Goal: Task Accomplishment & Management: Complete application form

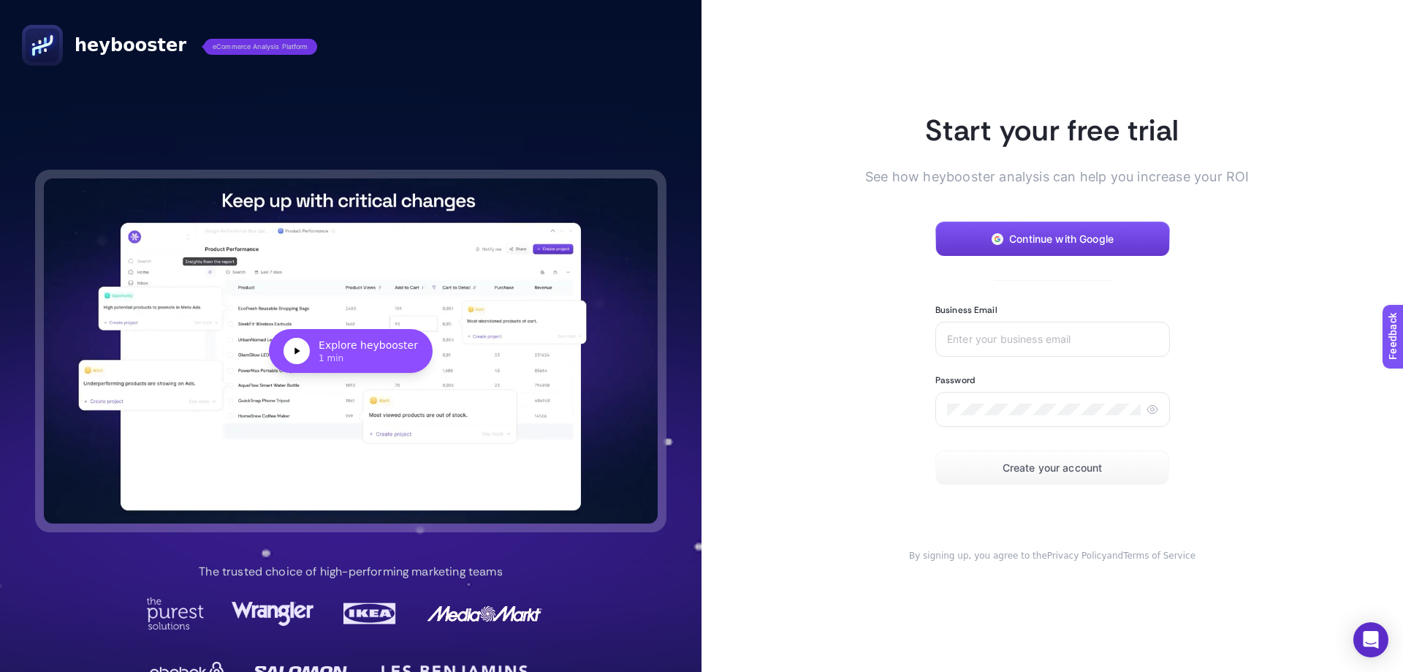
click at [1021, 240] on span "Continue with Google" at bounding box center [1061, 239] width 104 height 12
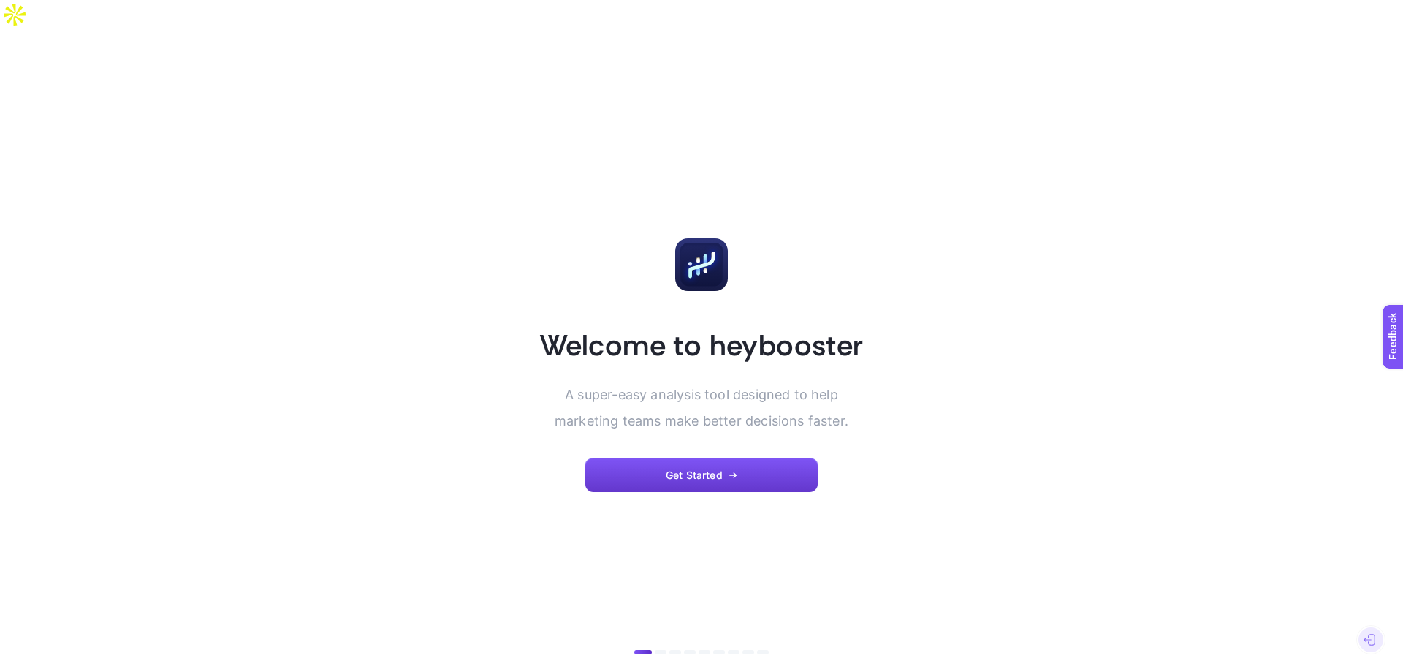
click at [637, 457] on button "Get Started" at bounding box center [702, 474] width 234 height 35
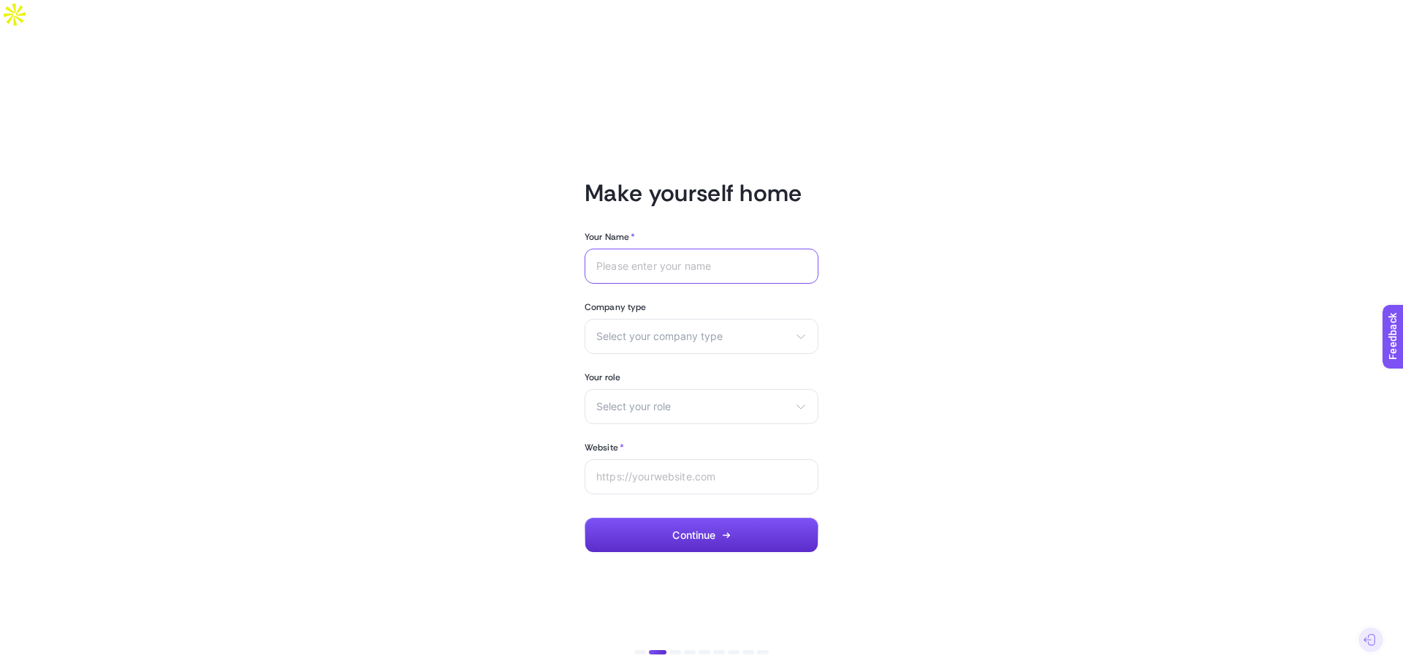
click at [618, 260] on input "Your Name *" at bounding box center [701, 266] width 210 height 12
type input "Julia"
click at [669, 319] on div "Select your company type eCommerce Agency Other" at bounding box center [702, 336] width 234 height 35
click at [648, 365] on span "eCommerce" at bounding box center [626, 371] width 58 height 12
click at [637, 389] on div "Select your role Marketing manager Digital consultant Facebook executive Social…" at bounding box center [702, 406] width 234 height 35
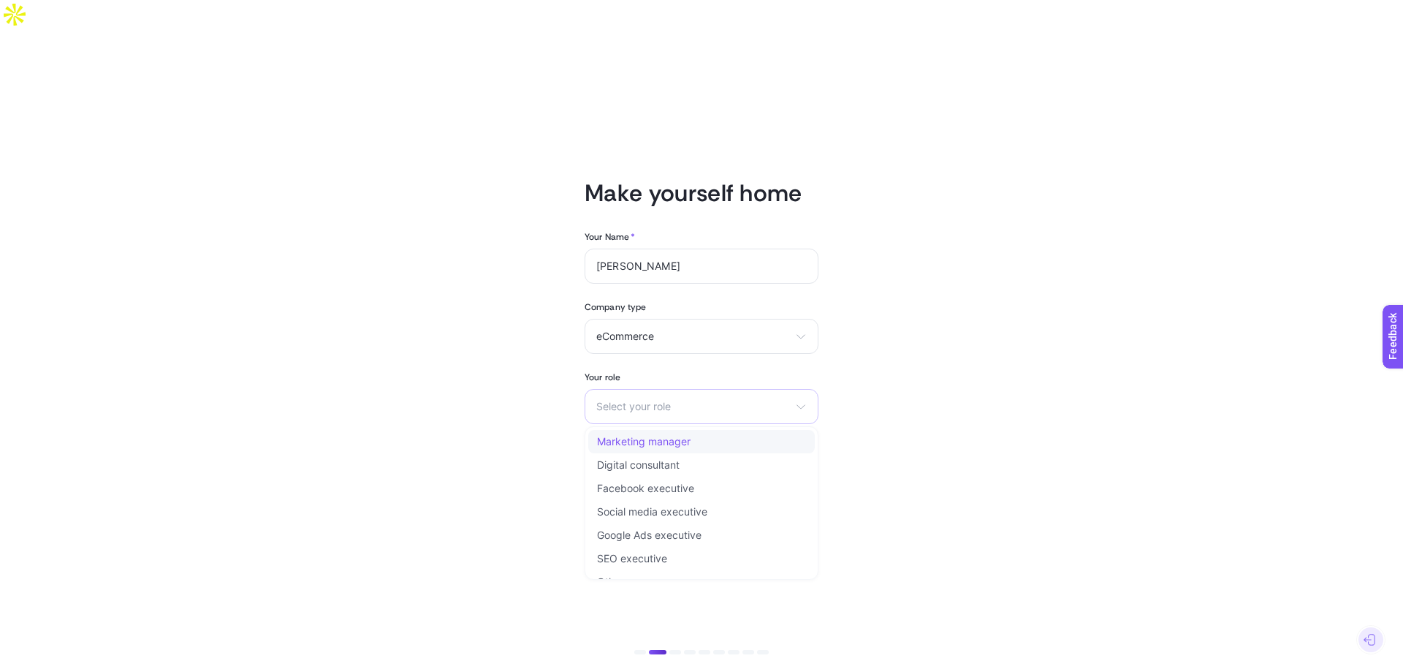
click at [686, 436] on span "Marketing manager" at bounding box center [644, 442] width 94 height 12
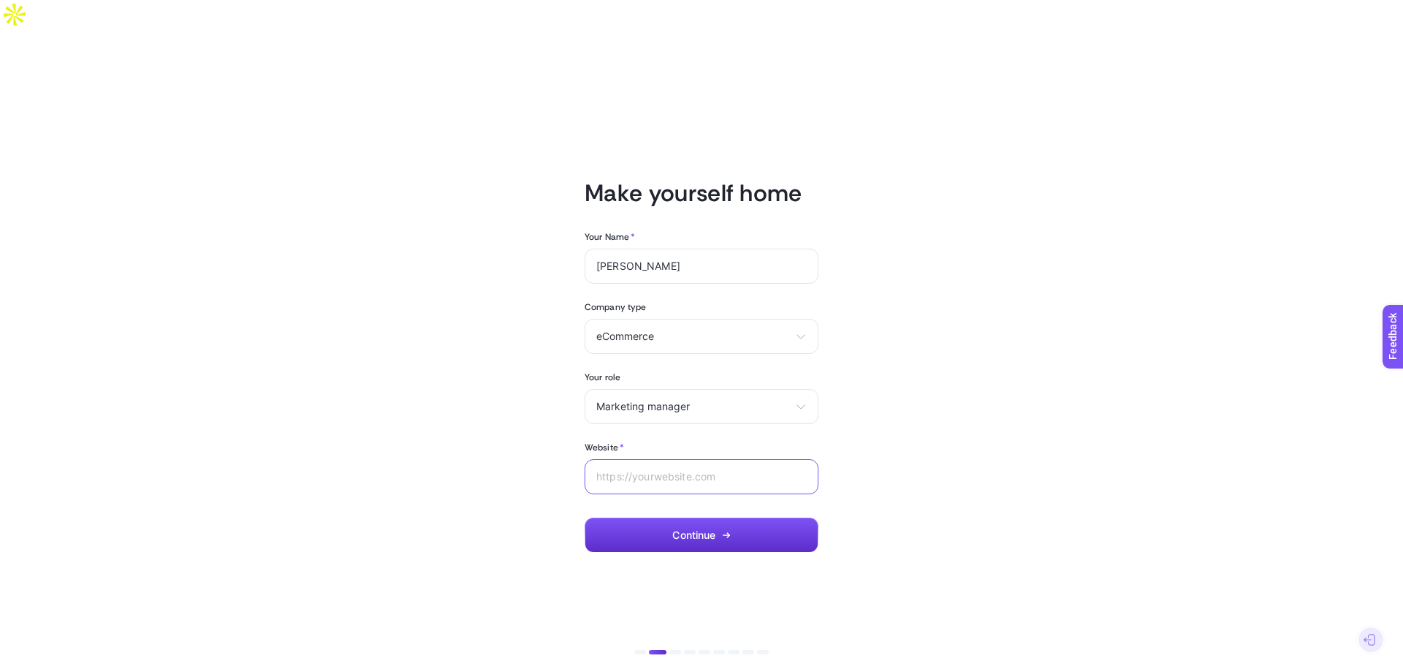
click at [664, 471] on input "Website *" at bounding box center [701, 477] width 210 height 12
type input "[DOMAIN_NAME]"
click at [740, 517] on button "Continue" at bounding box center [702, 534] width 234 height 35
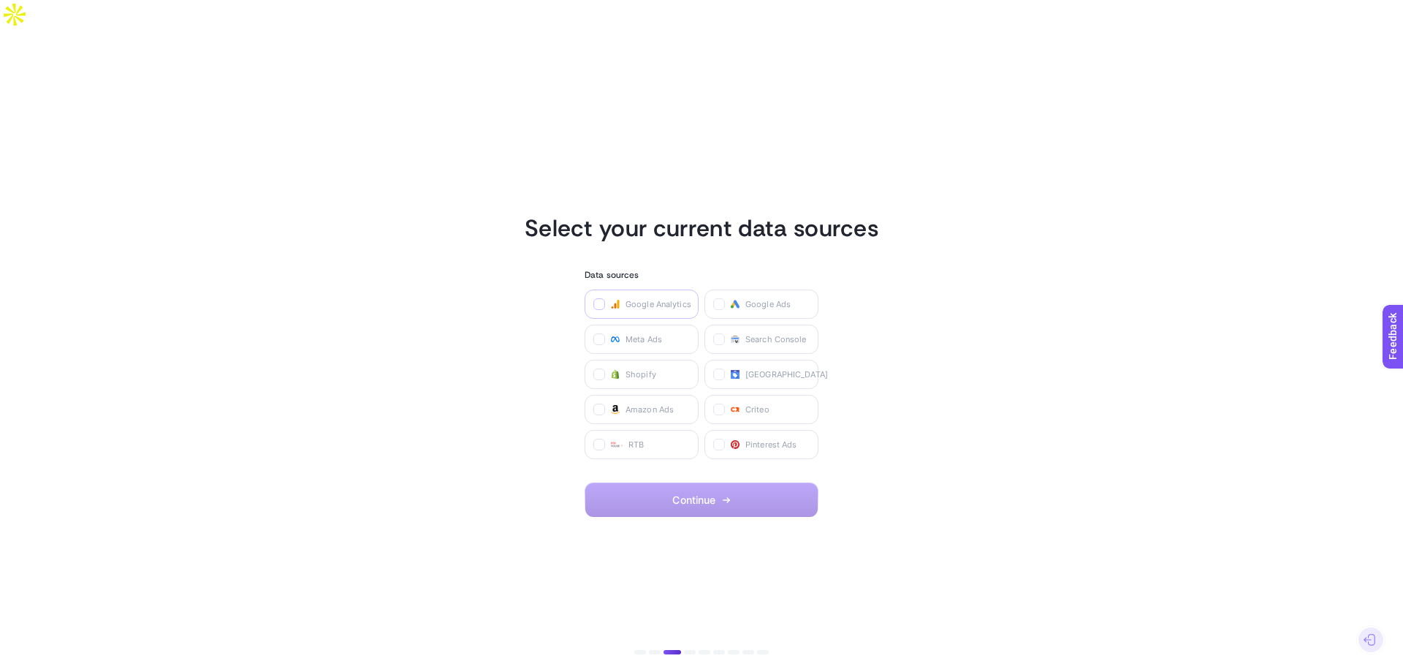
click at [595, 298] on label at bounding box center [599, 304] width 12 height 12
click at [0, 0] on Analytics "checkbox" at bounding box center [0, 0] width 0 height 0
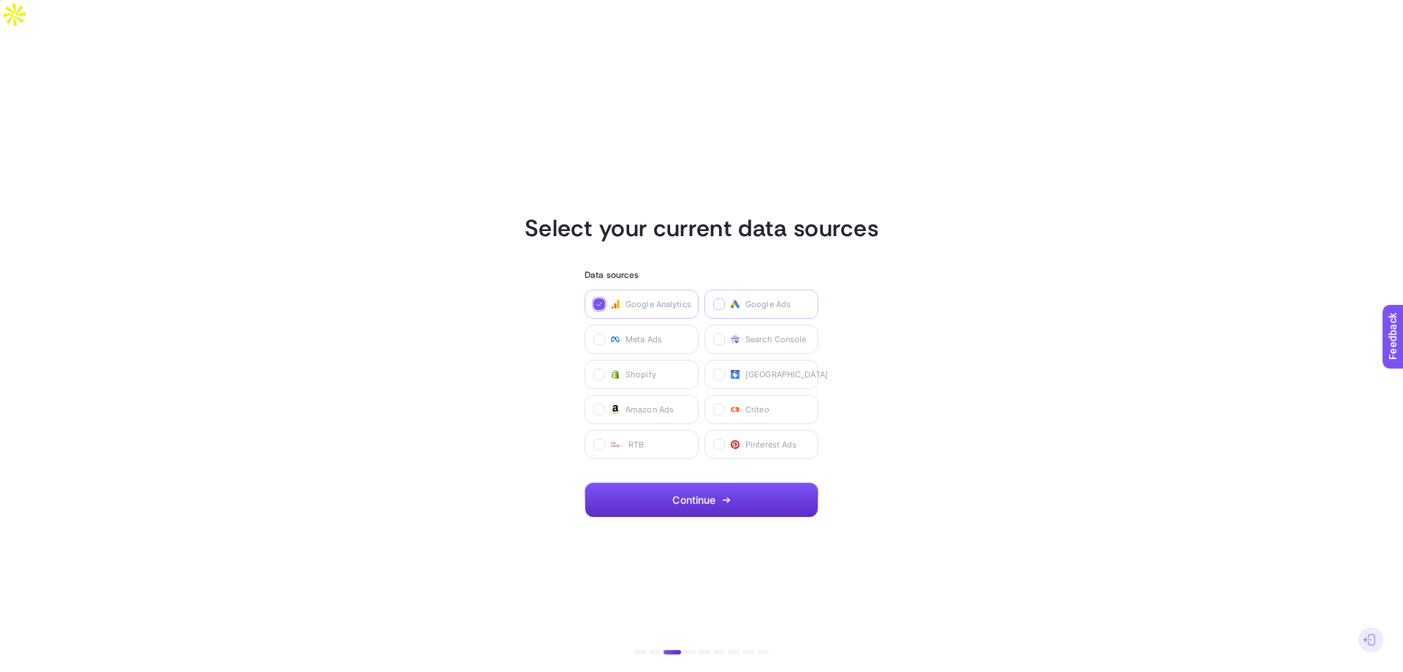
click at [718, 301] on icon at bounding box center [719, 304] width 7 height 7
click at [0, 0] on Ads "checkbox" at bounding box center [0, 0] width 0 height 0
click at [714, 324] on label "Search Console" at bounding box center [761, 338] width 114 height 29
click at [0, 0] on Console "checkbox" at bounding box center [0, 0] width 0 height 0
click at [716, 371] on icon at bounding box center [719, 374] width 7 height 7
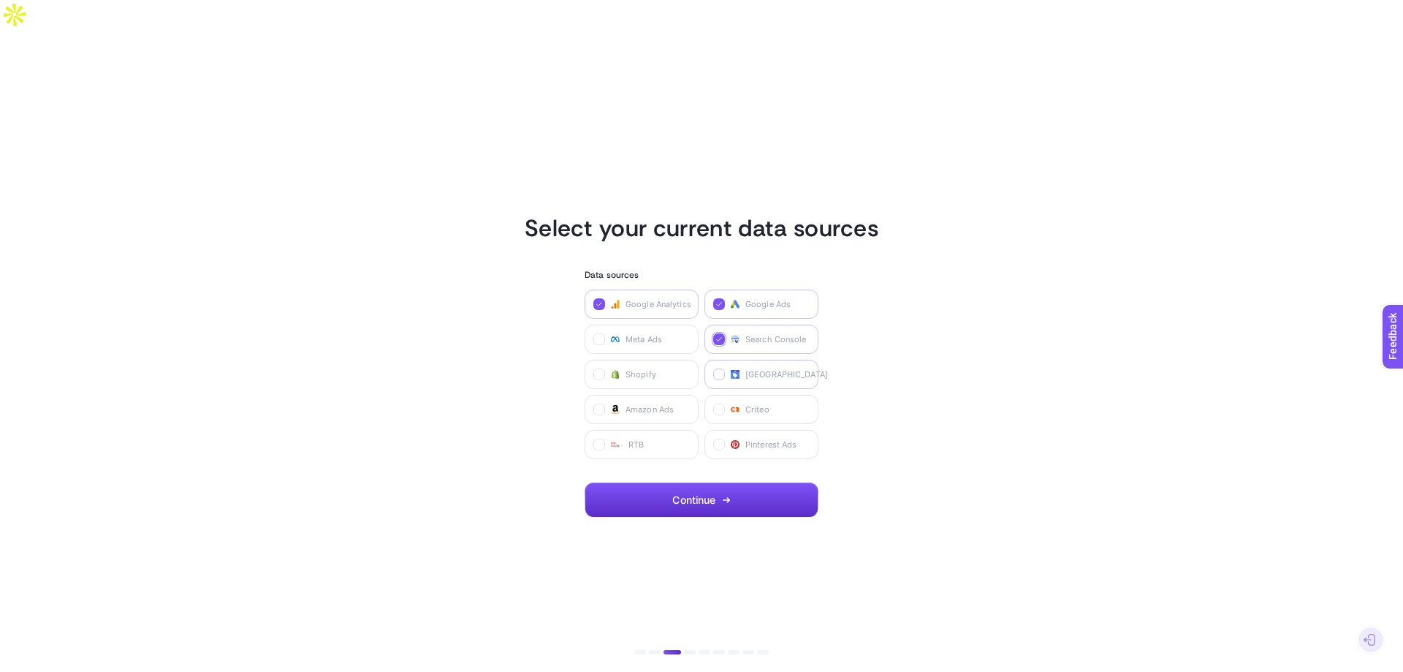
click at [0, 0] on Center "checkbox" at bounding box center [0, 0] width 0 height 0
click at [590, 324] on label "Meta Ads" at bounding box center [642, 338] width 114 height 29
click at [0, 0] on Ads "checkbox" at bounding box center [0, 0] width 0 height 0
click at [719, 430] on label "Pinterest Ads" at bounding box center [761, 444] width 114 height 29
click at [0, 0] on Ads "checkbox" at bounding box center [0, 0] width 0 height 0
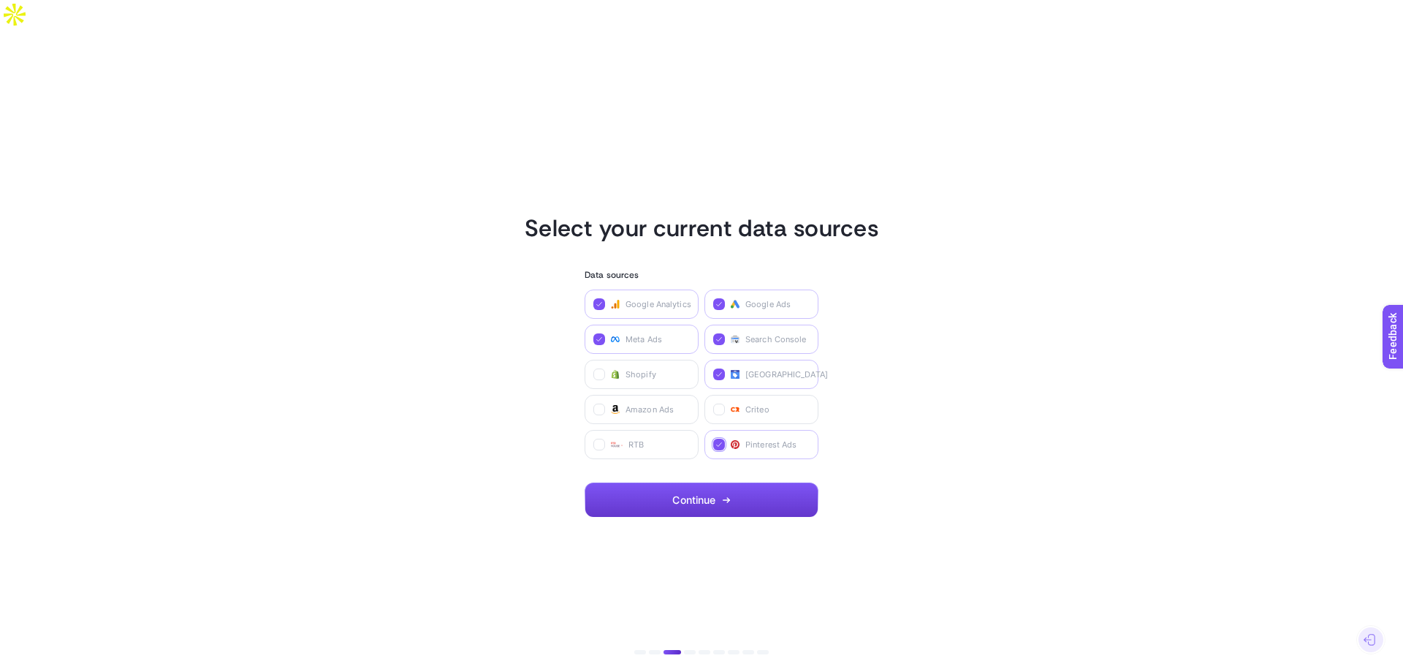
click at [735, 483] on button "Continue" at bounding box center [702, 499] width 234 height 35
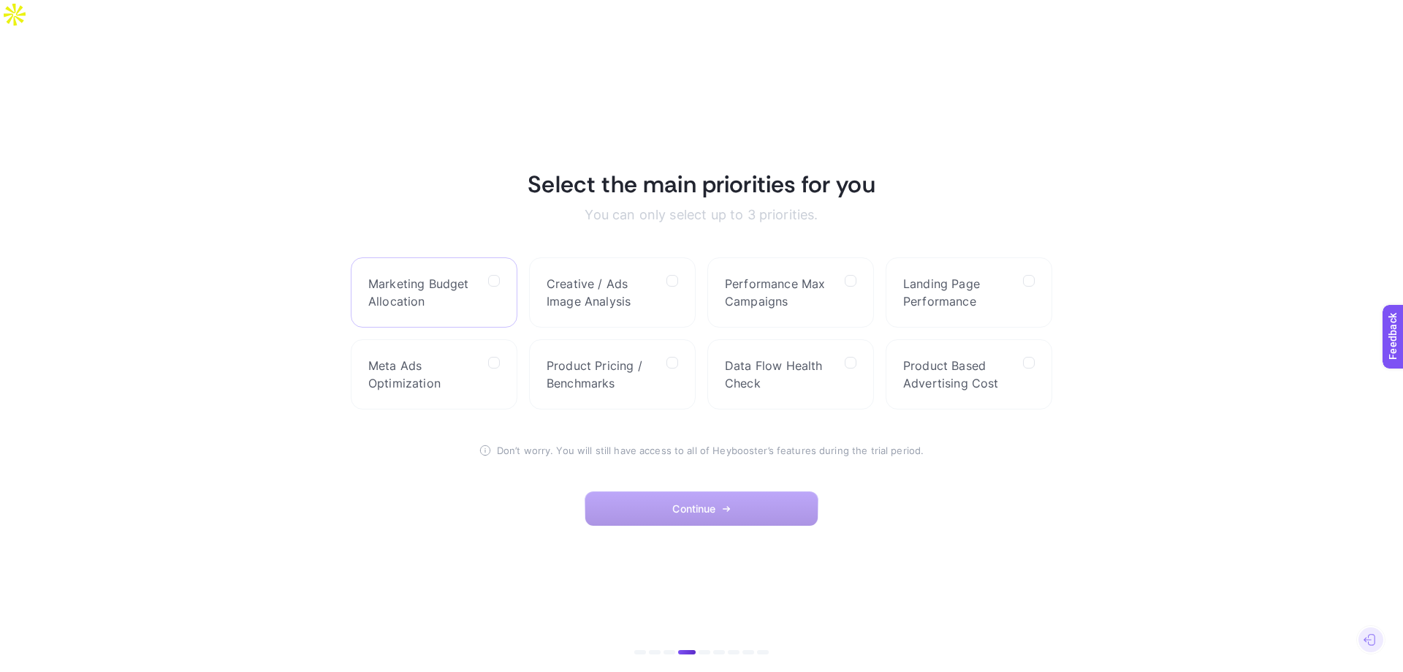
click at [495, 275] on div at bounding box center [494, 292] width 12 height 35
click at [0, 0] on Allocation "checkbox" at bounding box center [0, 0] width 0 height 0
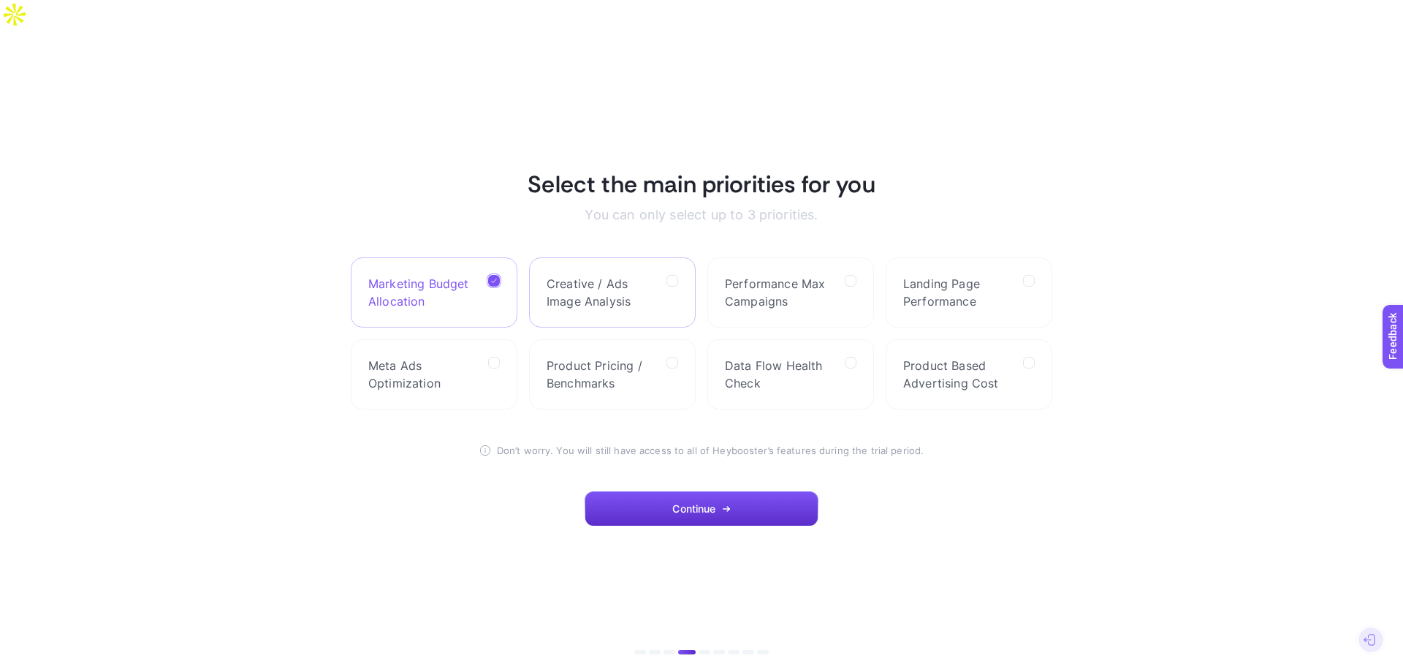
click at [638, 275] on span "Creative / Ads Image Analysis" at bounding box center [601, 292] width 108 height 35
click at [0, 0] on Analysis "checkbox" at bounding box center [0, 0] width 0 height 0
click at [808, 275] on span "Performance Max Campaigns" at bounding box center [779, 292] width 108 height 35
click at [0, 0] on Campaigns "checkbox" at bounding box center [0, 0] width 0 height 0
click at [959, 275] on span "Landing Page Performance" at bounding box center [957, 292] width 108 height 35
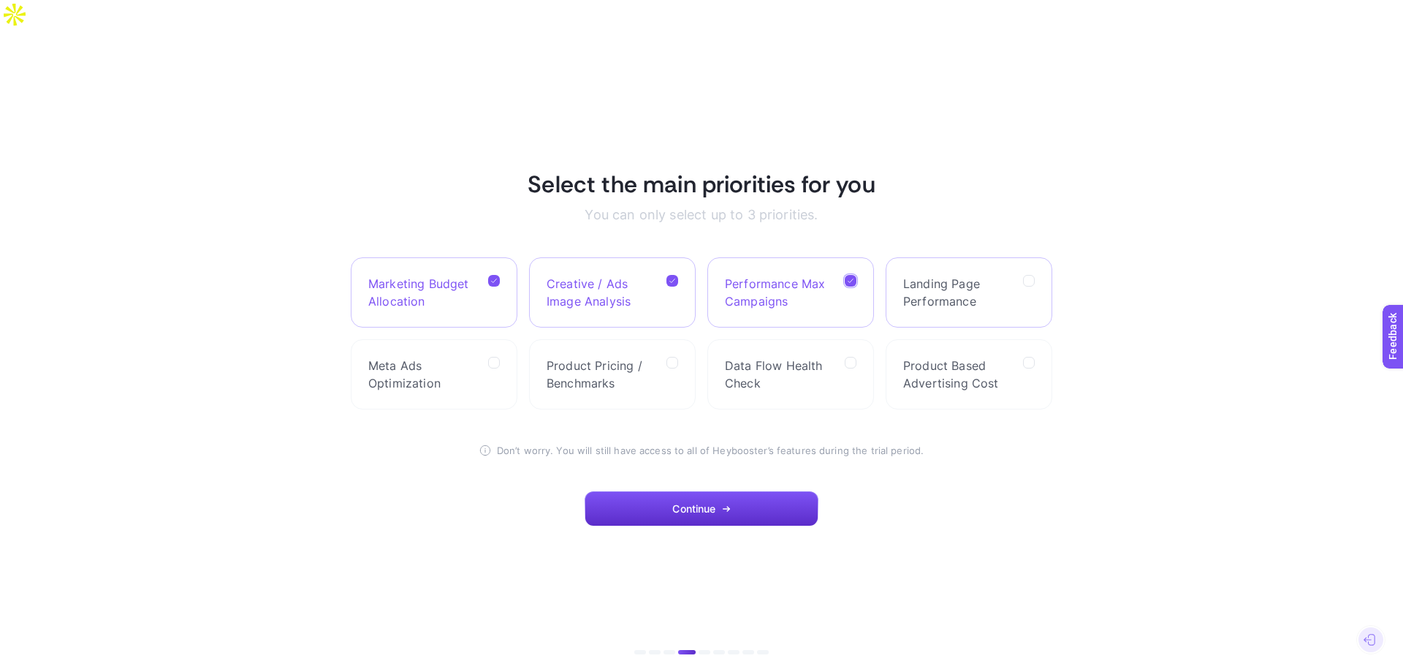
click at [0, 0] on Performance "checkbox" at bounding box center [0, 0] width 0 height 0
click at [474, 357] on span "Meta Ads Optimization" at bounding box center [422, 374] width 108 height 35
click at [0, 0] on Optimization "checkbox" at bounding box center [0, 0] width 0 height 0
click at [656, 350] on label "Product Pricing / Benchmarks" at bounding box center [612, 374] width 167 height 70
click at [0, 0] on Benchmarks "checkbox" at bounding box center [0, 0] width 0 height 0
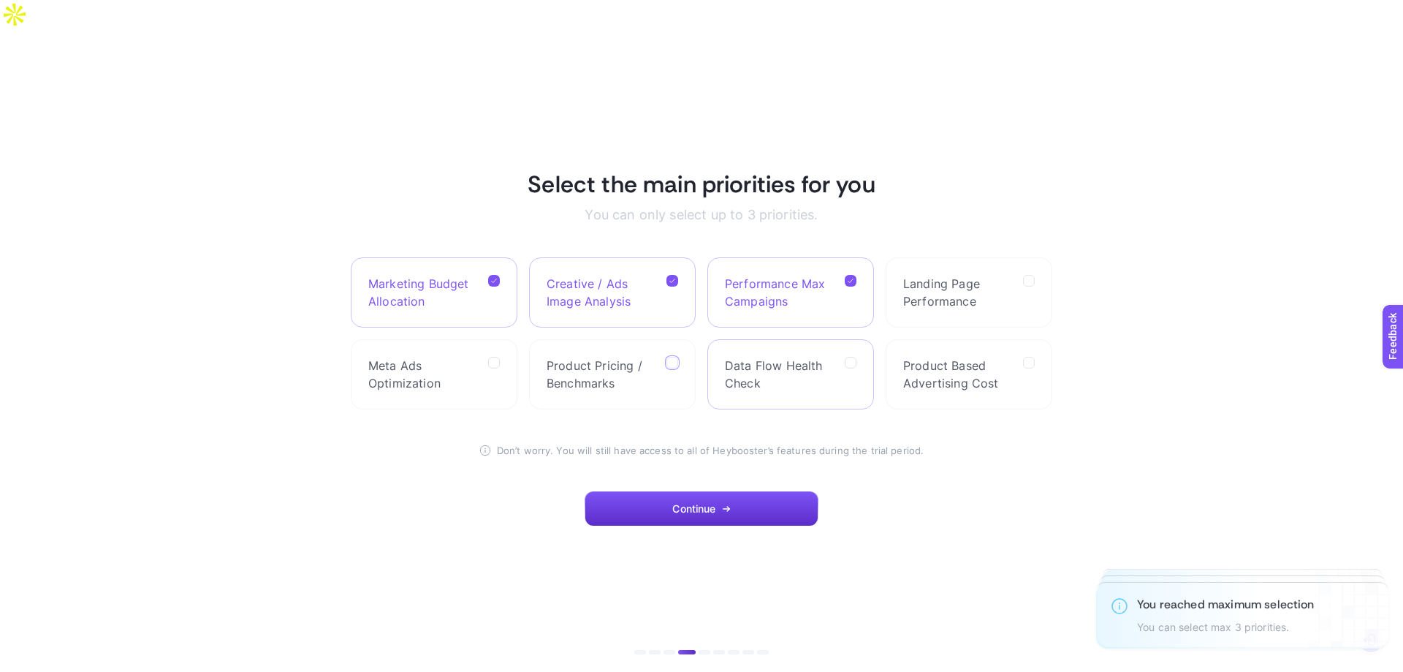
click at [823, 357] on span "Data Flow Health Check" at bounding box center [779, 374] width 108 height 35
click at [0, 0] on Check "checkbox" at bounding box center [0, 0] width 0 height 0
click at [995, 357] on span "Product Based Advertising Cost" at bounding box center [957, 374] width 108 height 35
click at [0, 0] on Cost "checkbox" at bounding box center [0, 0] width 0 height 0
click at [1032, 357] on label at bounding box center [1029, 363] width 12 height 12
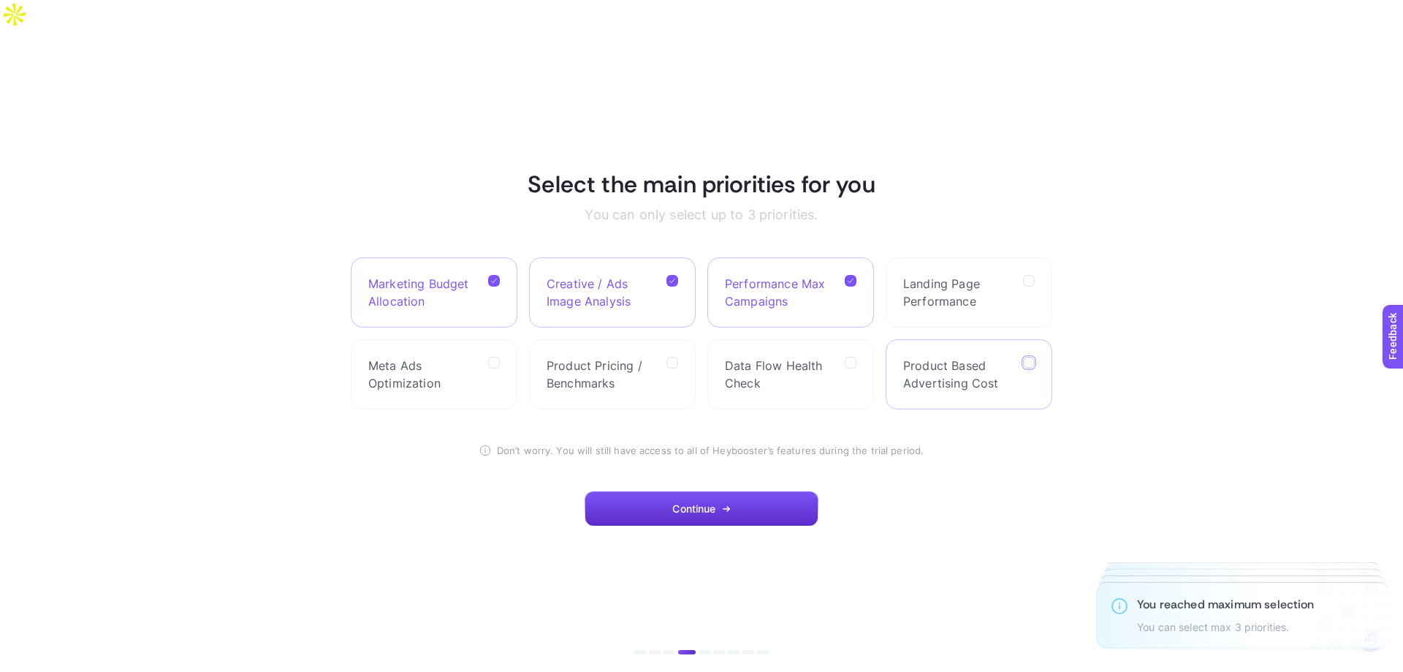
click at [0, 0] on Cost "checkbox" at bounding box center [0, 0] width 0 height 0
click at [702, 503] on span "Continue" at bounding box center [693, 509] width 43 height 12
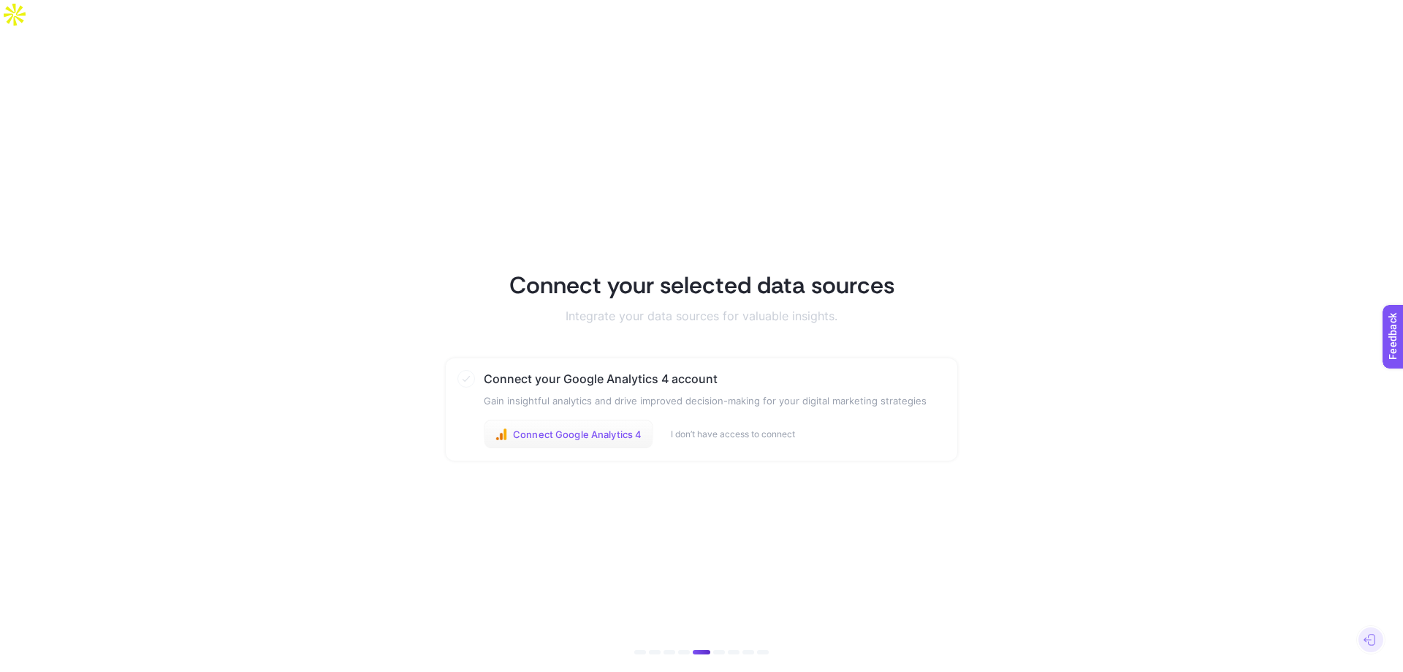
click at [517, 428] on span "Connect Google Analytics 4" at bounding box center [577, 434] width 129 height 12
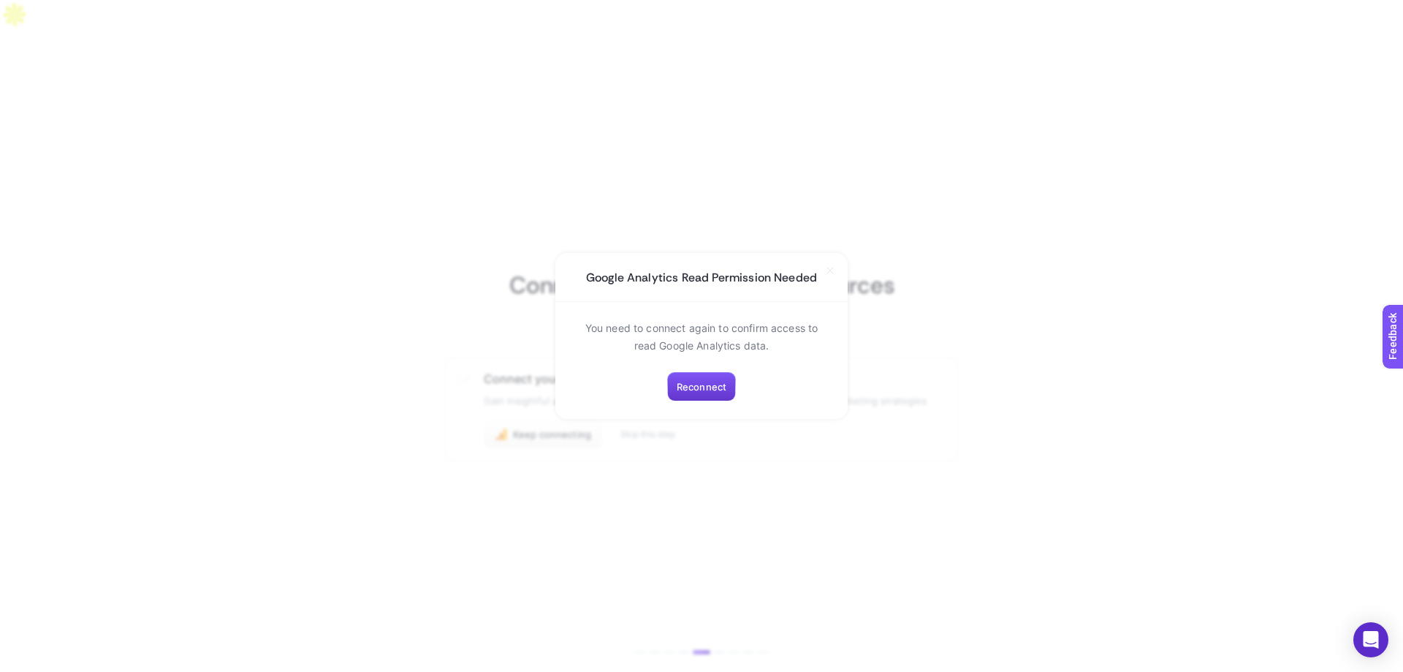
click at [706, 387] on span "Reconnect" at bounding box center [702, 387] width 50 height 12
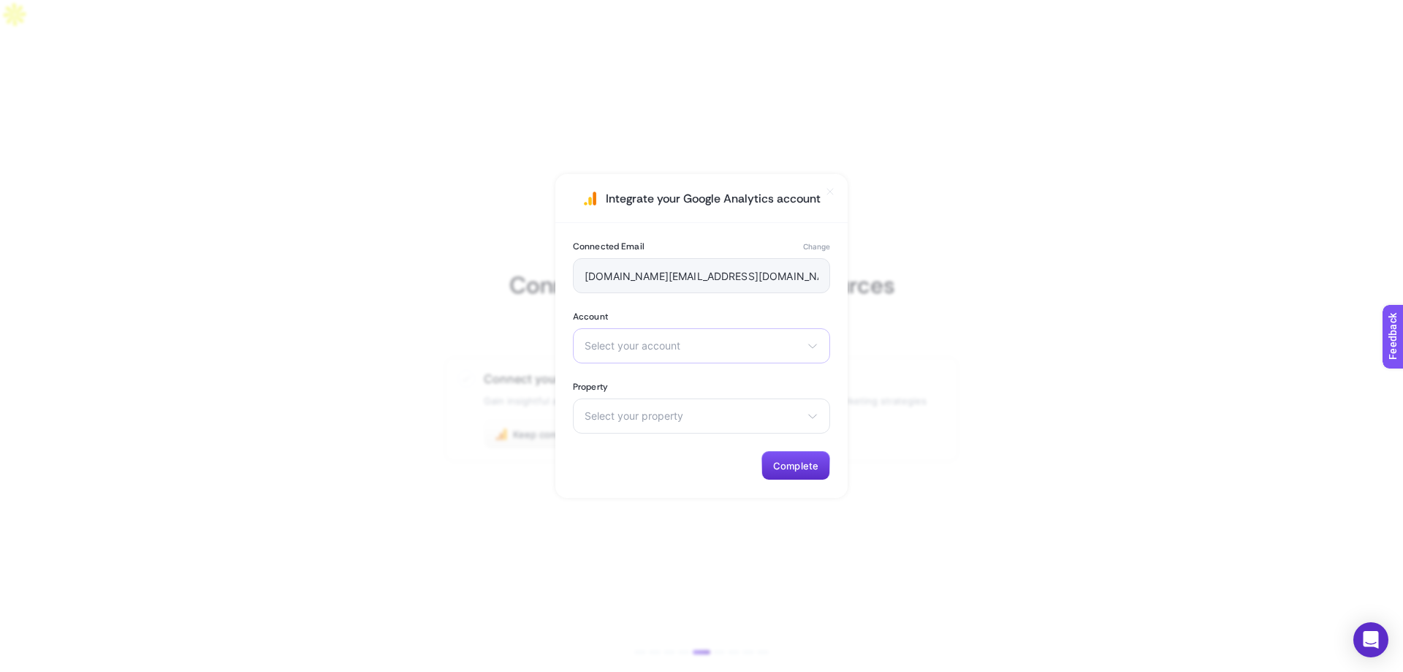
click at [680, 339] on div "Select your account Demo Account MP Moran" at bounding box center [701, 345] width 257 height 35
click at [654, 433] on li "[PERSON_NAME]" at bounding box center [702, 433] width 250 height 23
click at [635, 422] on div "Select your property mpmoran. - GA4" at bounding box center [701, 415] width 257 height 35
click at [634, 474] on li "mpmoran. - GA4" at bounding box center [702, 479] width 250 height 23
click at [805, 464] on span "Complete" at bounding box center [795, 466] width 45 height 12
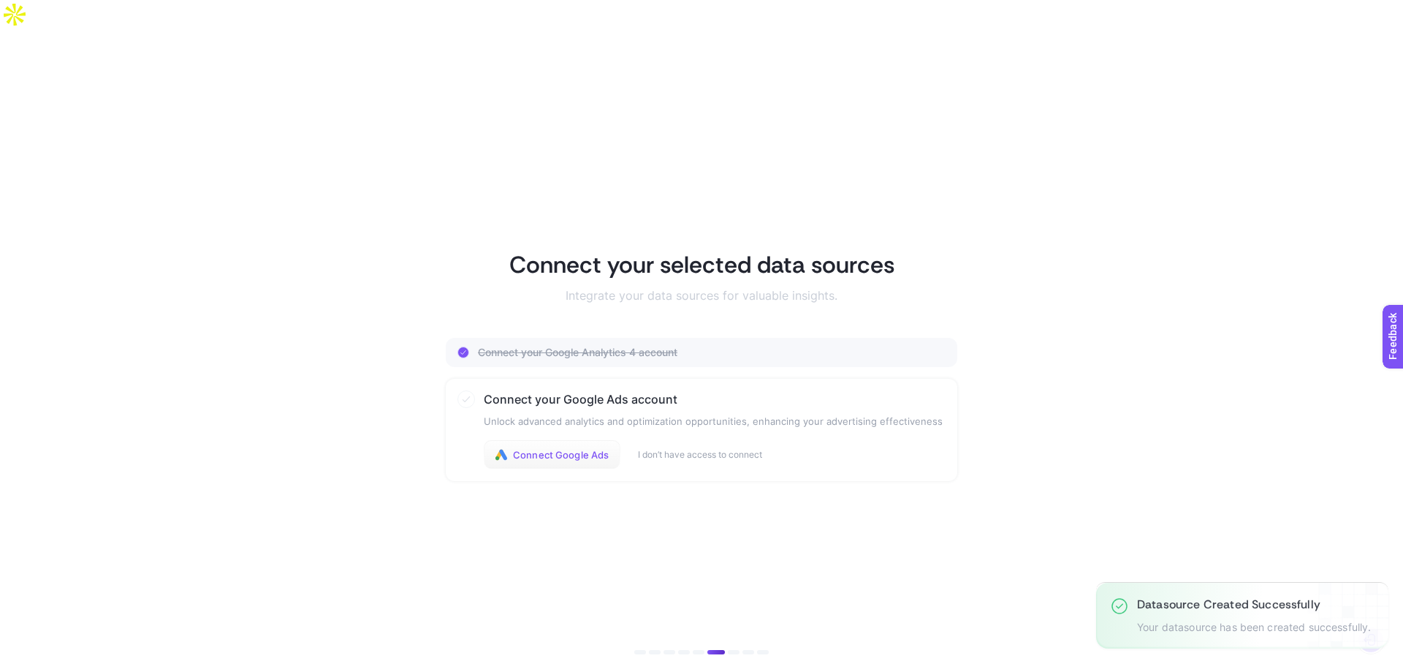
click at [592, 449] on span "Connect Google Ads" at bounding box center [561, 455] width 96 height 12
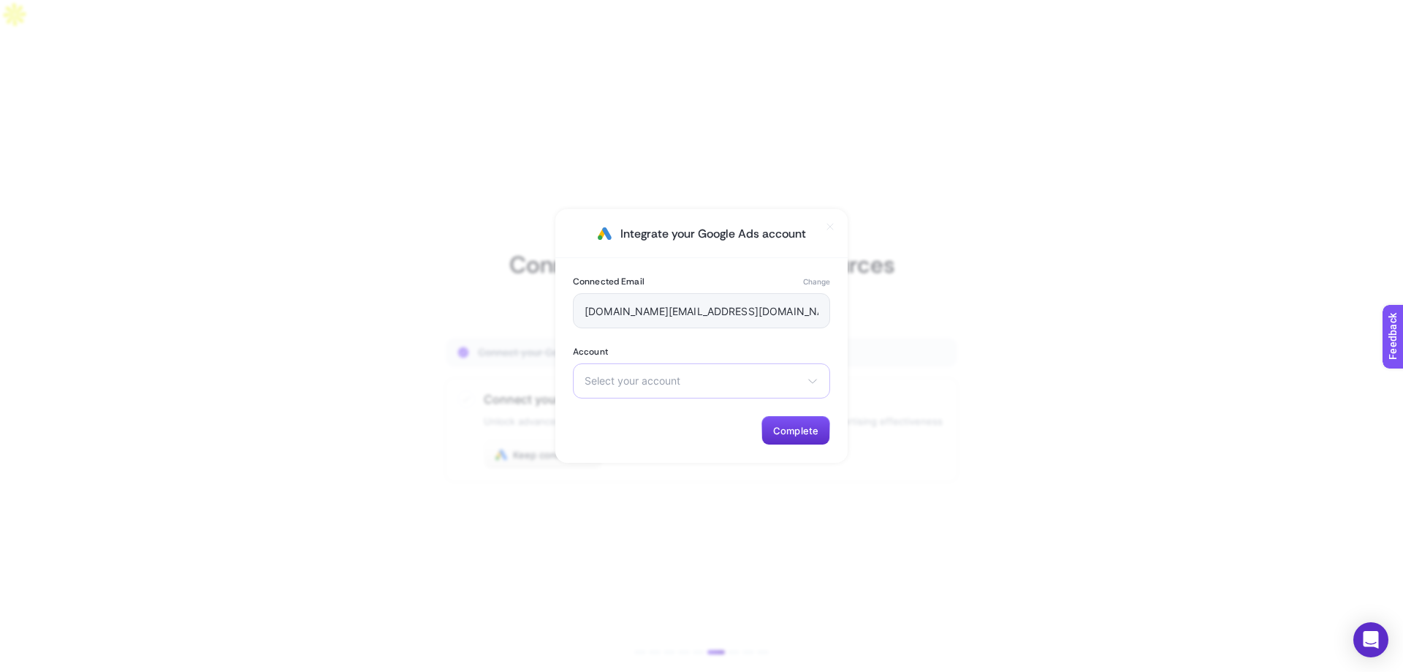
click at [647, 374] on div "Select your account There are no matching options available." at bounding box center [701, 380] width 257 height 35
click at [718, 335] on div "Connected Email Change mpmoran.design@gmail.com Account Select your account The…" at bounding box center [701, 360] width 292 height 205
click at [811, 436] on button "Complete" at bounding box center [795, 430] width 69 height 29
click at [737, 379] on span "Select your account" at bounding box center [693, 381] width 216 height 12
click at [718, 346] on label "Account" at bounding box center [701, 352] width 257 height 12
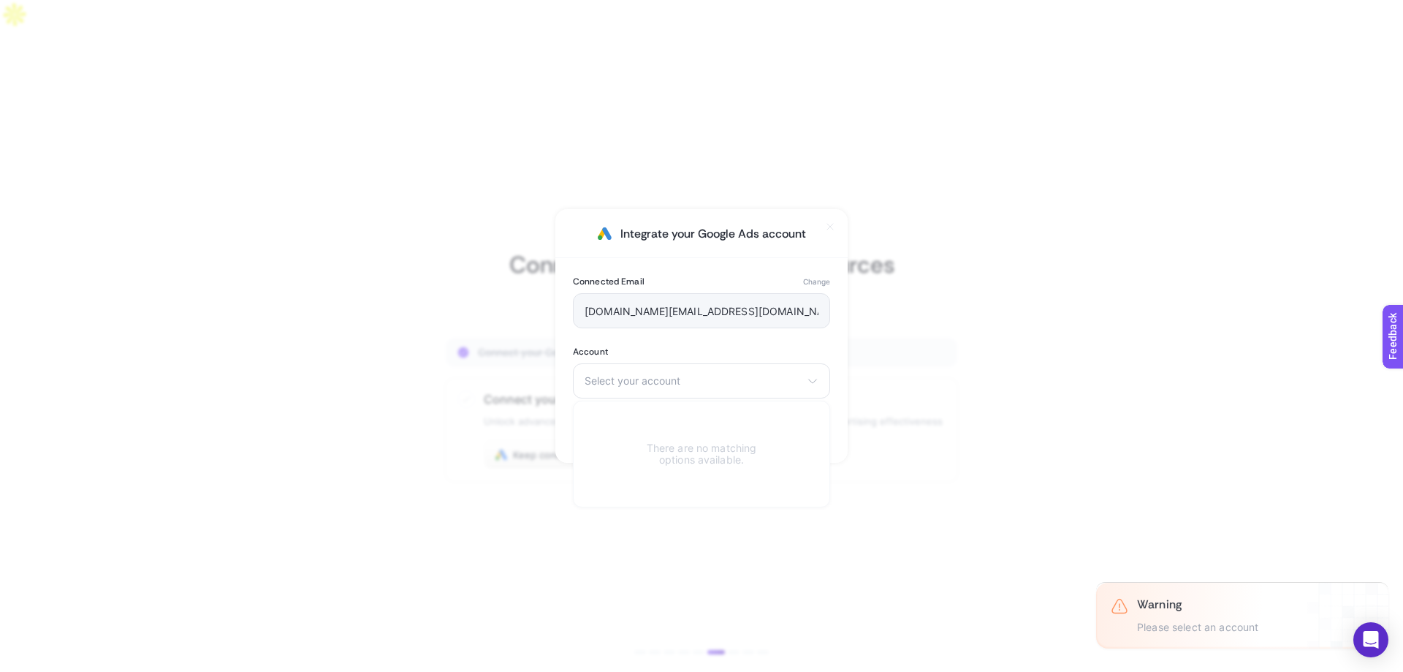
click at [759, 304] on div "mpmoran.design@gmail.com" at bounding box center [701, 310] width 257 height 35
click at [770, 384] on span "Select your account" at bounding box center [693, 381] width 216 height 12
click at [829, 227] on icon at bounding box center [830, 227] width 6 height 6
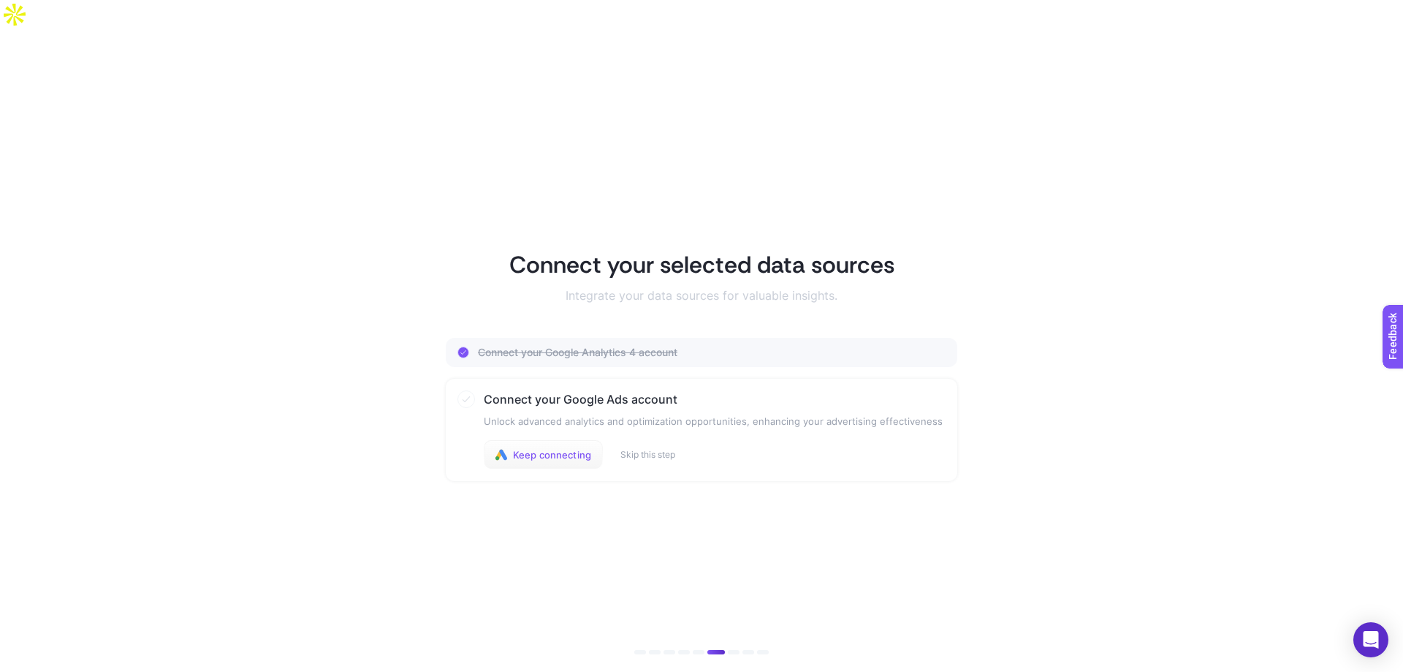
click at [549, 449] on span "Keep connecting" at bounding box center [552, 455] width 78 height 12
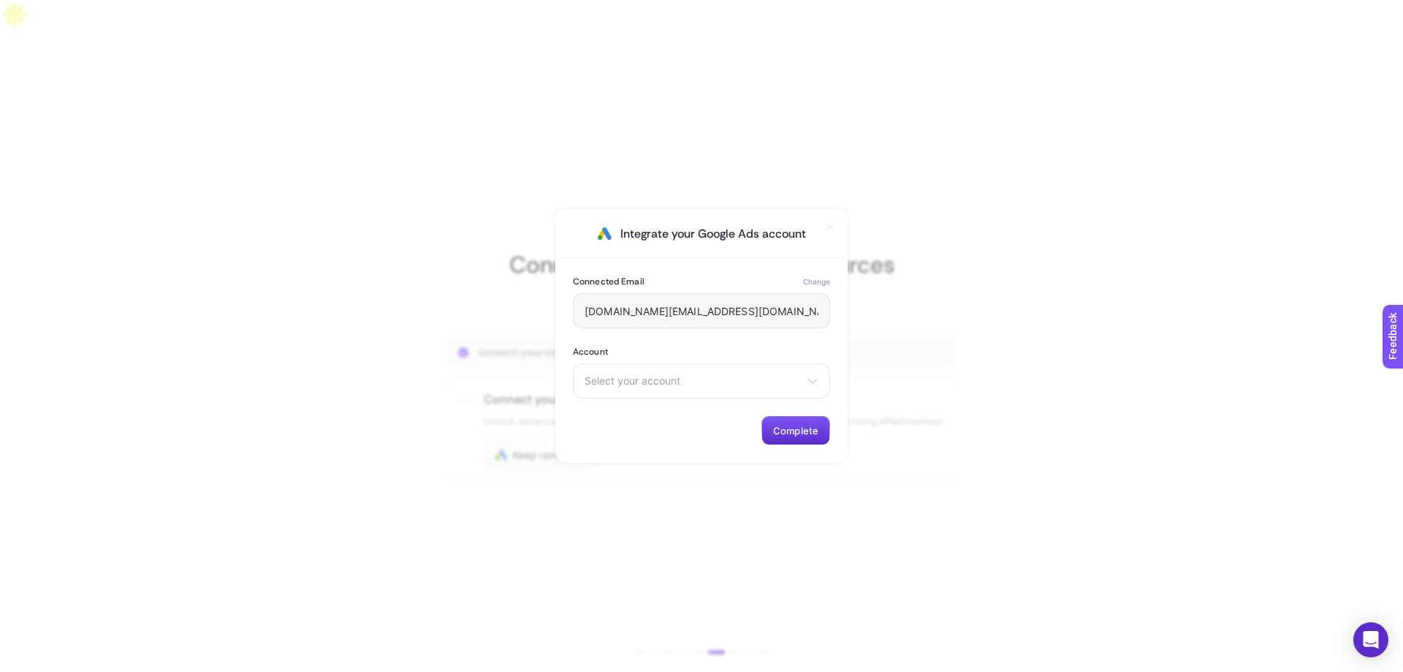
click at [630, 300] on div "mpmoran.design@gmail.com" at bounding box center [701, 310] width 257 height 35
click at [664, 389] on div "Select your account M.P. Moran" at bounding box center [701, 380] width 257 height 35
click at [632, 413] on span "M.P. Moran" at bounding box center [626, 416] width 83 height 12
click at [795, 427] on span "Complete" at bounding box center [795, 431] width 45 height 12
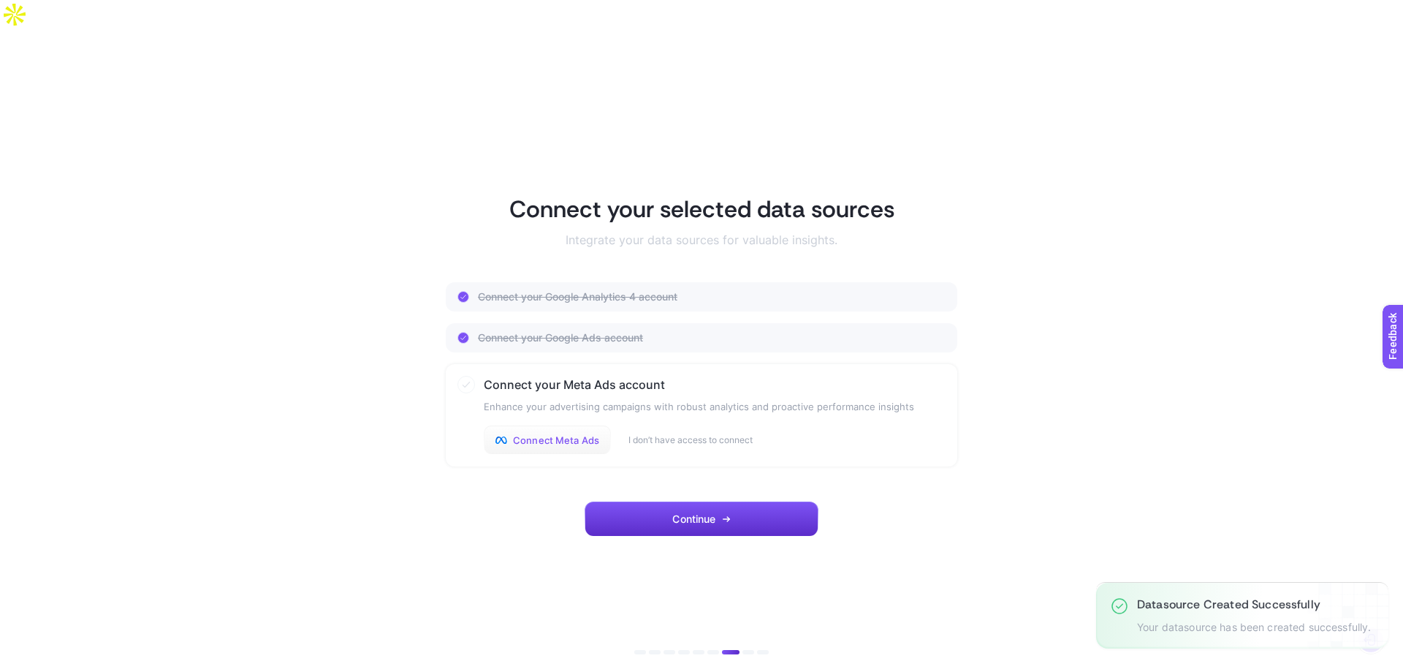
click at [574, 434] on span "Connect Meta Ads" at bounding box center [556, 440] width 86 height 12
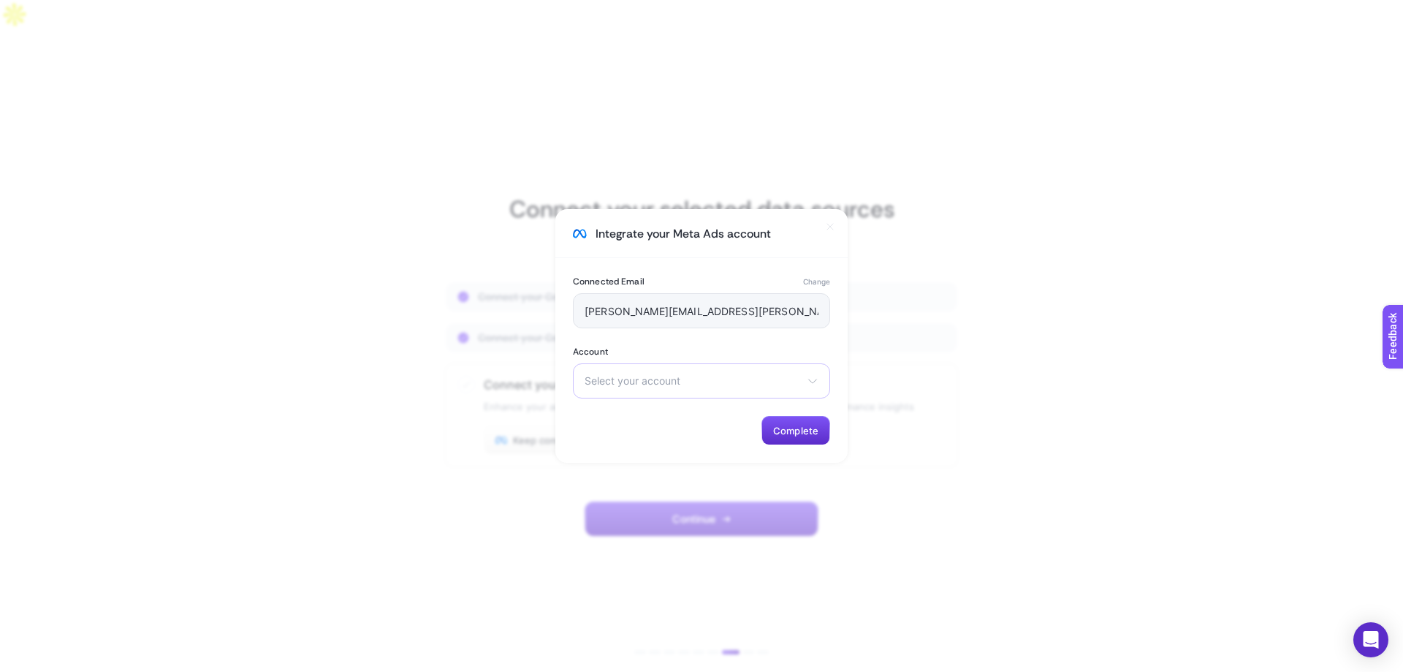
click at [714, 381] on span "Select your account" at bounding box center [693, 381] width 216 height 12
click at [665, 481] on span "[PERSON_NAME]" at bounding box center [626, 486] width 83 height 12
click at [634, 301] on div "[PERSON_NAME][EMAIL_ADDRESS][PERSON_NAME][DOMAIN_NAME]" at bounding box center [701, 310] width 257 height 35
click at [810, 281] on button "Change" at bounding box center [816, 281] width 27 height 12
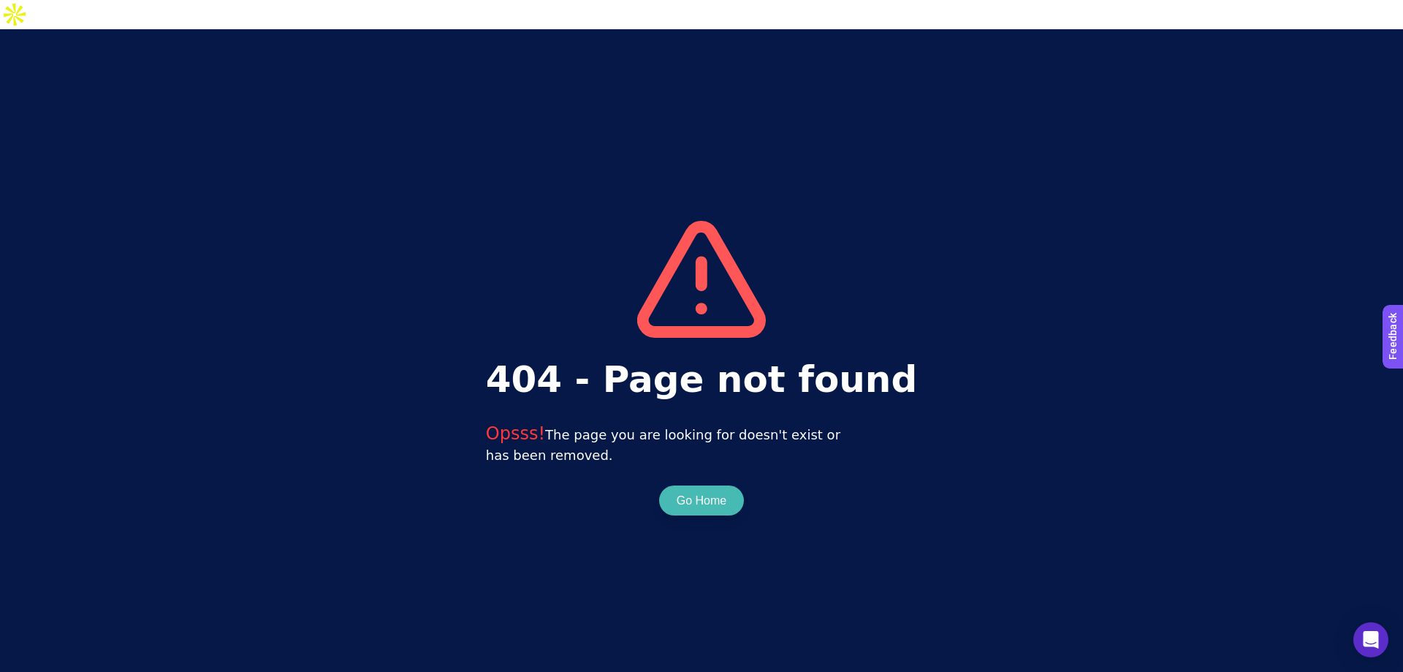
click at [711, 492] on button "Go Home" at bounding box center [702, 501] width 50 height 18
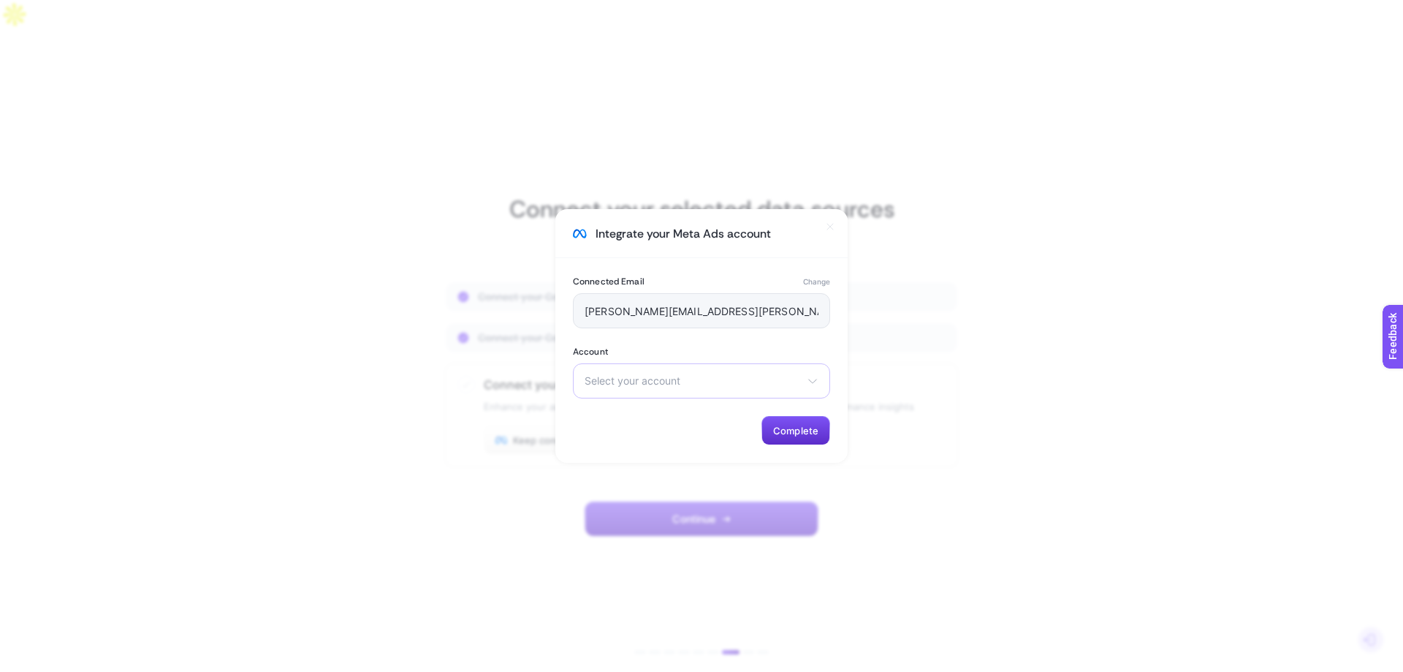
click at [770, 381] on span "Select your account" at bounding box center [693, 381] width 216 height 12
click at [666, 464] on li "[PERSON_NAME]" at bounding box center [702, 462] width 250 height 23
click at [783, 427] on span "Complete" at bounding box center [795, 431] width 45 height 12
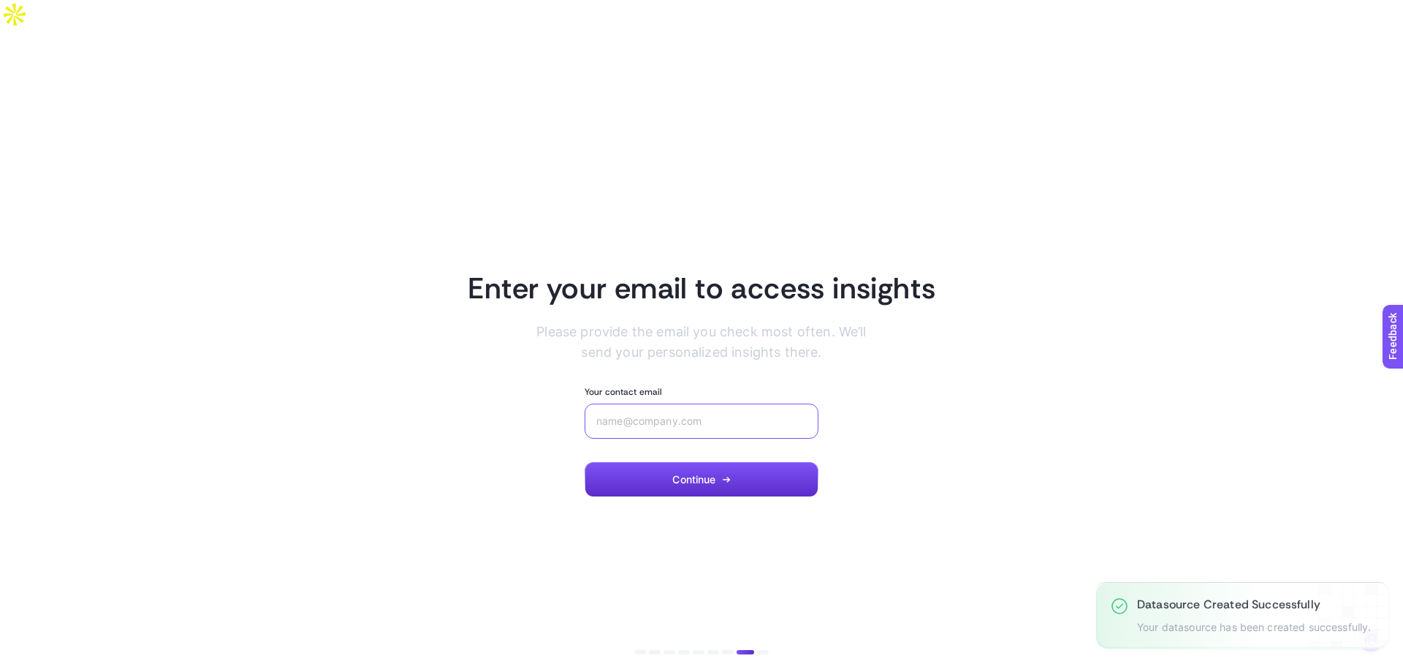
click at [662, 415] on input "Your contact email" at bounding box center [701, 421] width 210 height 12
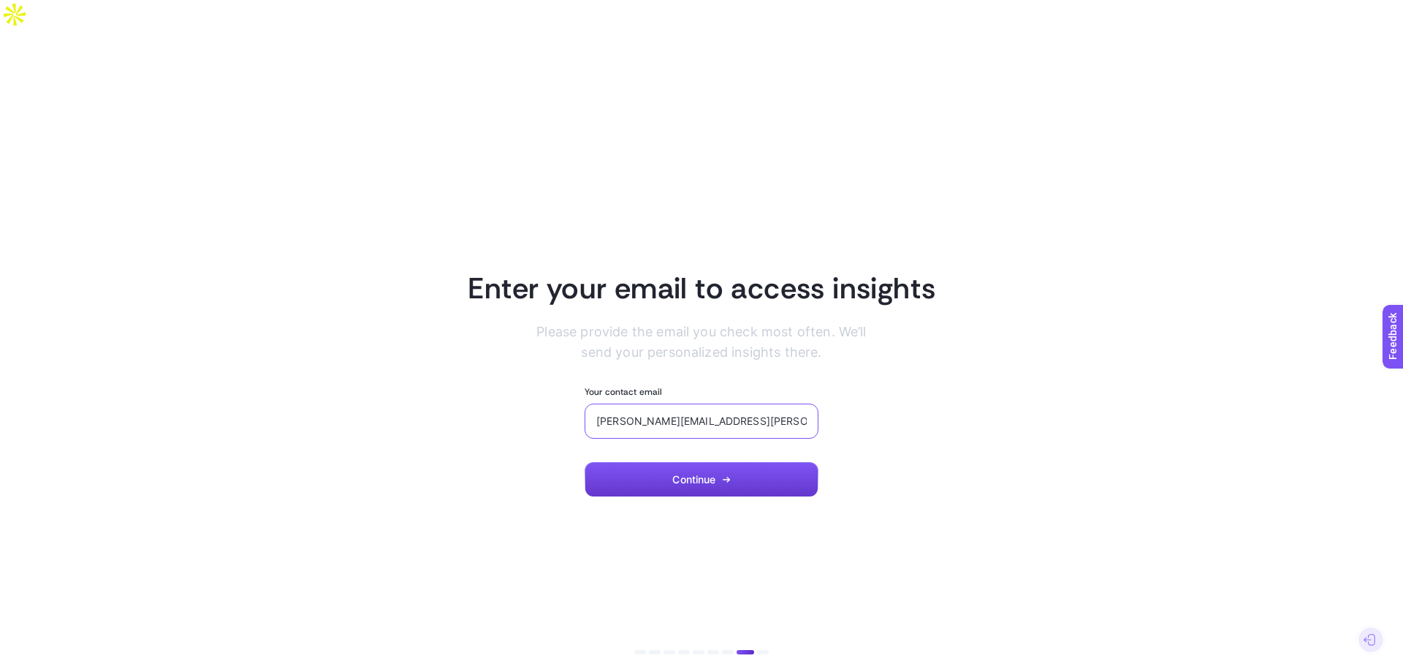
type input "[PERSON_NAME][EMAIL_ADDRESS][PERSON_NAME][DOMAIN_NAME]"
click at [687, 462] on button "Continue" at bounding box center [702, 479] width 234 height 35
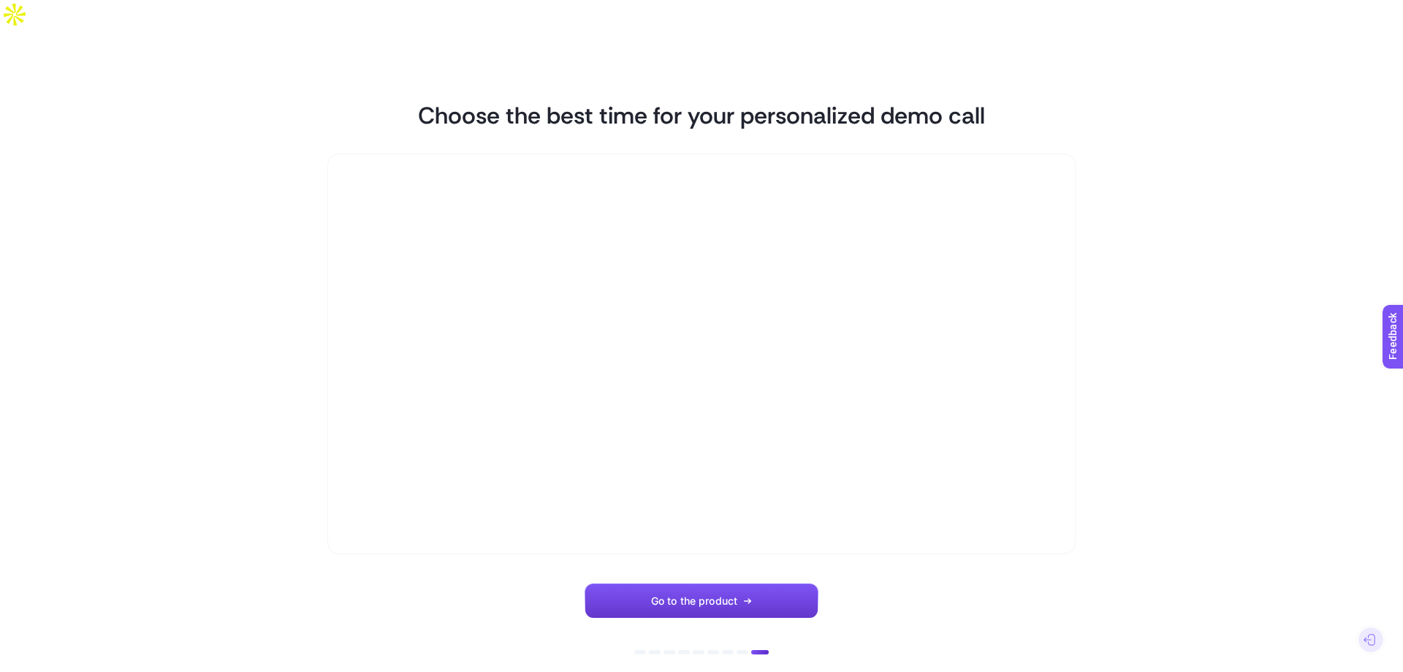
click at [735, 595] on span "Go to the product" at bounding box center [694, 601] width 86 height 12
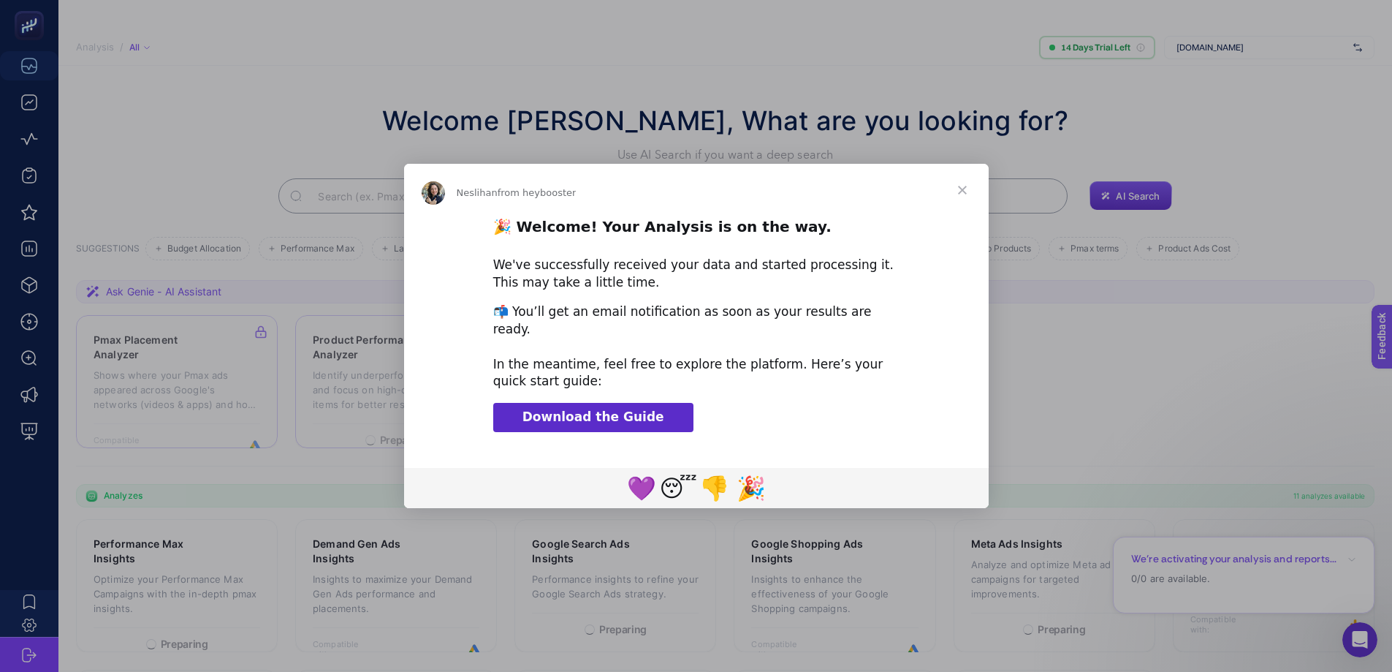
click at [616, 409] on span "Download the Guide" at bounding box center [593, 416] width 142 height 15
click at [959, 194] on span "Close" at bounding box center [962, 190] width 53 height 53
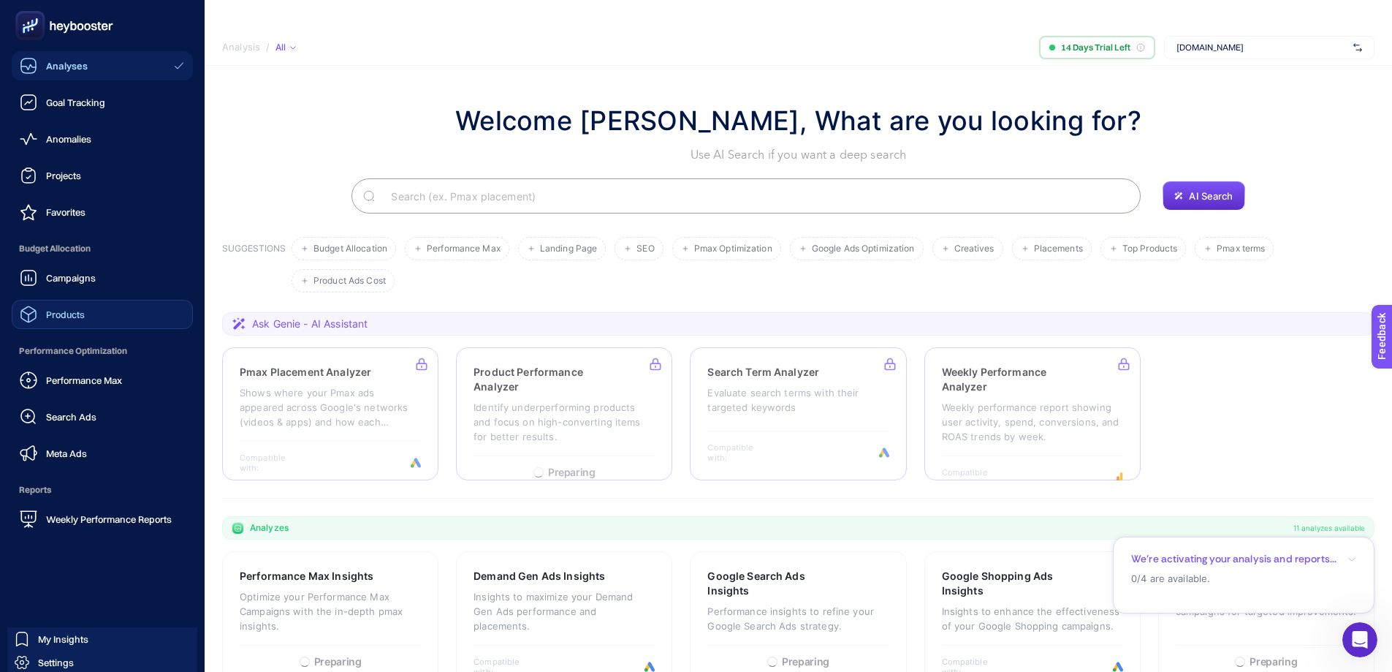
click at [119, 319] on link "Products" at bounding box center [102, 314] width 181 height 29
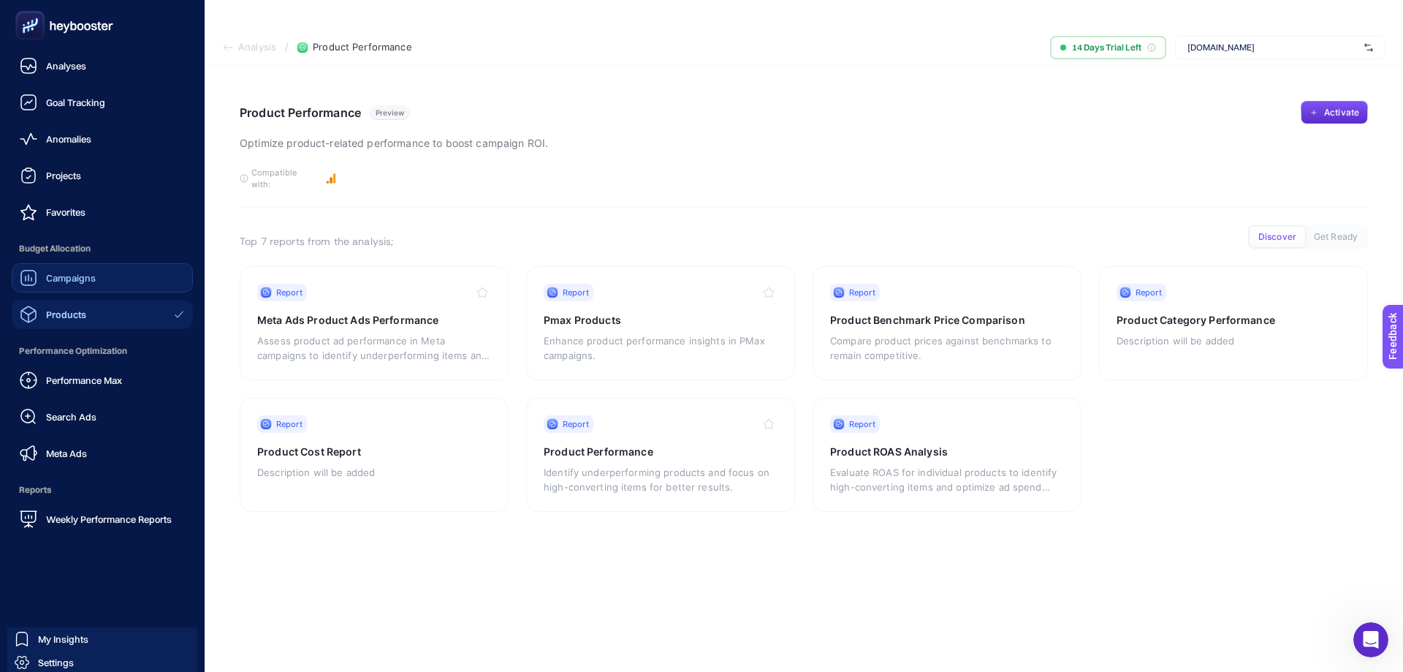
click at [119, 285] on link "Campaigns" at bounding box center [102, 277] width 181 height 29
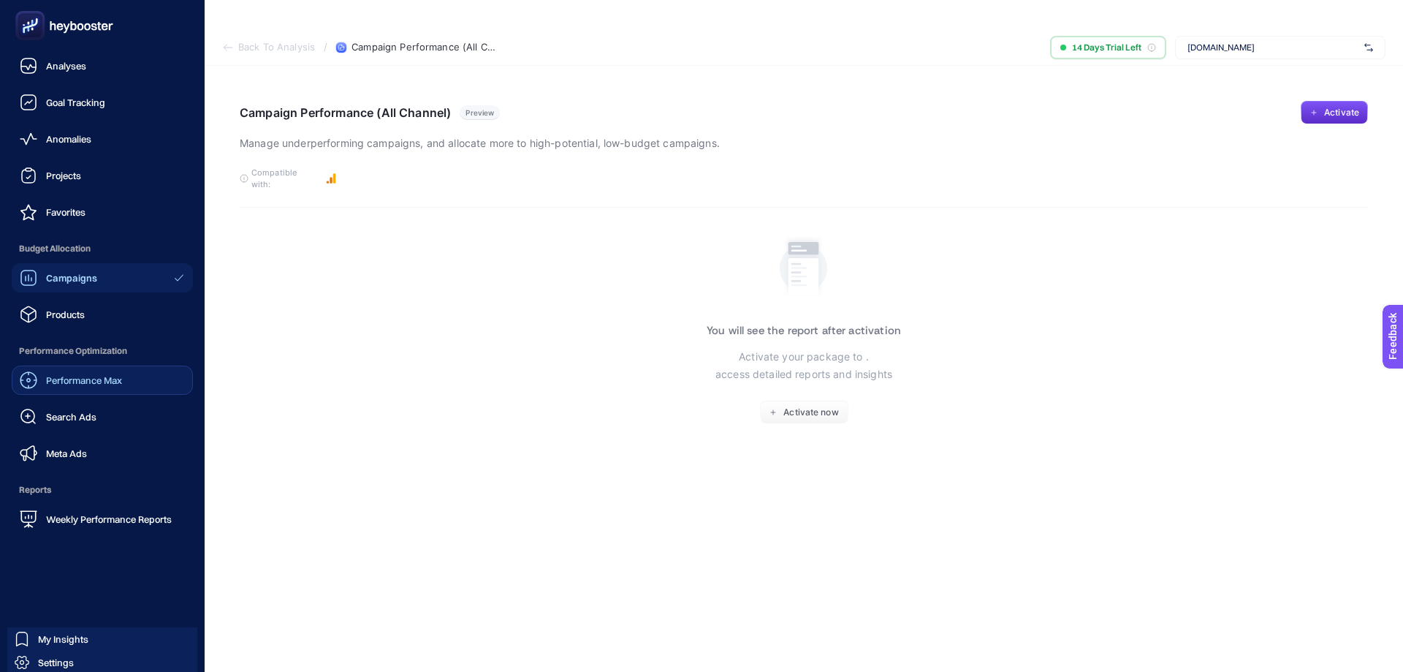
click at [97, 379] on span "Performance Max" at bounding box center [84, 380] width 76 height 12
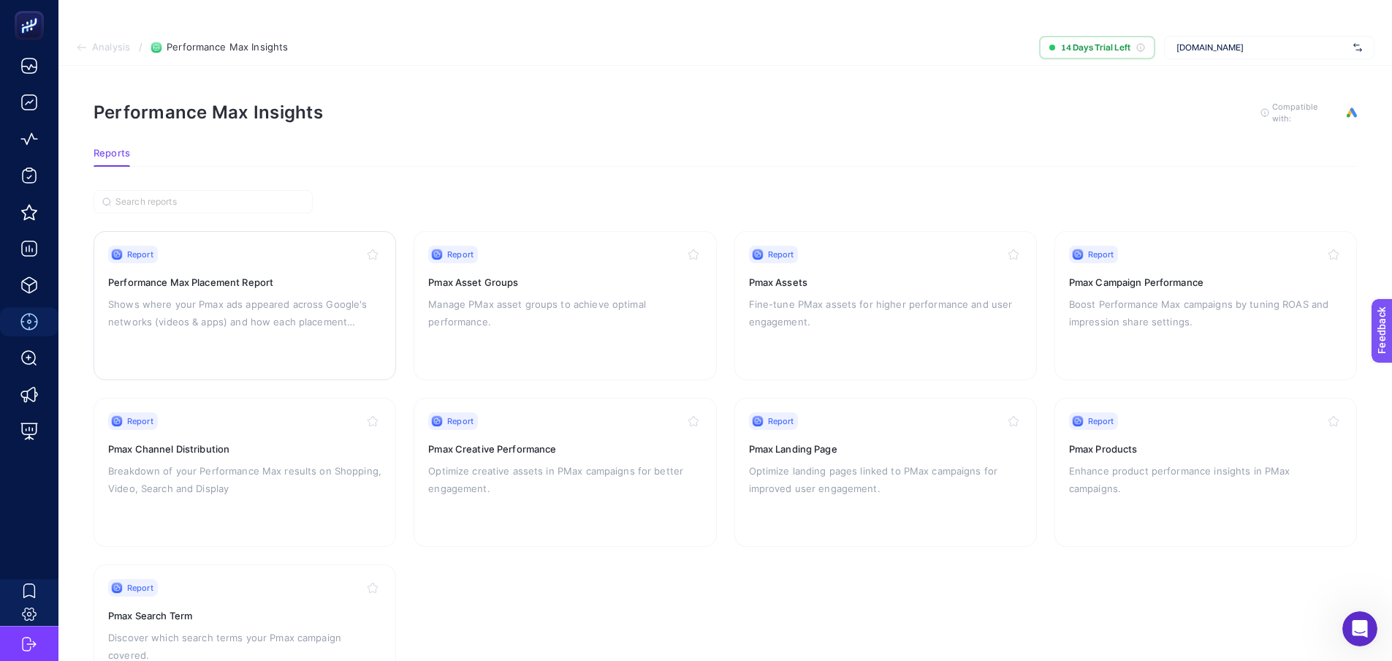
click at [269, 275] on h3 "Performance Max Placement Report" at bounding box center [244, 282] width 273 height 15
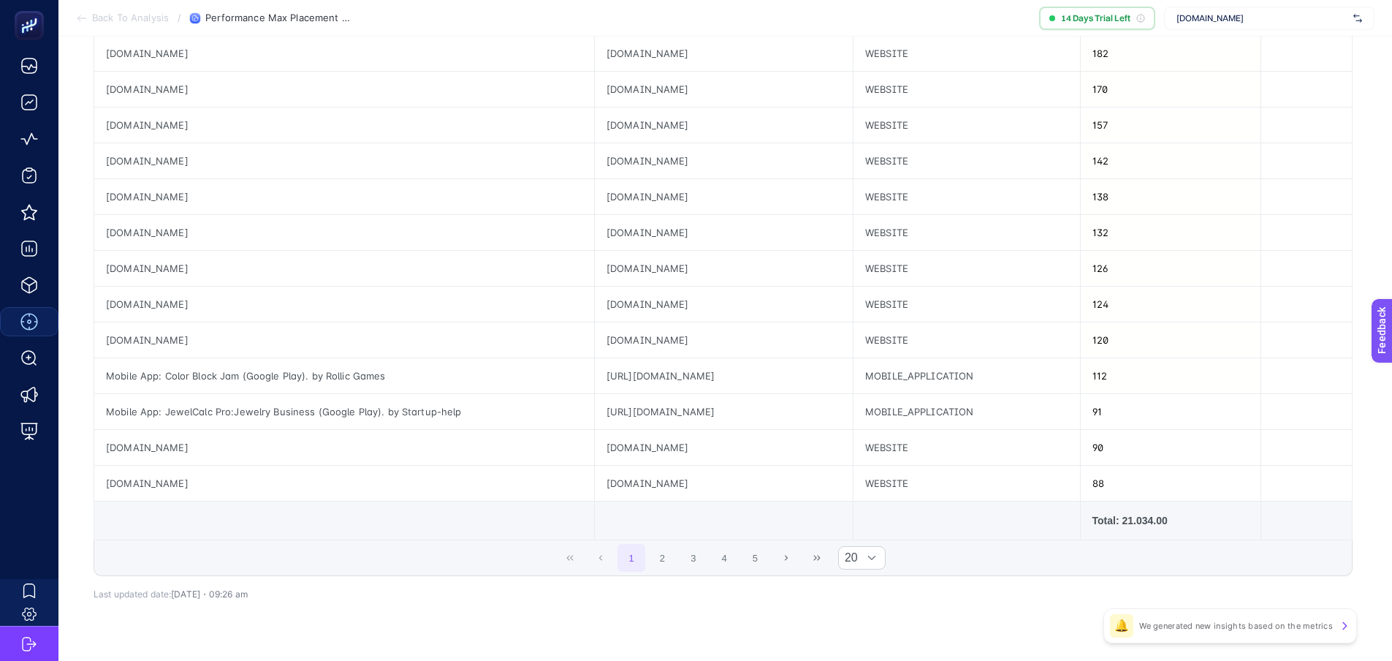
scroll to position [518, 0]
click at [1239, 628] on p "We generated new insights based on the metrics" at bounding box center [1236, 626] width 194 height 12
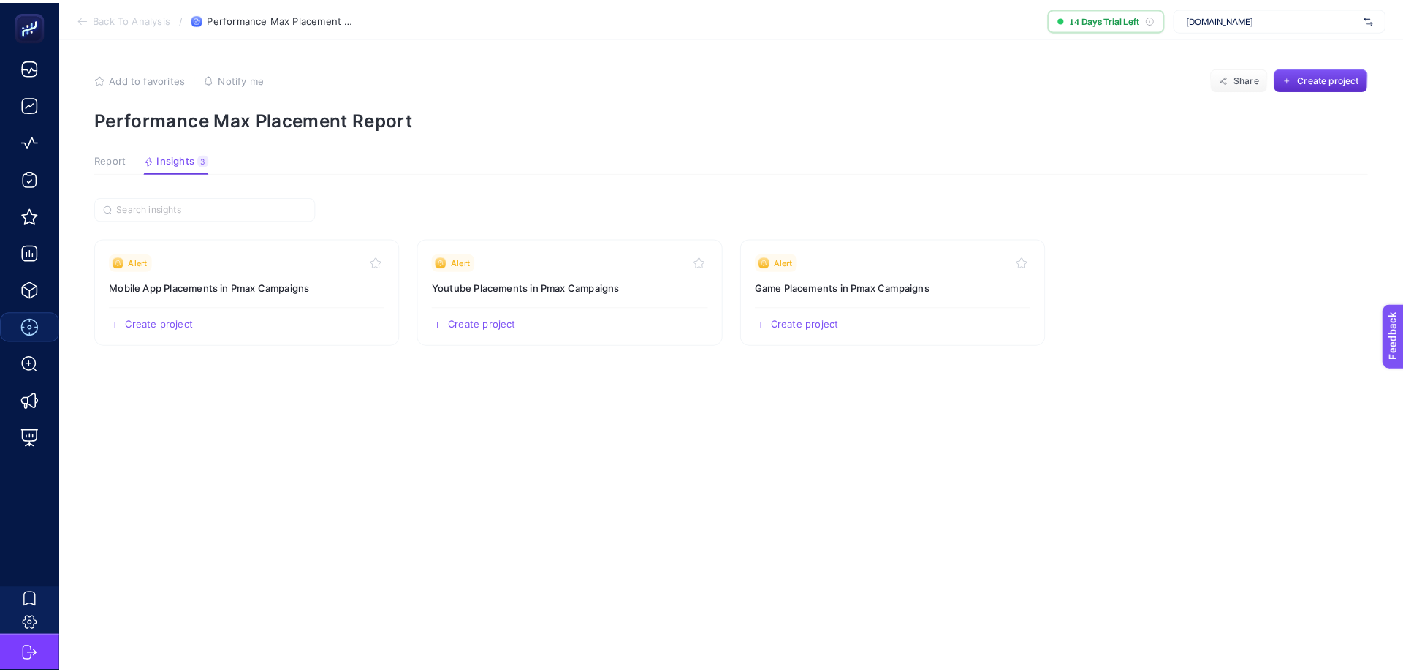
scroll to position [0, 0]
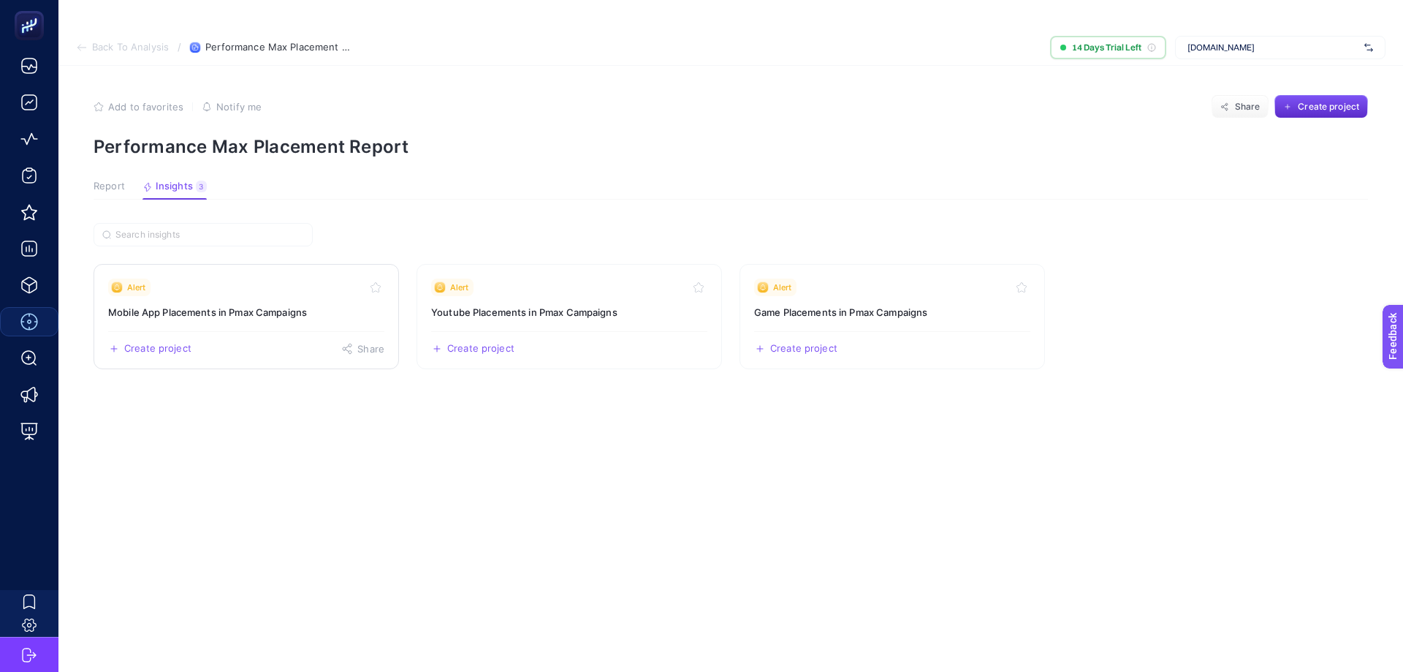
click at [246, 305] on h3 "Mobile App Placements in Pmax Campaigns" at bounding box center [246, 312] width 276 height 15
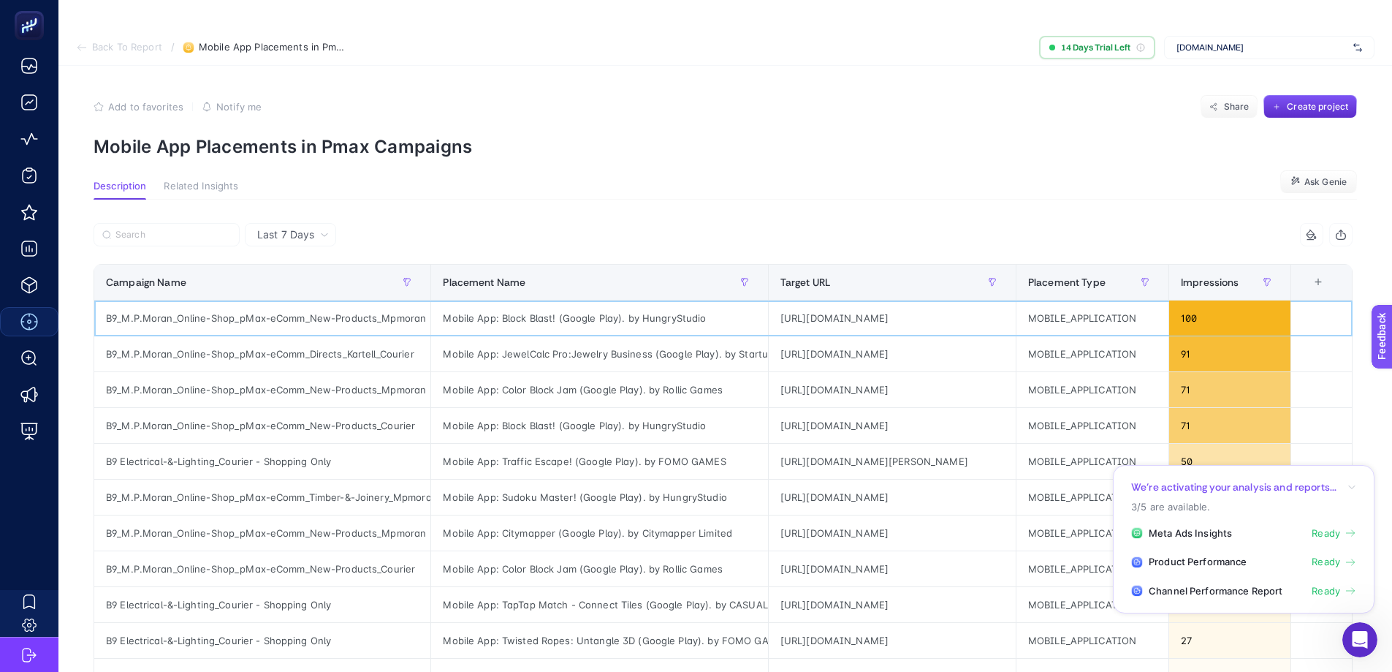
click at [1249, 300] on div "100" at bounding box center [1229, 317] width 121 height 35
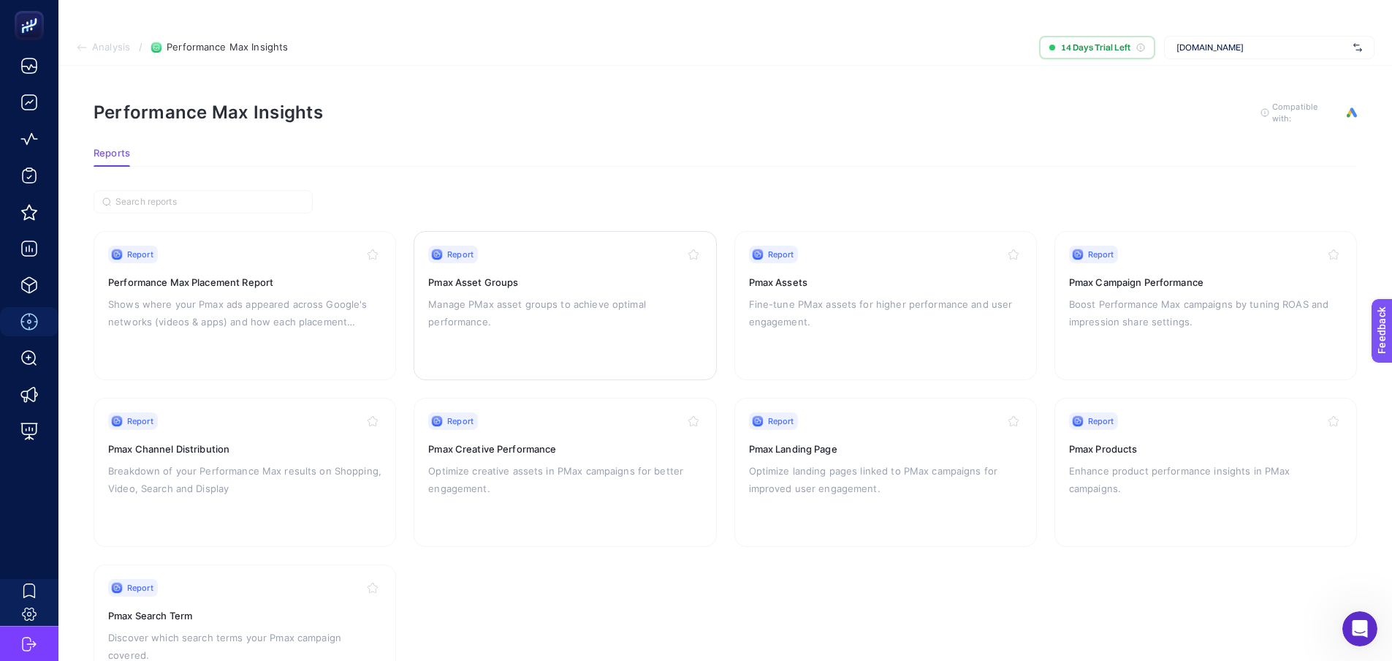
click at [628, 262] on div "Report Pmax Asset Groups Manage PMax asset groups to achieve optimal performanc…" at bounding box center [564, 306] width 273 height 120
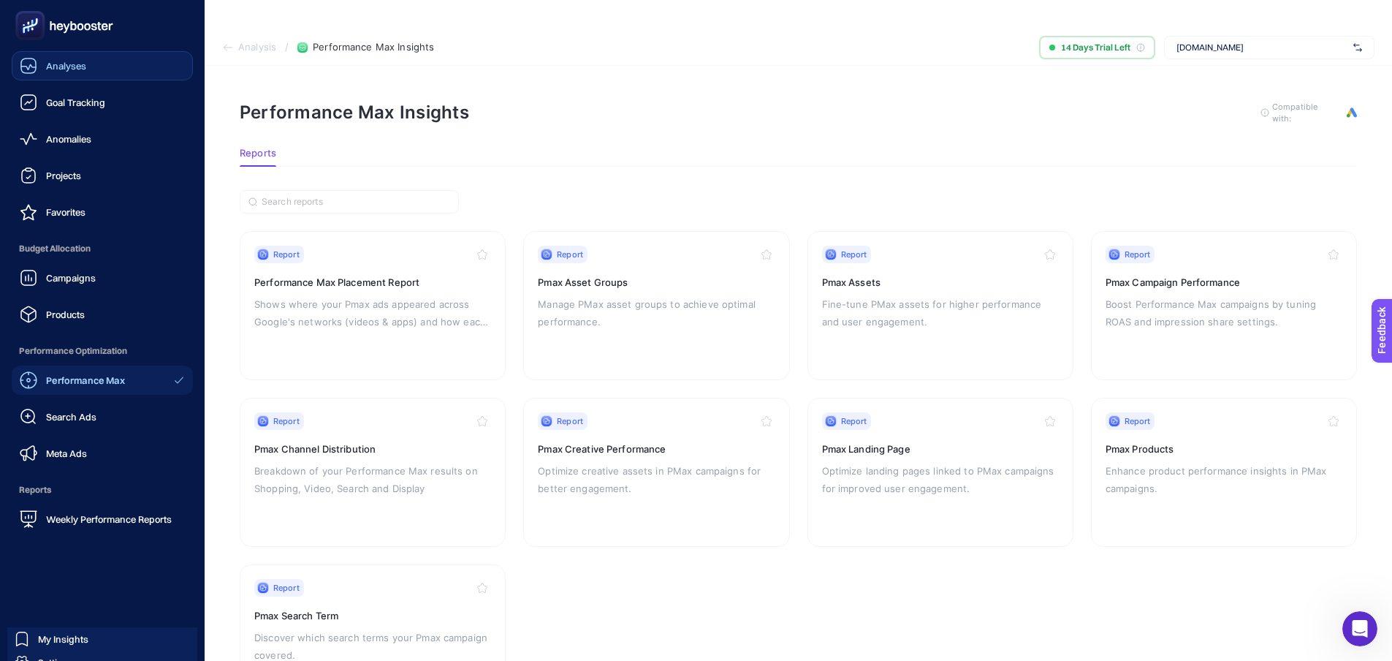
click at [75, 71] on span "Analyses" at bounding box center [66, 66] width 40 height 12
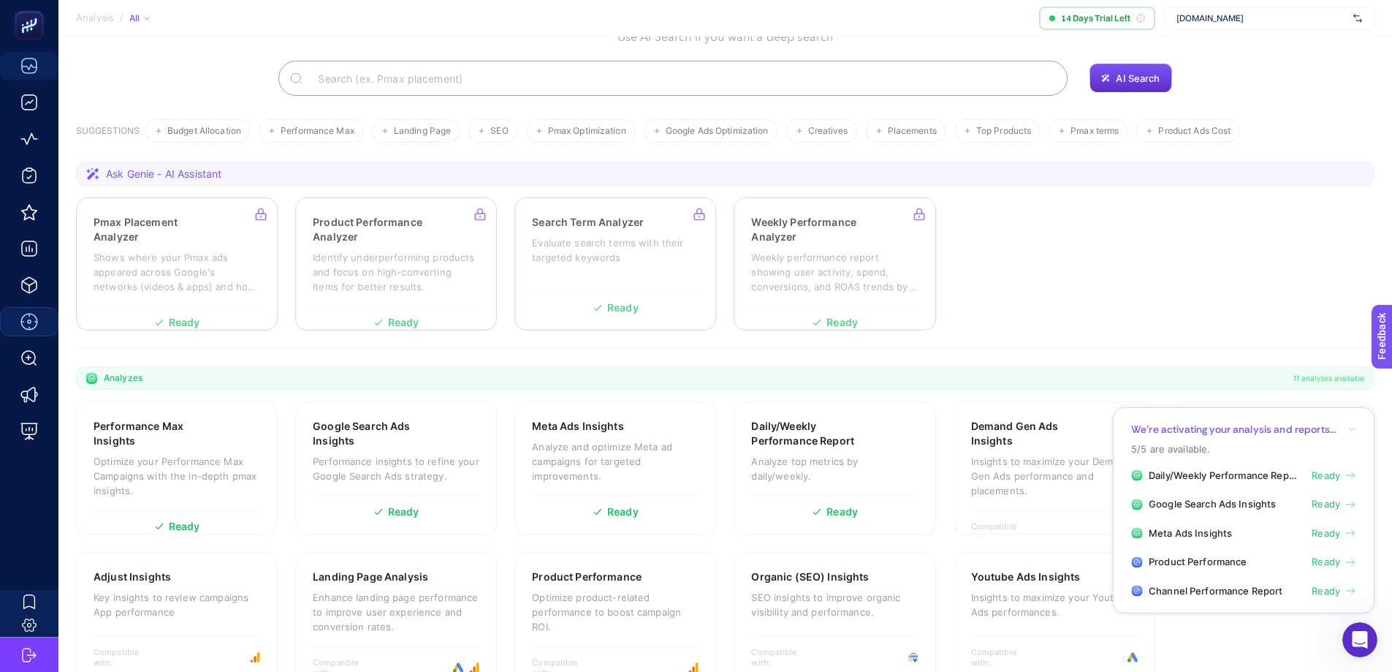
scroll to position [119, 0]
click at [214, 588] on p "Key insights to review campaigns App performance" at bounding box center [177, 602] width 167 height 29
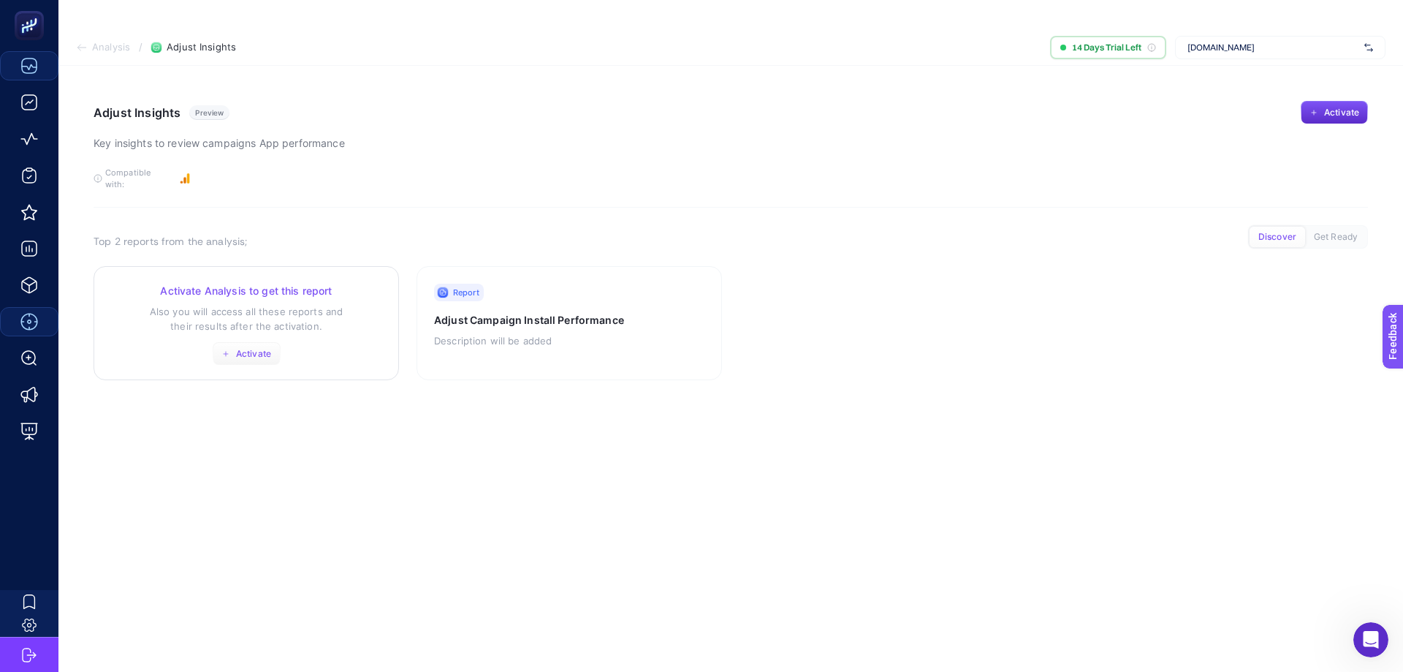
click at [258, 348] on span "Activate" at bounding box center [253, 354] width 35 height 12
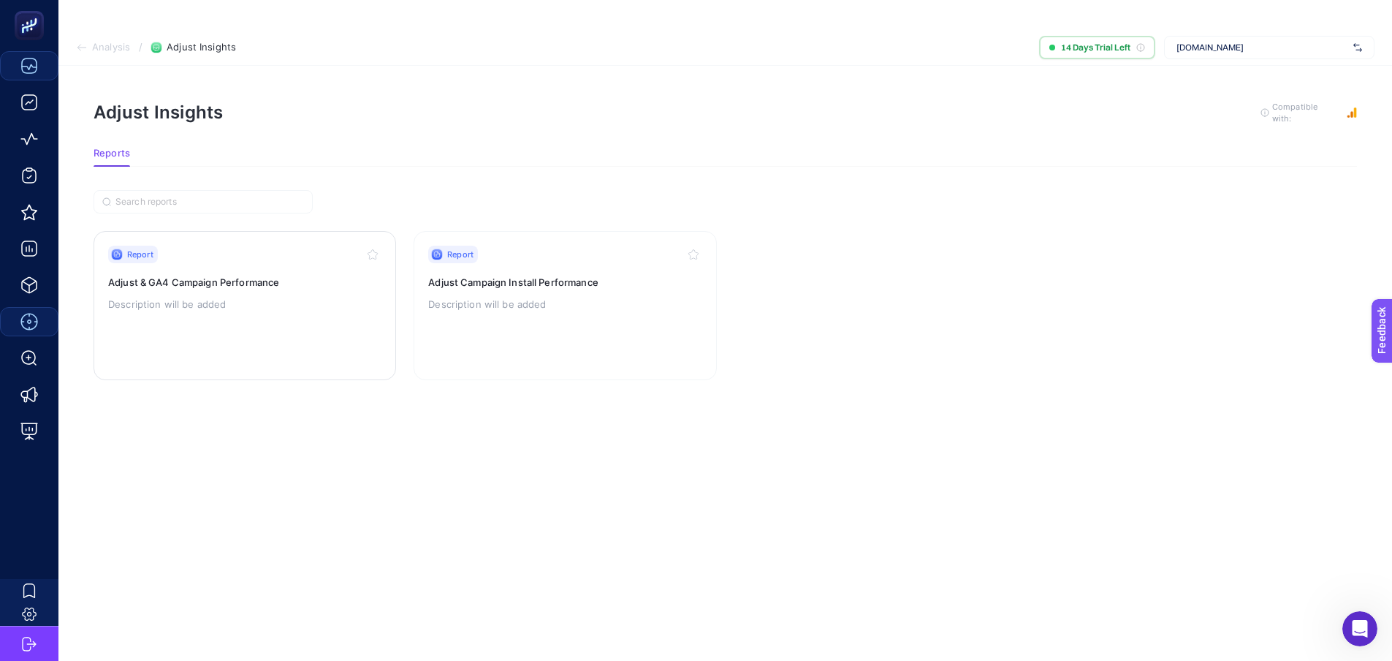
click at [247, 275] on h3 "Adjust & GA4 Campaign Performance" at bounding box center [244, 282] width 273 height 15
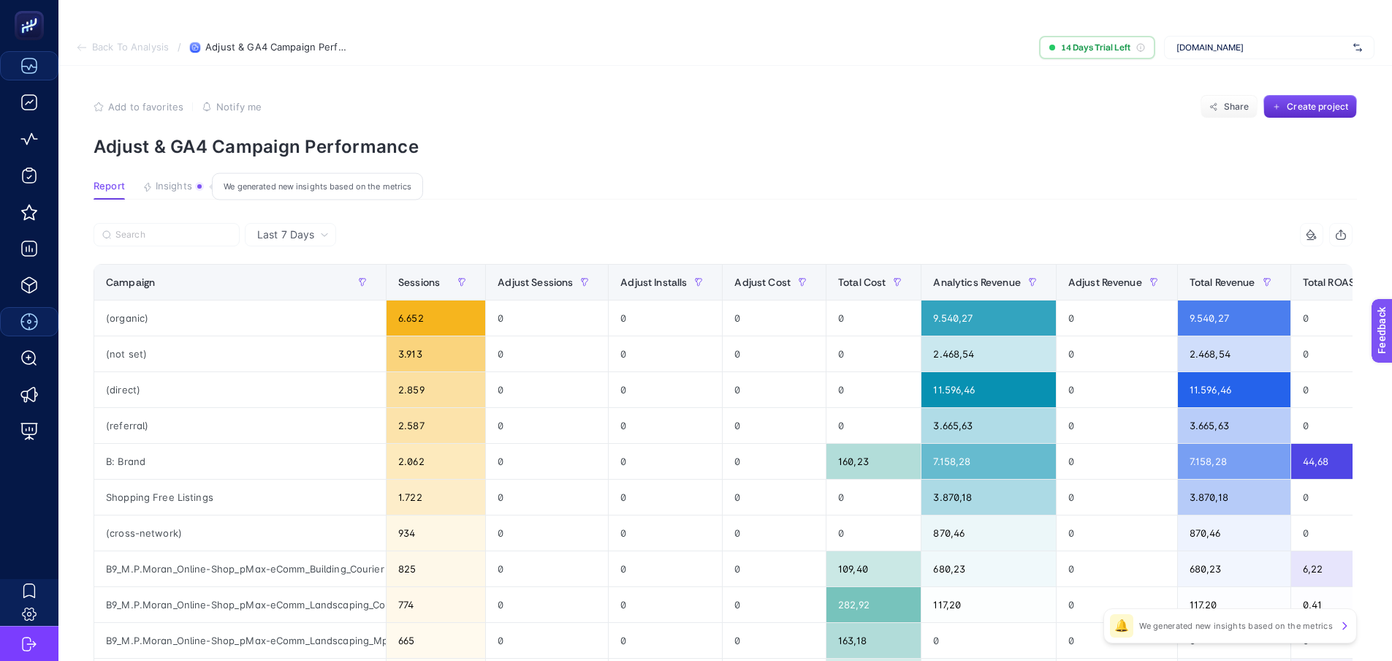
click at [167, 180] on span "Insights" at bounding box center [174, 186] width 37 height 12
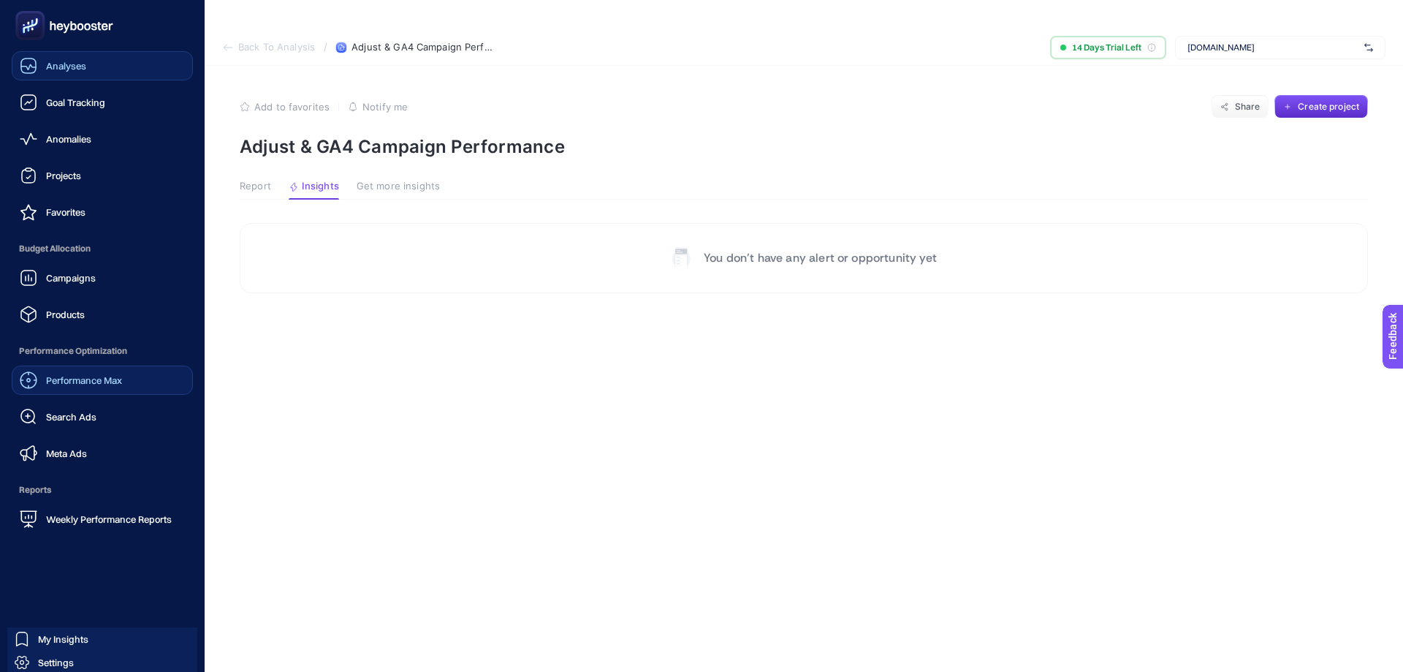
click at [83, 67] on span "Analyses" at bounding box center [66, 66] width 40 height 12
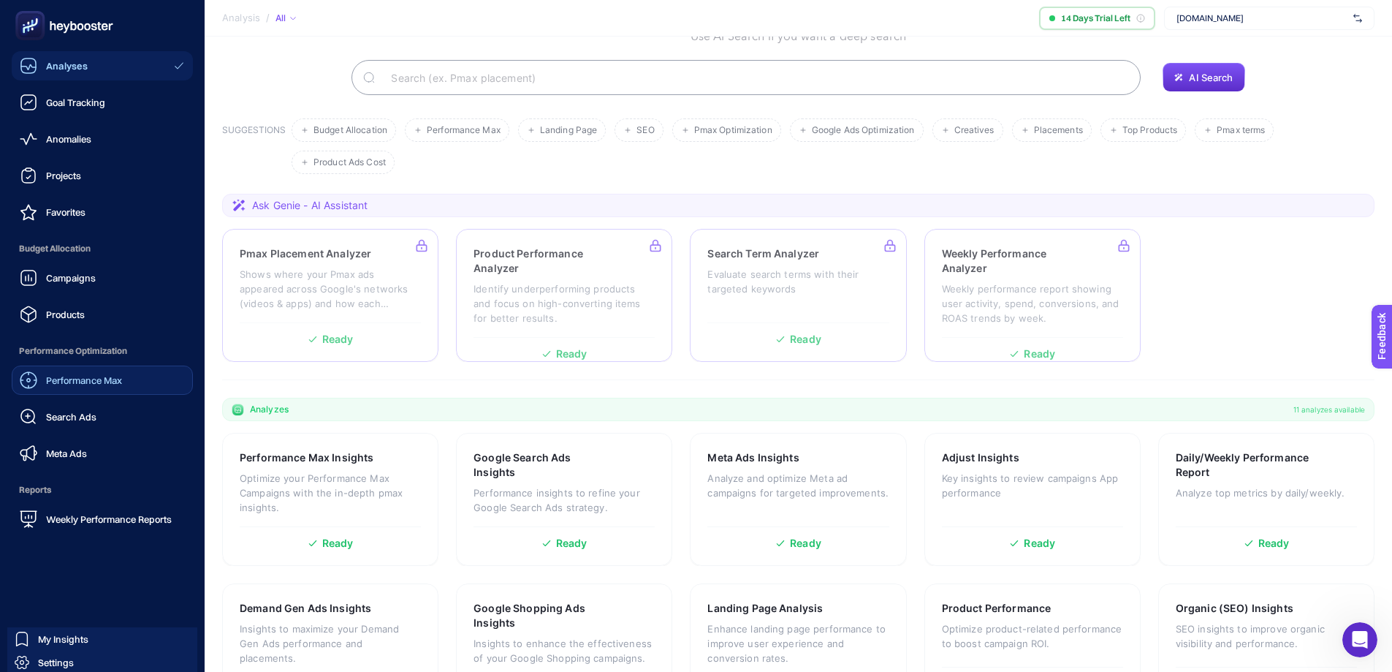
scroll to position [119, 0]
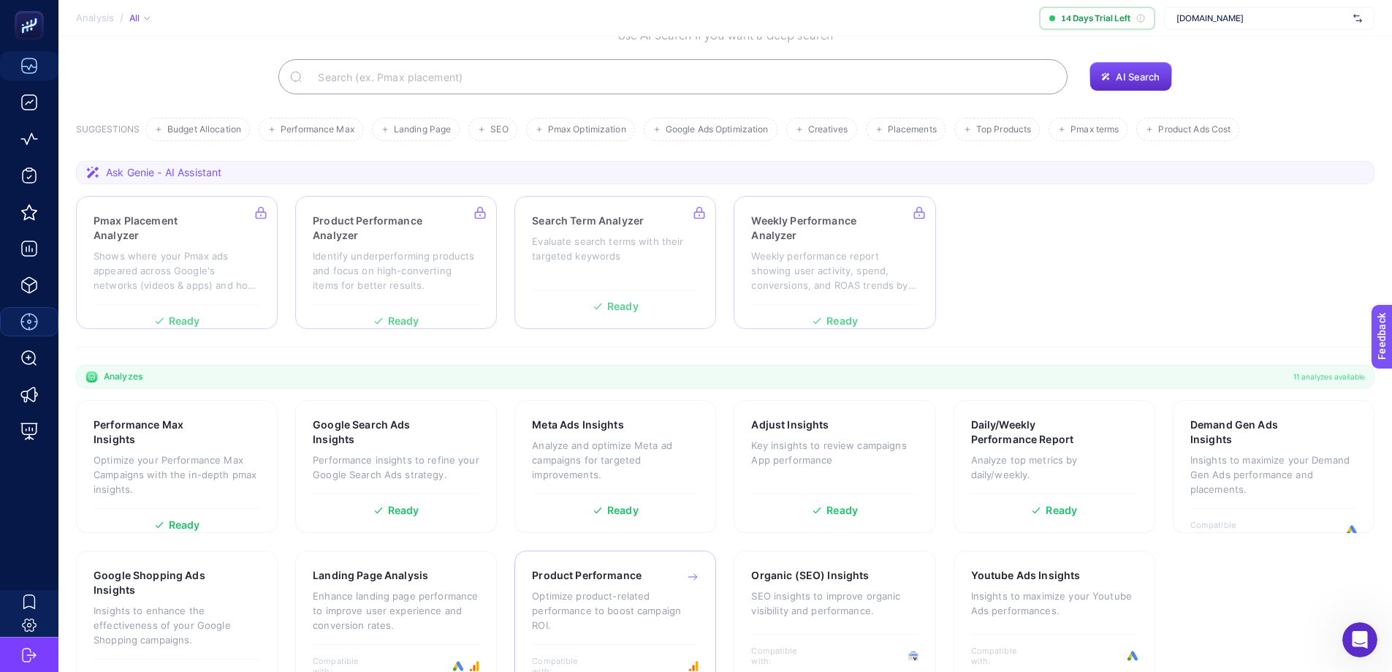
click at [574, 588] on p "Optimize product-related performance to boost campaign ROI." at bounding box center [615, 610] width 167 height 44
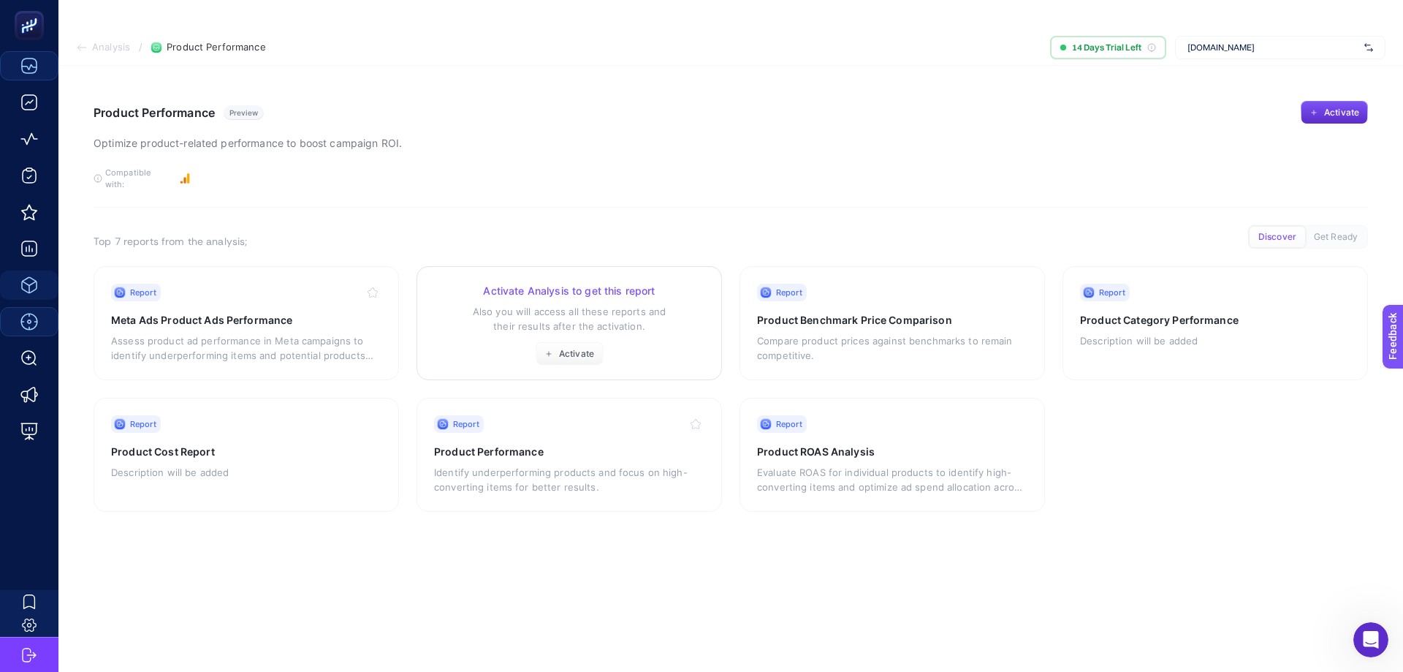
click at [498, 304] on p "Also you will access all these reports and their results after the activation." at bounding box center [569, 318] width 270 height 29
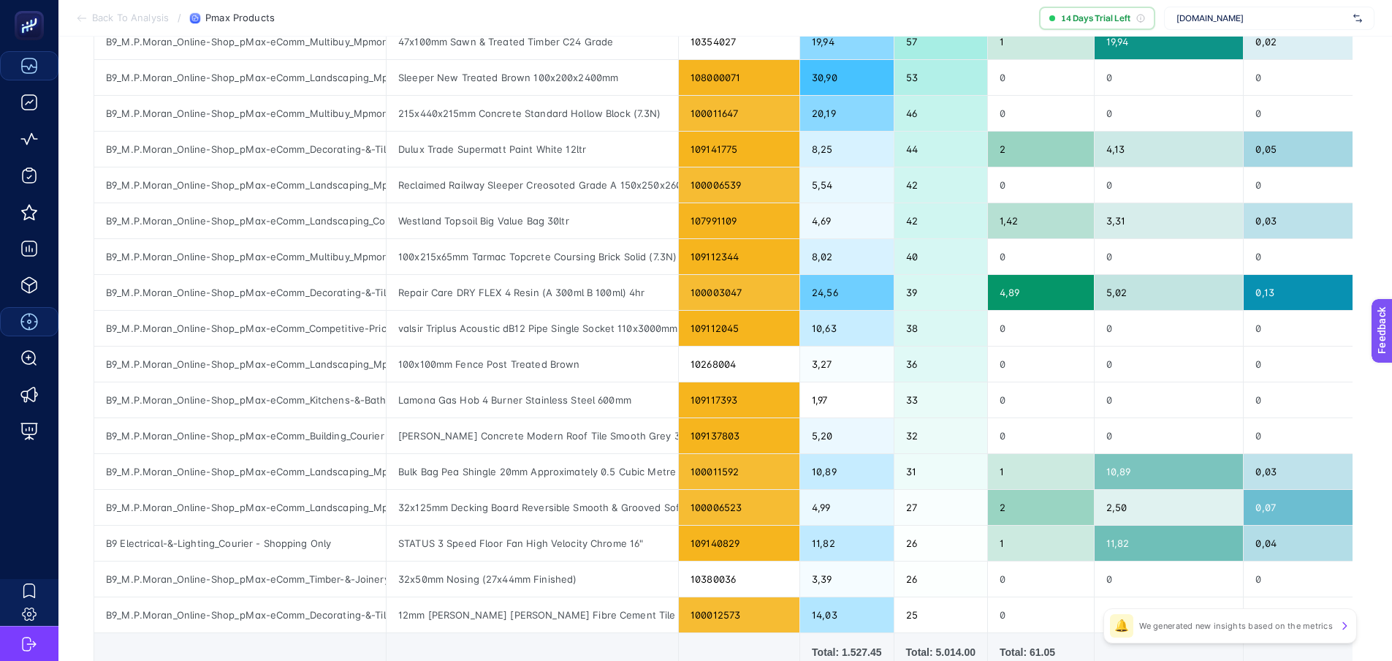
scroll to position [438, 0]
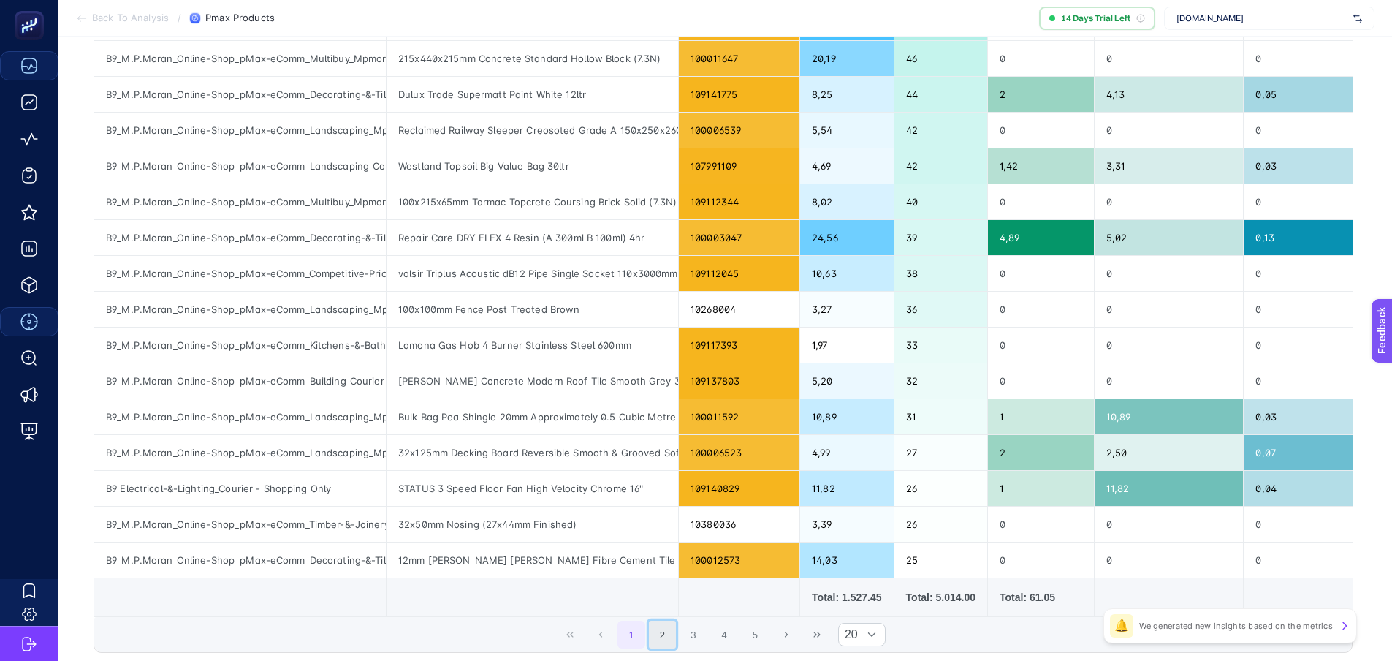
click at [675, 620] on button "2" at bounding box center [663, 634] width 28 height 28
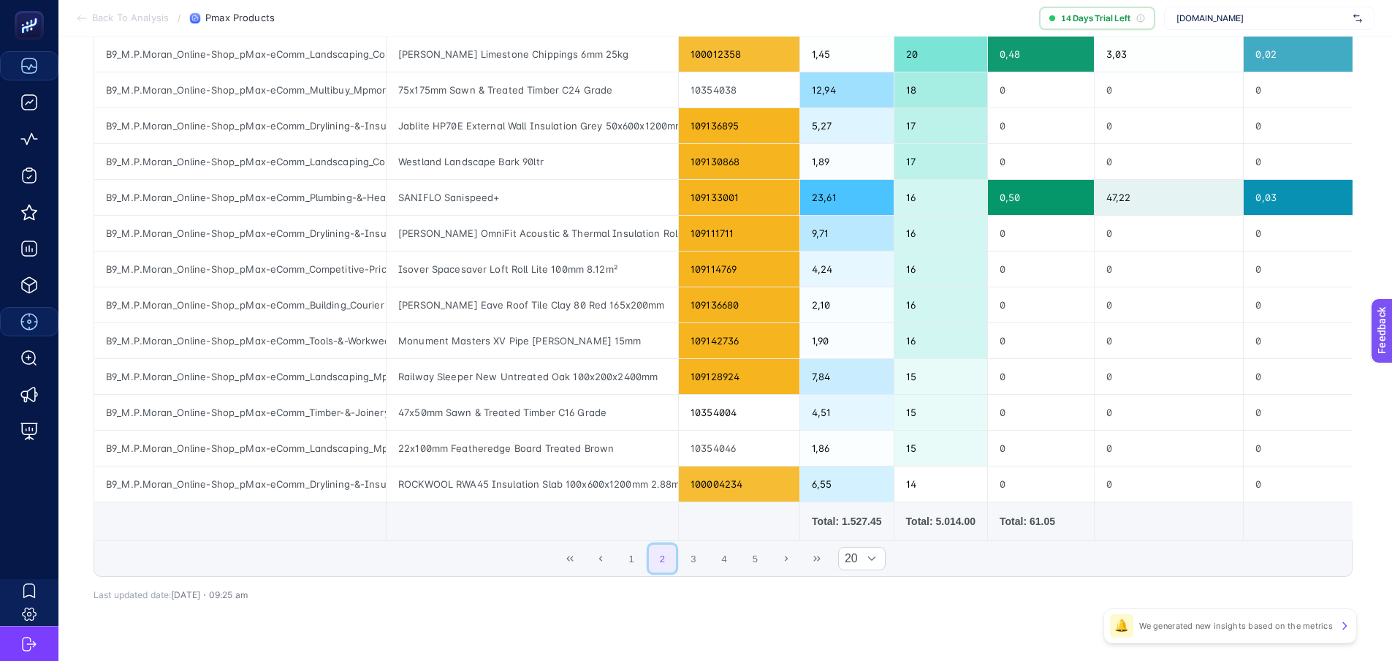
scroll to position [524, 0]
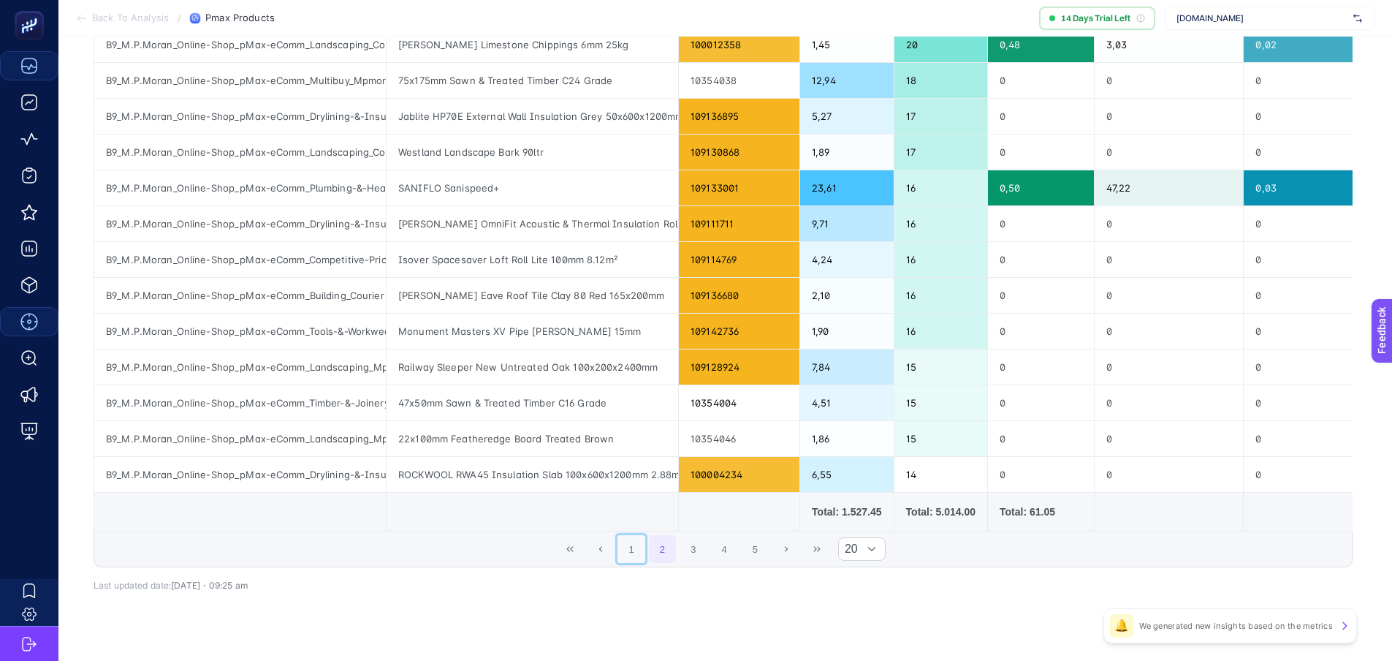
drag, startPoint x: 630, startPoint y: 532, endPoint x: 620, endPoint y: 533, distance: 10.3
click at [629, 535] on button "1" at bounding box center [631, 549] width 28 height 28
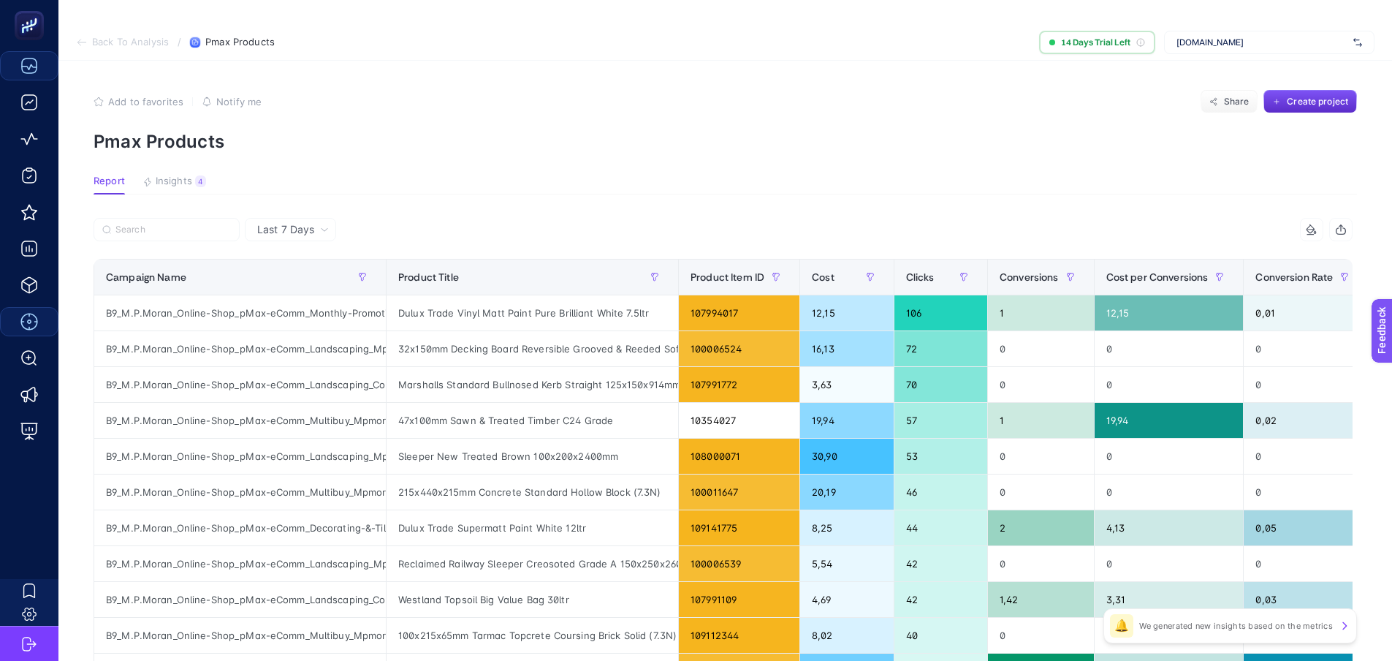
scroll to position [0, 0]
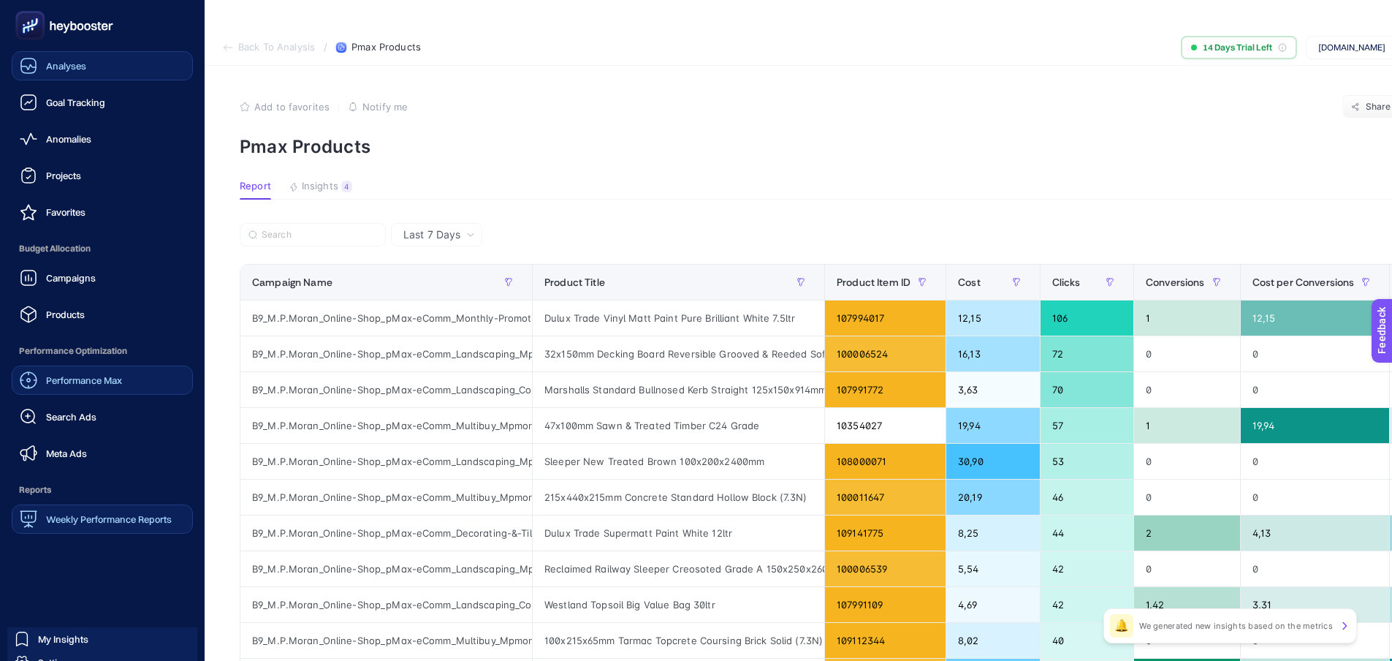
click at [77, 520] on span "Weekly Performance Reports" at bounding box center [109, 519] width 126 height 12
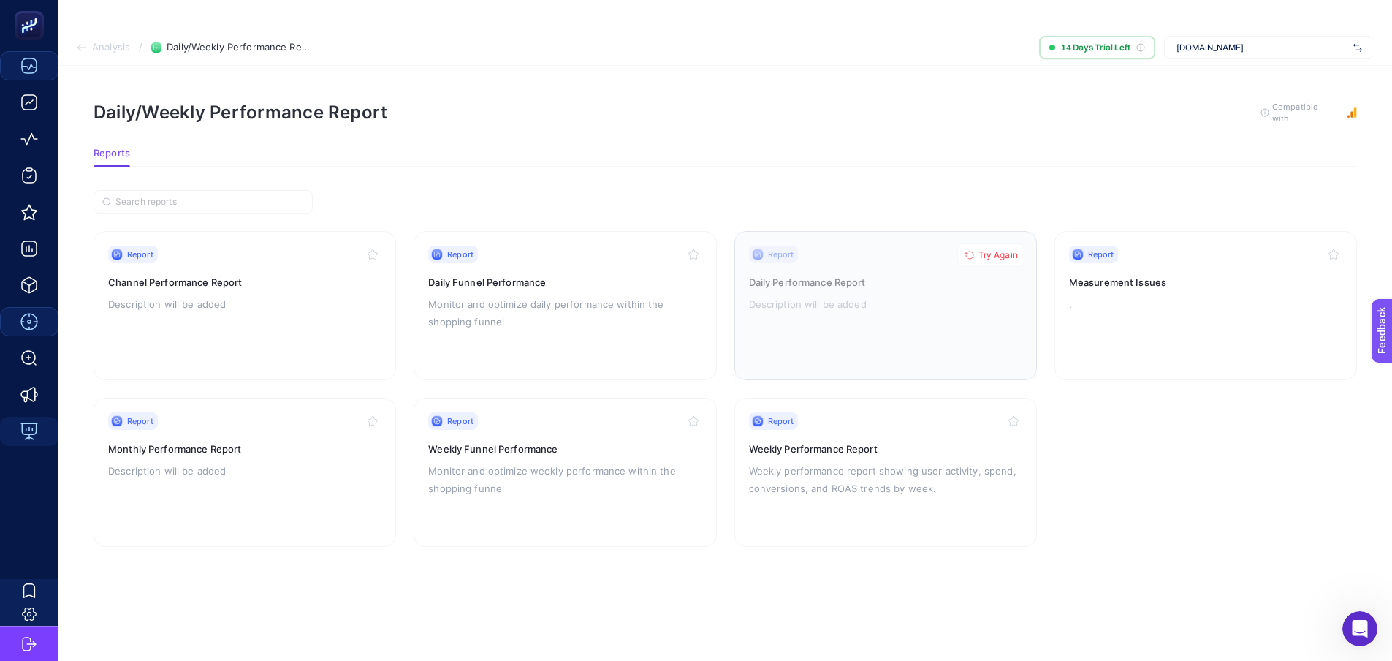
click at [978, 249] on span "Try Again" at bounding box center [997, 255] width 39 height 12
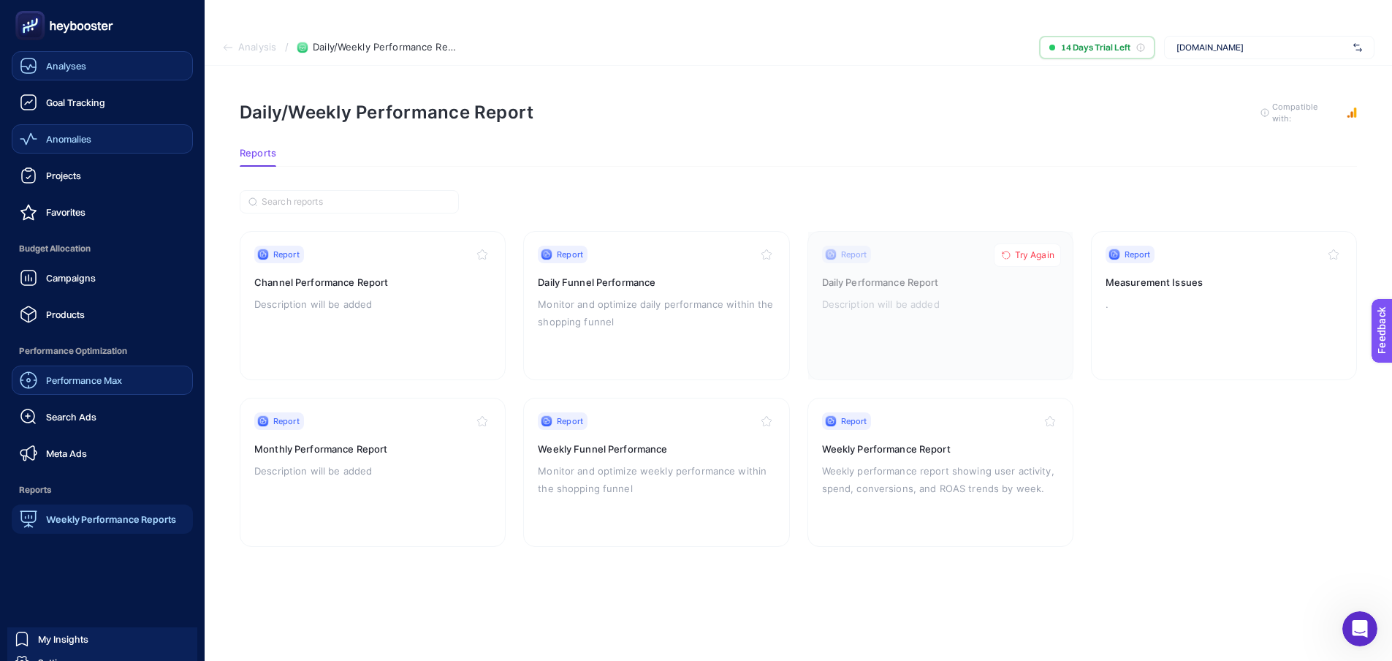
click at [64, 145] on div "Anomalies" at bounding box center [56, 139] width 72 height 18
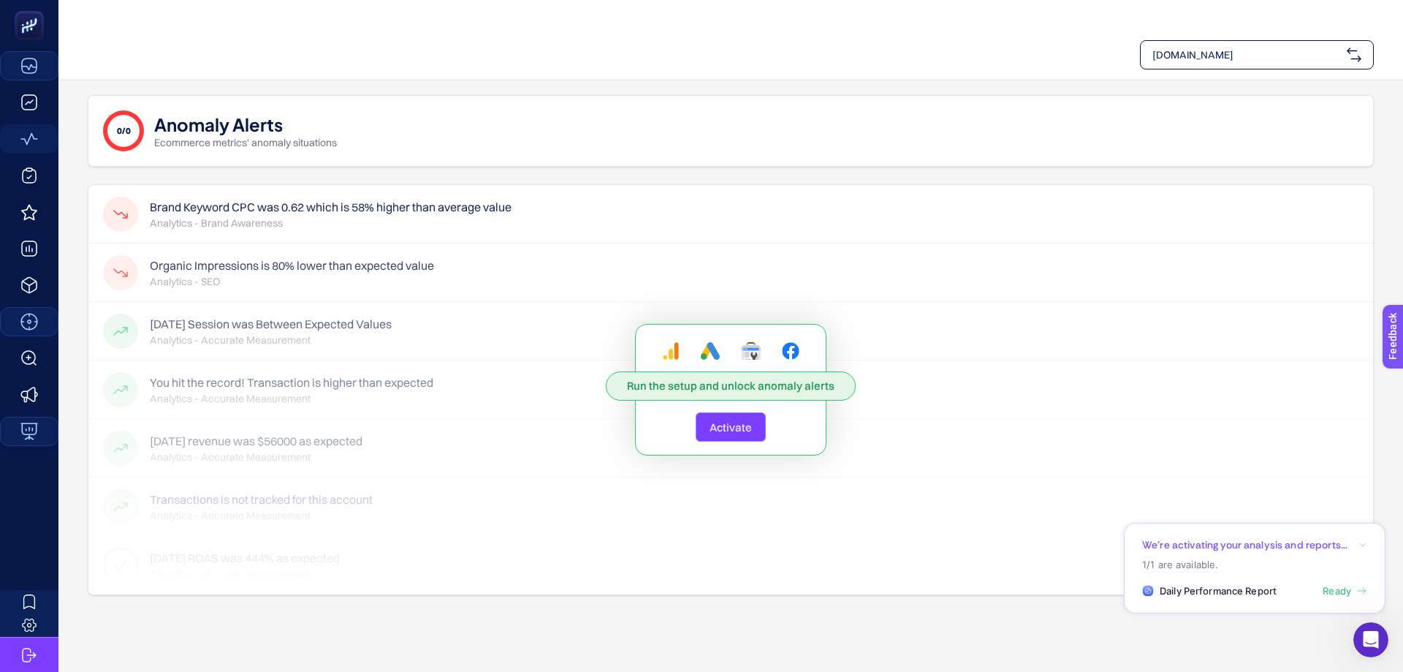
click at [740, 420] on span "Activate" at bounding box center [731, 427] width 42 height 14
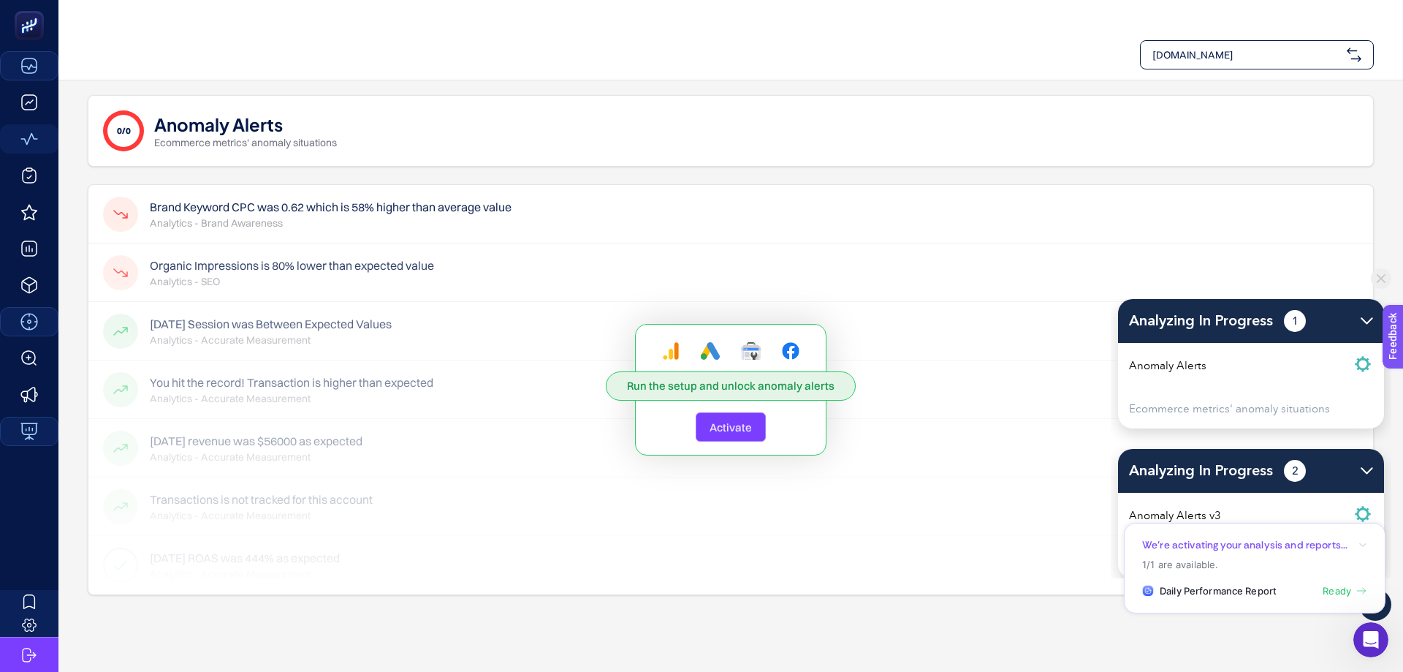
click at [1207, 588] on span "Daily Performance Report" at bounding box center [1218, 591] width 117 height 15
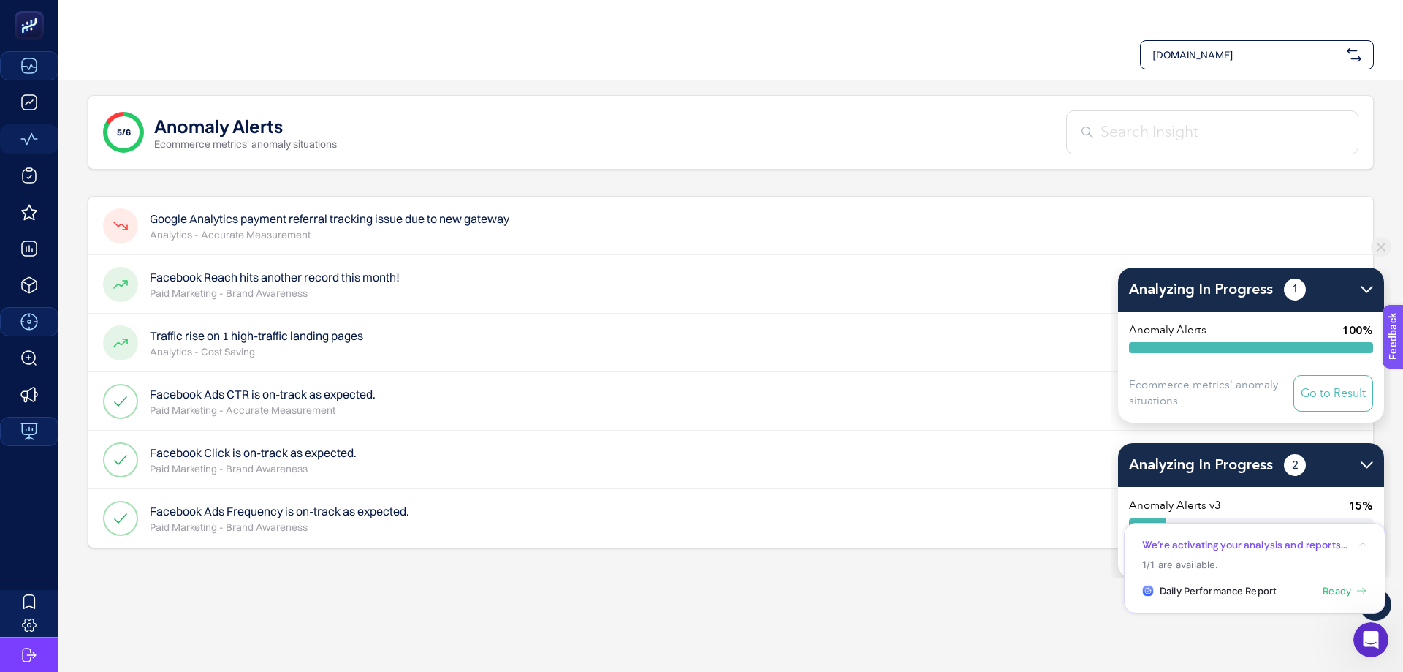
click at [1336, 595] on span "Ready" at bounding box center [1337, 591] width 28 height 15
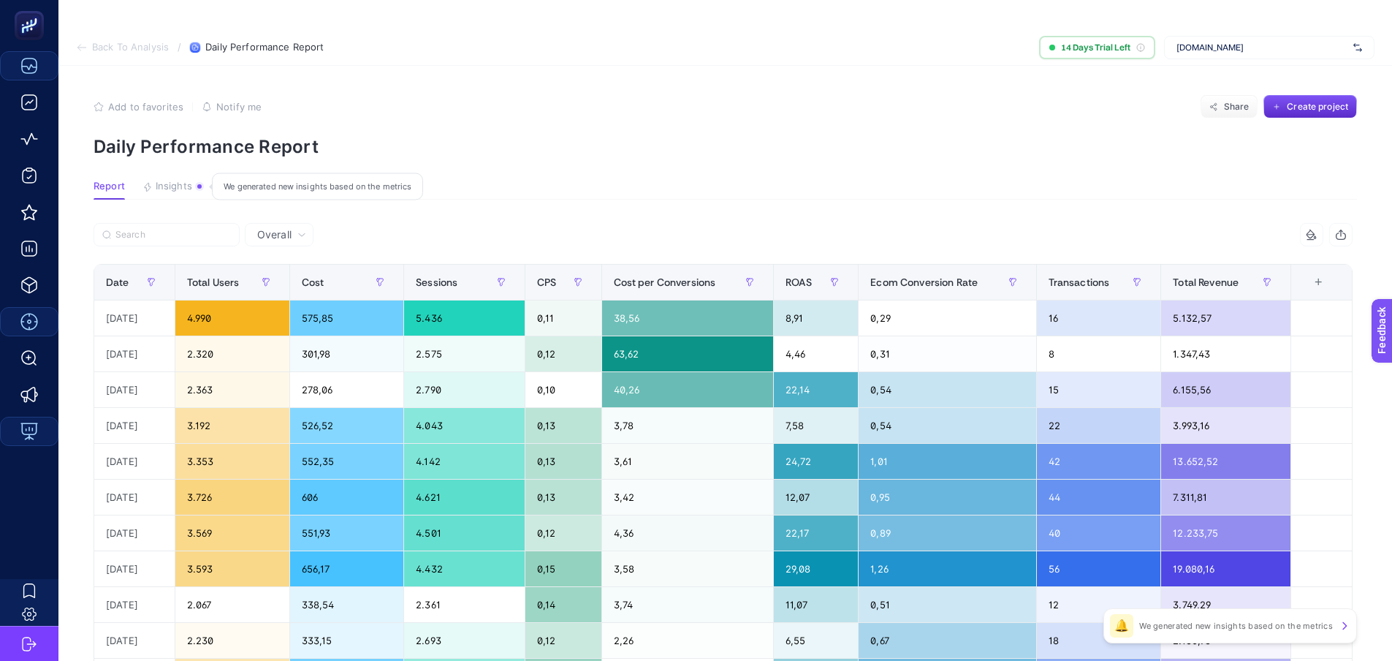
click at [186, 180] on span "Insights" at bounding box center [174, 186] width 37 height 12
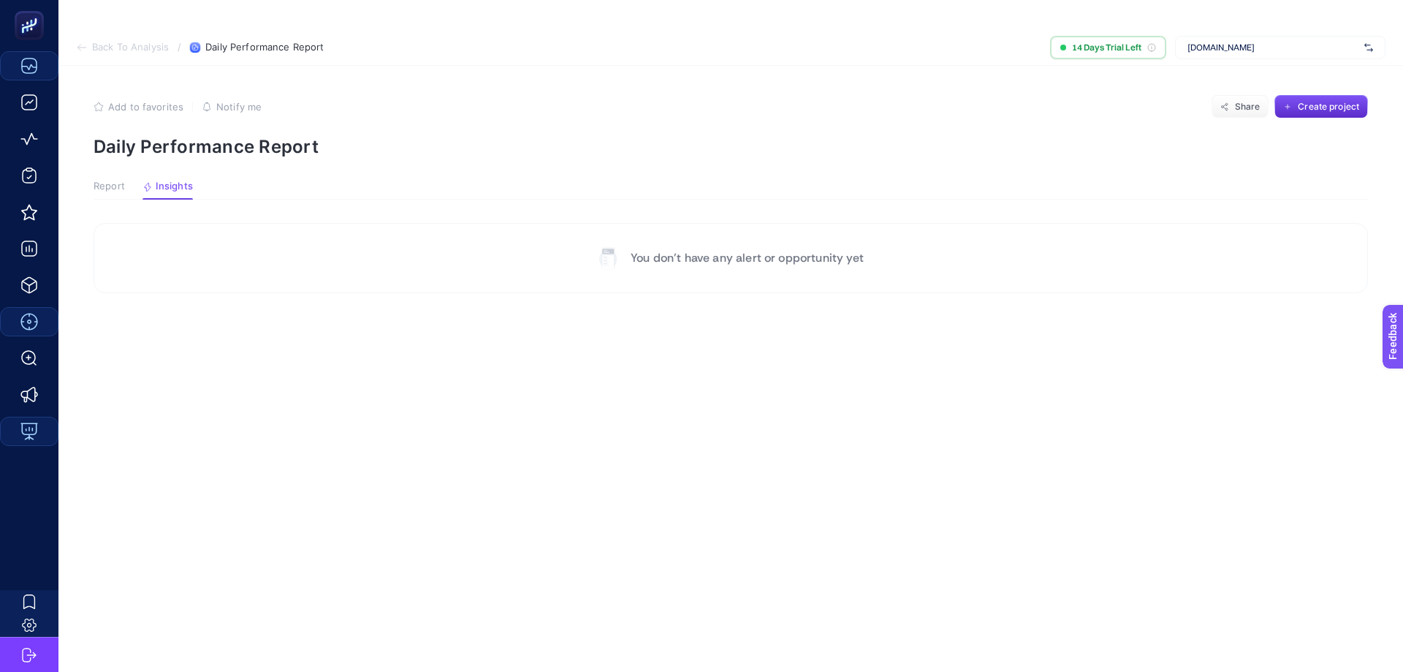
click at [122, 180] on span "Report" at bounding box center [109, 186] width 31 height 12
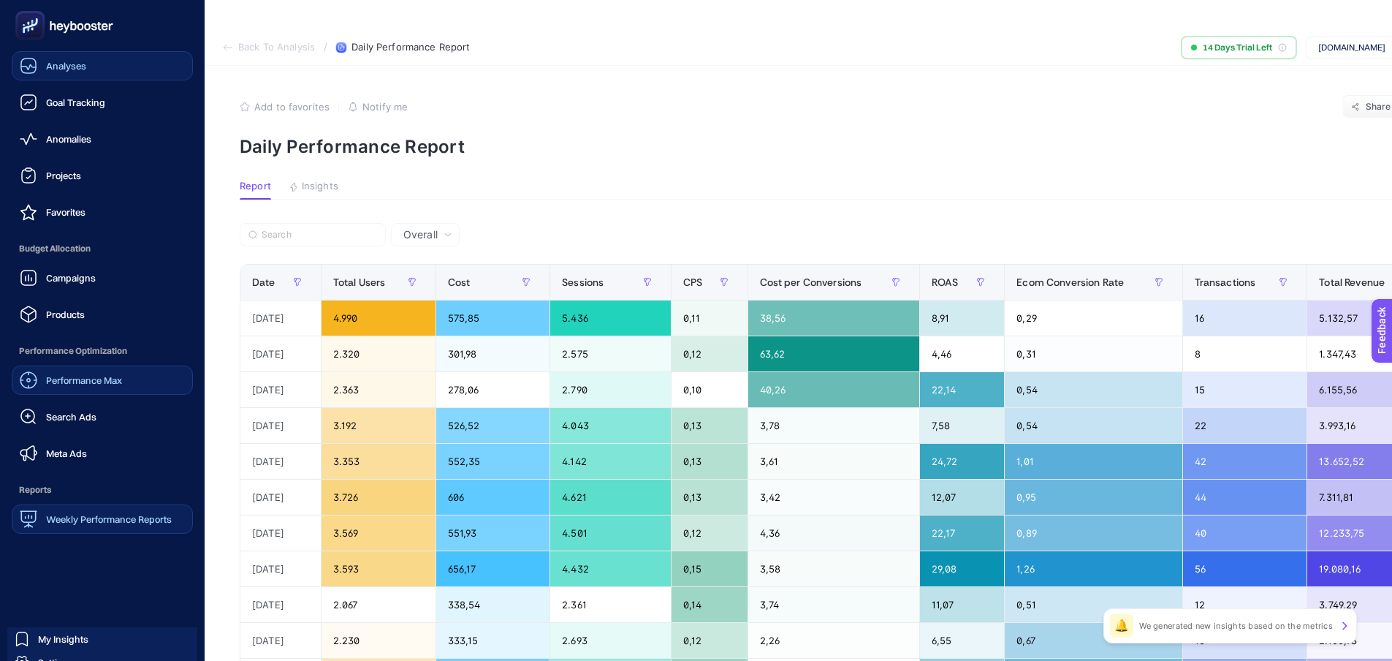
click at [113, 384] on span "Performance Max" at bounding box center [84, 380] width 76 height 12
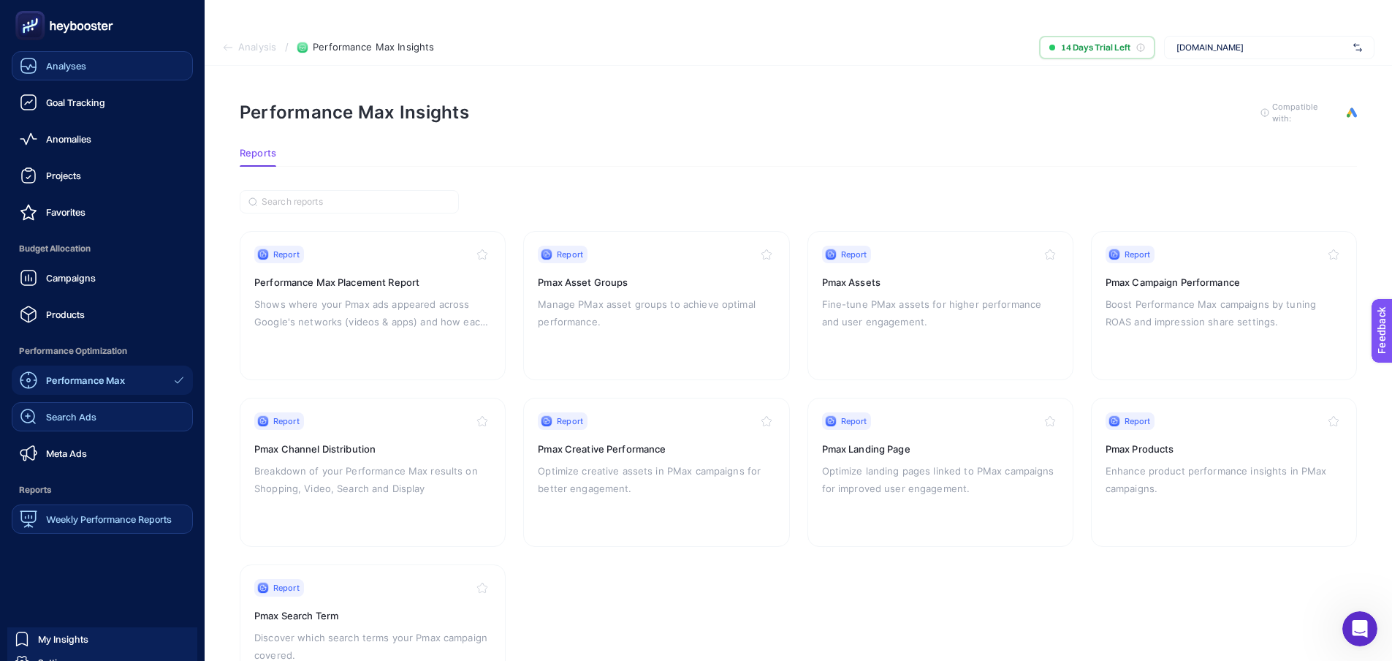
click at [109, 408] on link "Search Ads" at bounding box center [102, 416] width 181 height 29
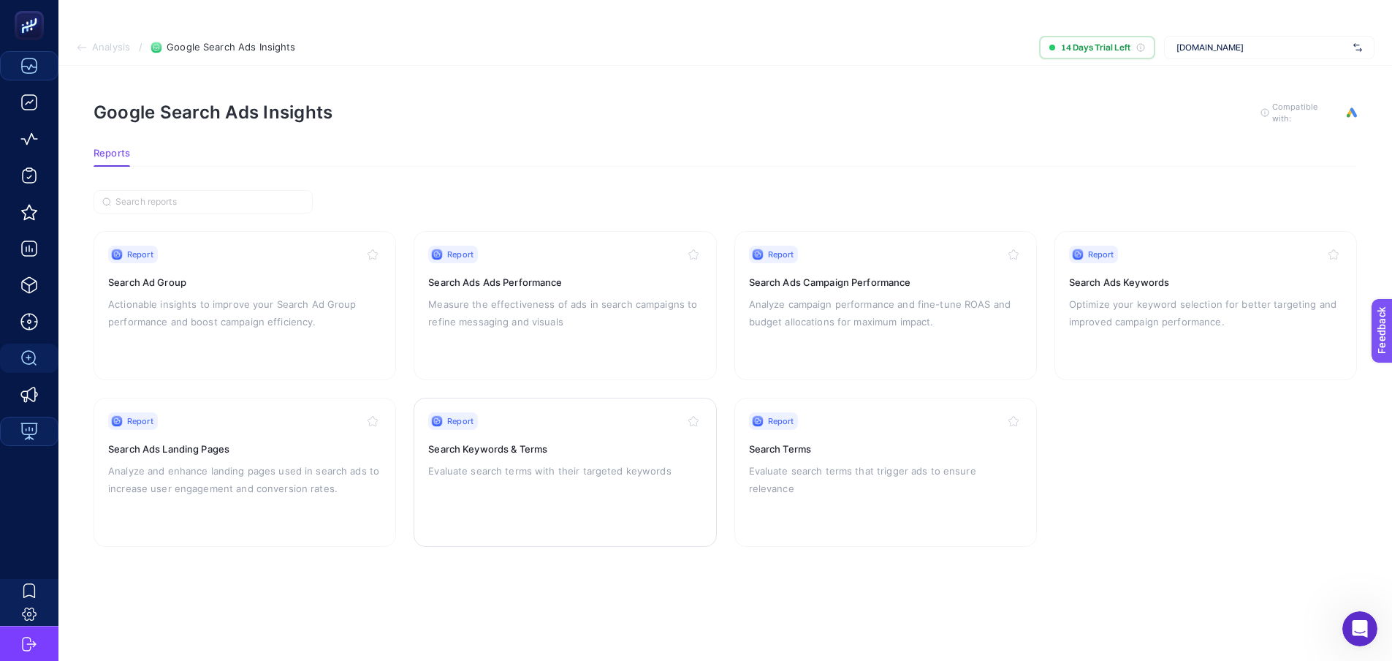
click at [585, 457] on div "Report Search Keywords & Terms Evaluate search terms with their targeted keywor…" at bounding box center [564, 472] width 273 height 120
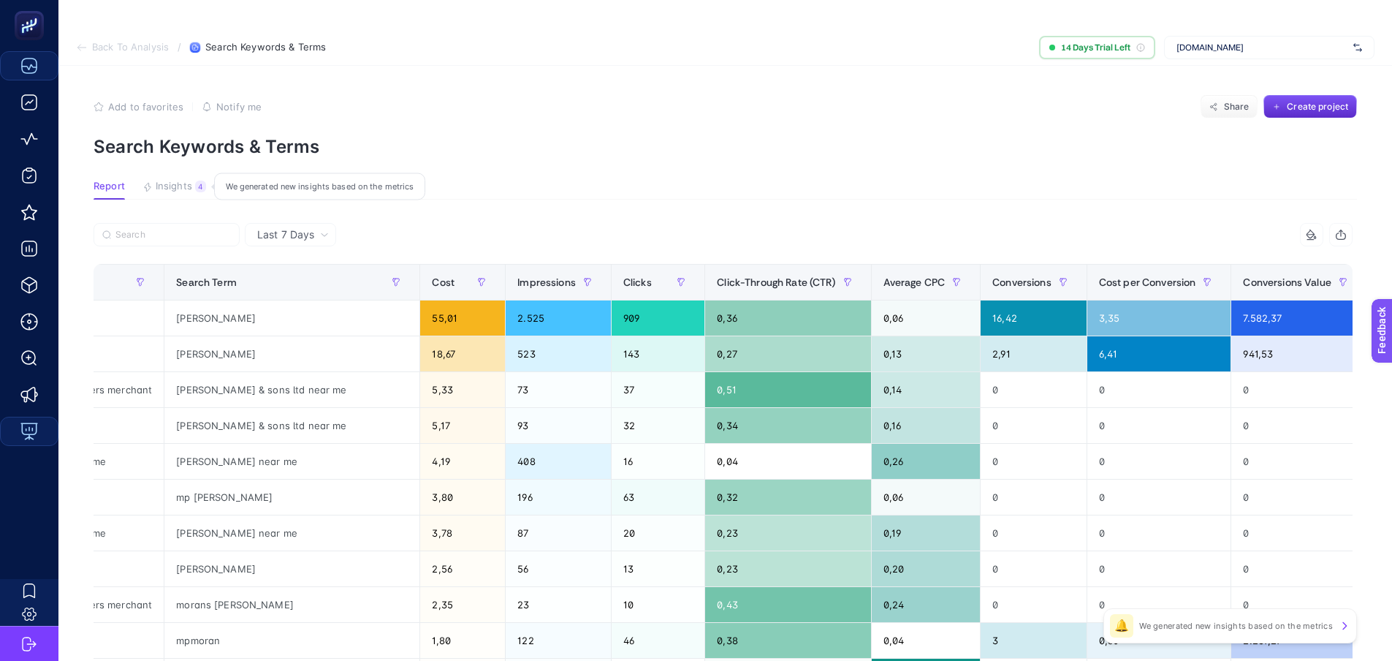
click at [181, 180] on span "Insights" at bounding box center [174, 186] width 37 height 12
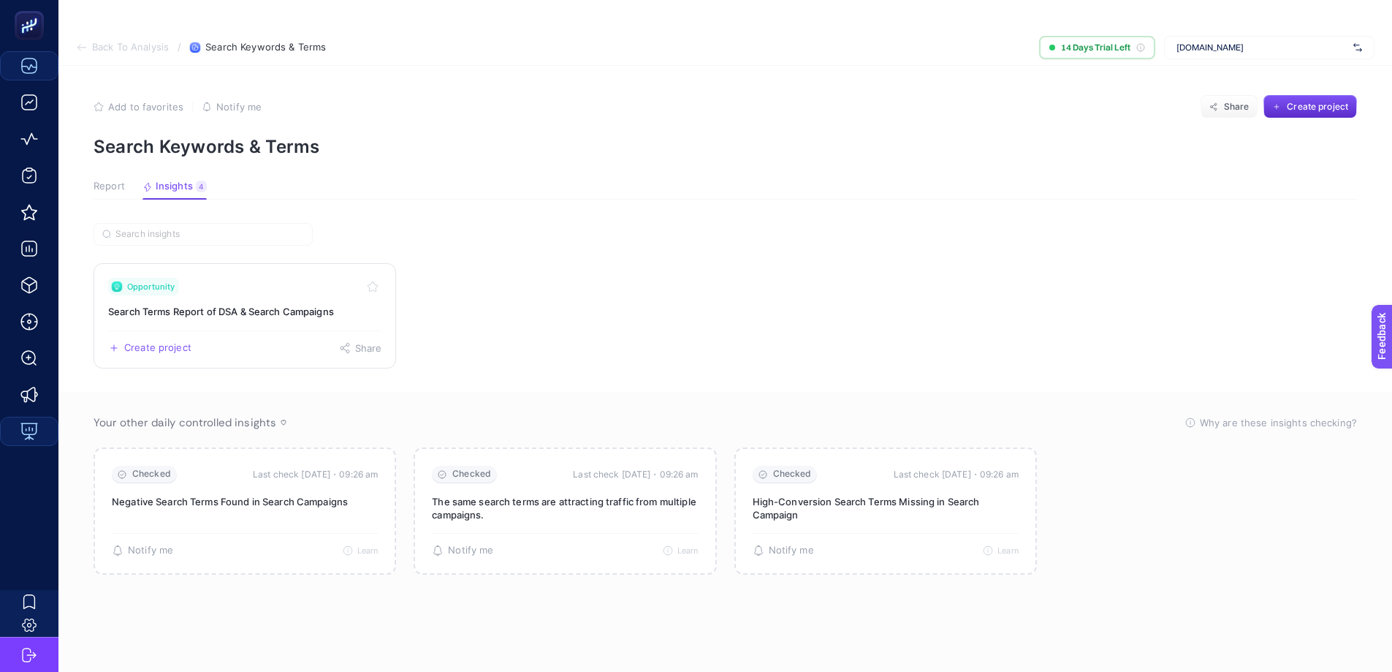
click at [275, 289] on link "Opportunity Search Terms Report of DSA & Search Campaigns Create project Share" at bounding box center [245, 315] width 303 height 105
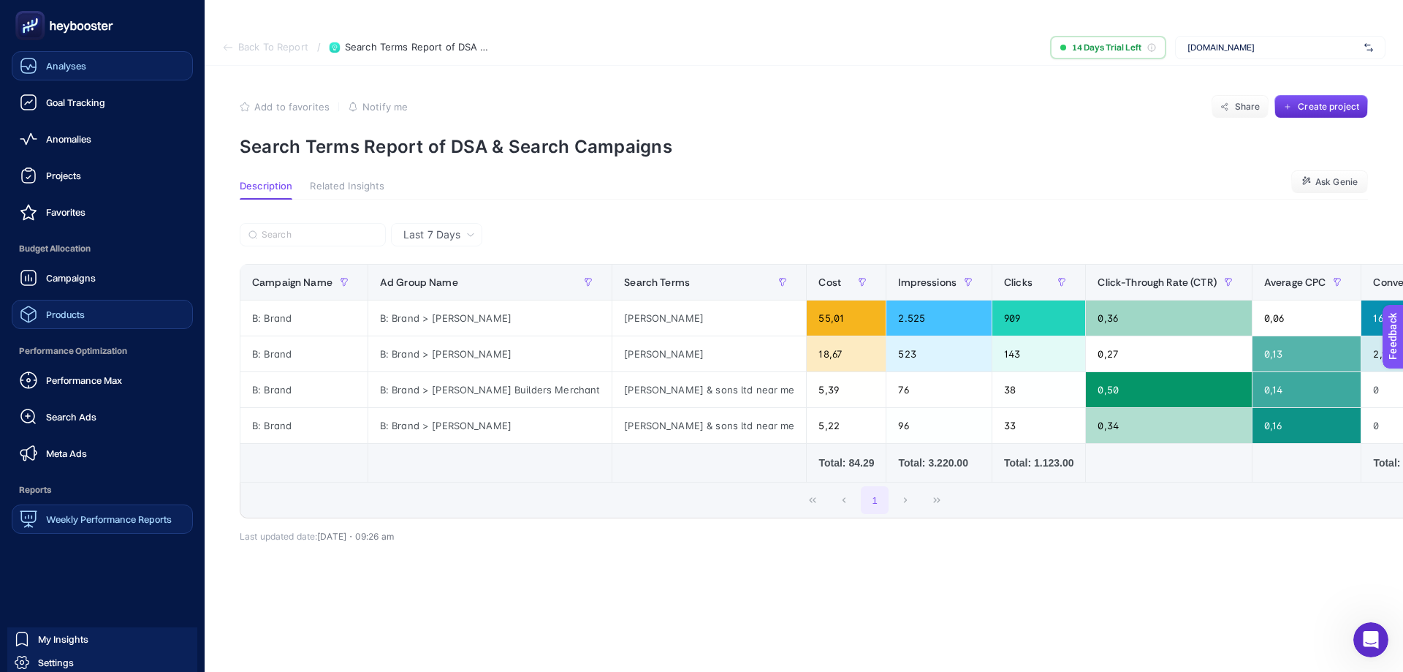
click at [102, 319] on link "Products" at bounding box center [102, 314] width 181 height 29
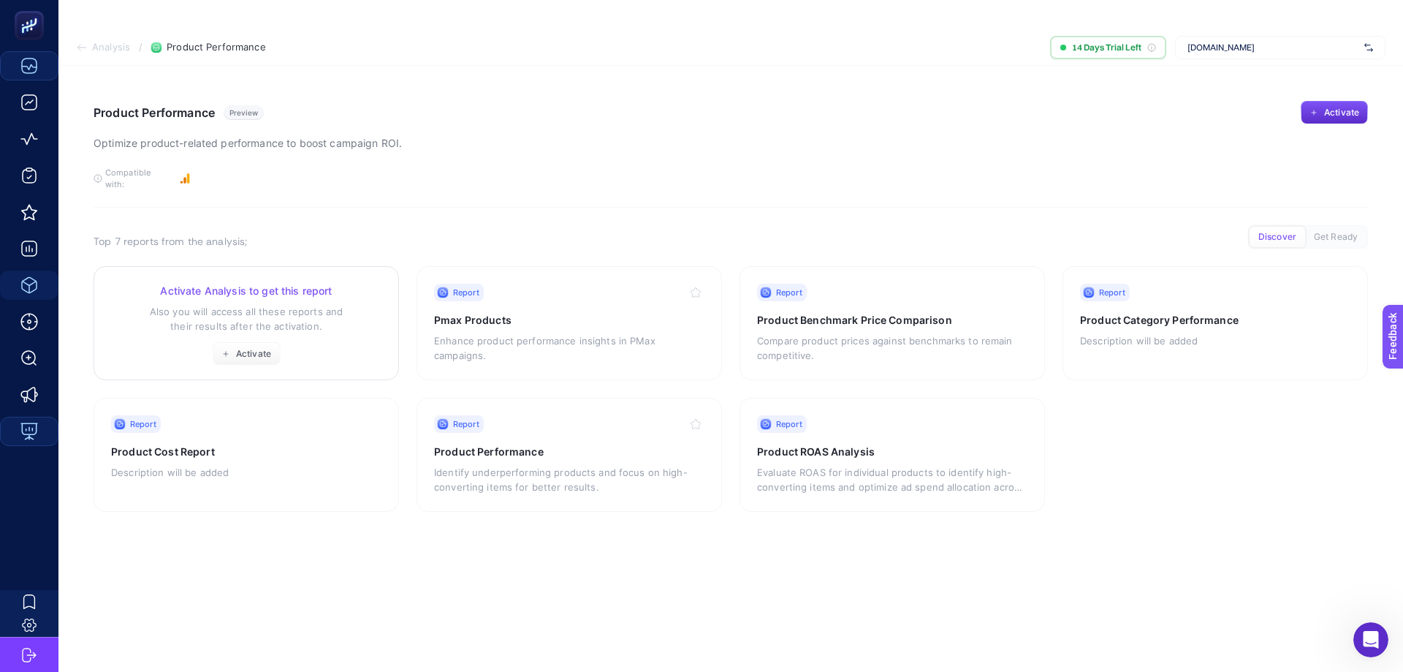
click at [294, 304] on p "Also you will access all these reports and their results after the activation." at bounding box center [246, 318] width 270 height 29
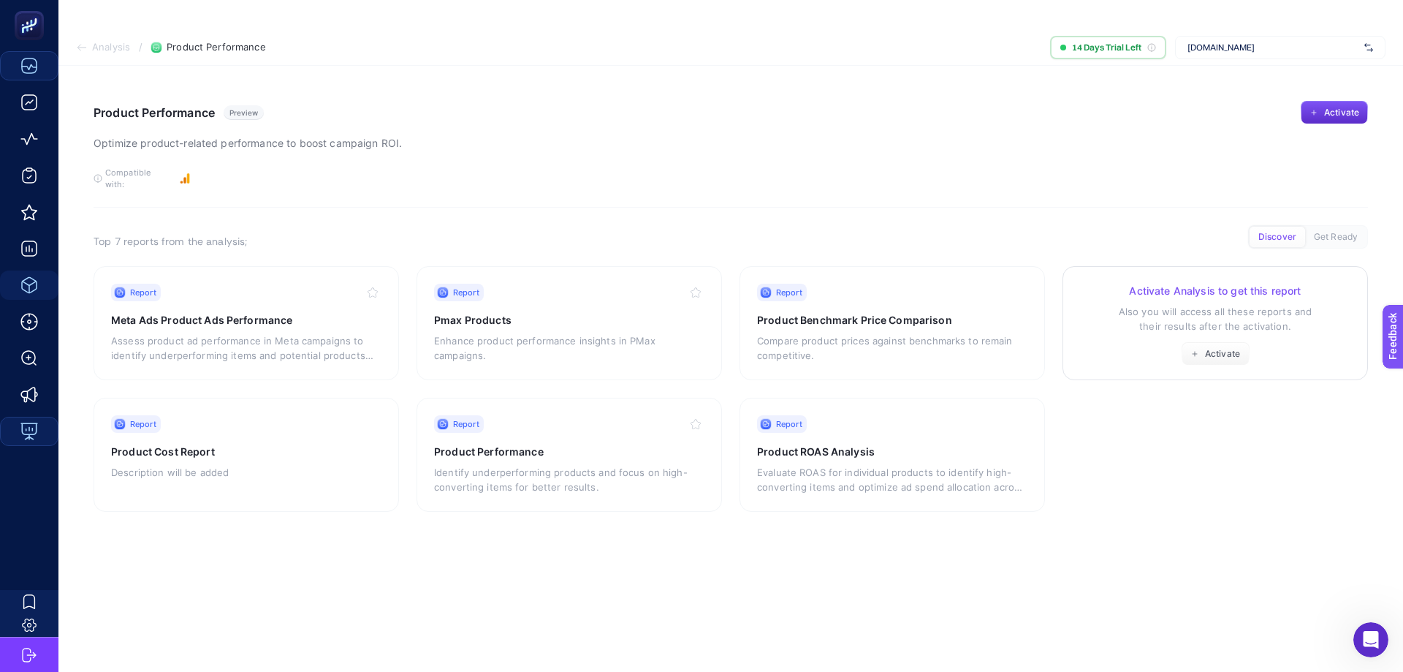
click at [1117, 293] on div "Activate Analysis to get this report Also you will access all these reports and…" at bounding box center [1215, 325] width 270 height 82
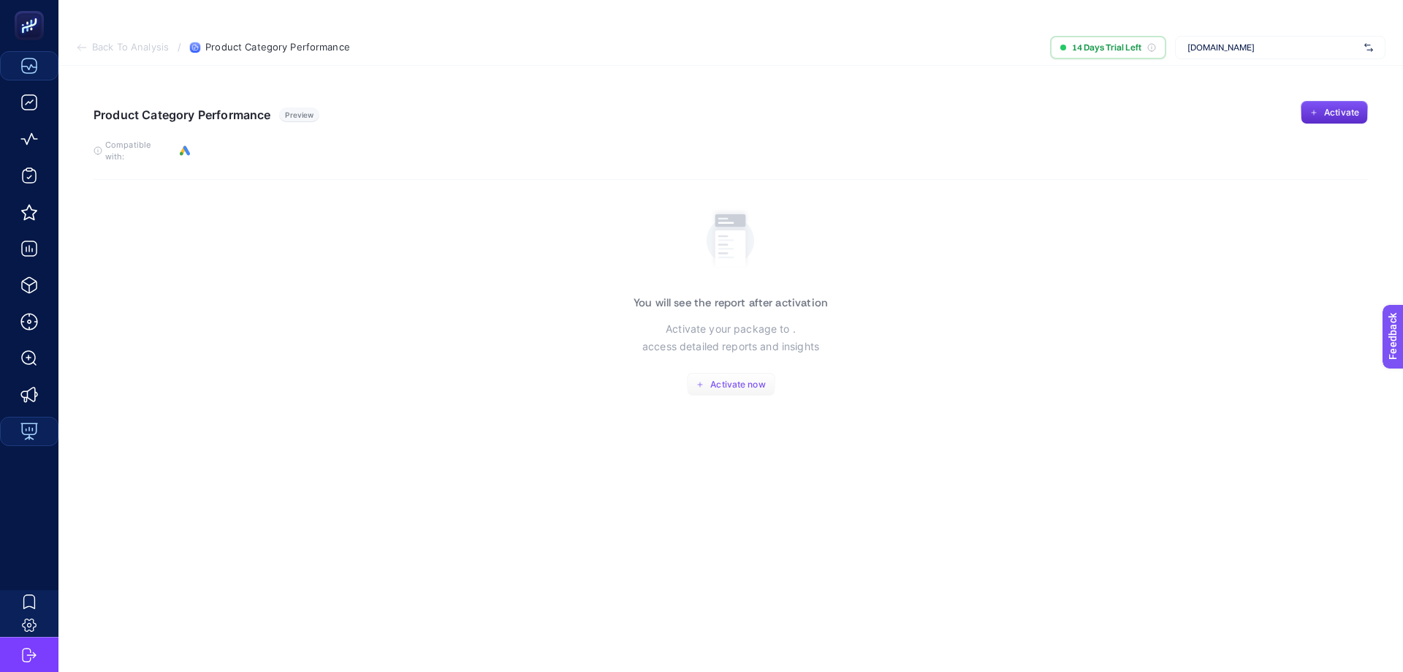
click at [745, 379] on span "Activate now" at bounding box center [737, 385] width 55 height 12
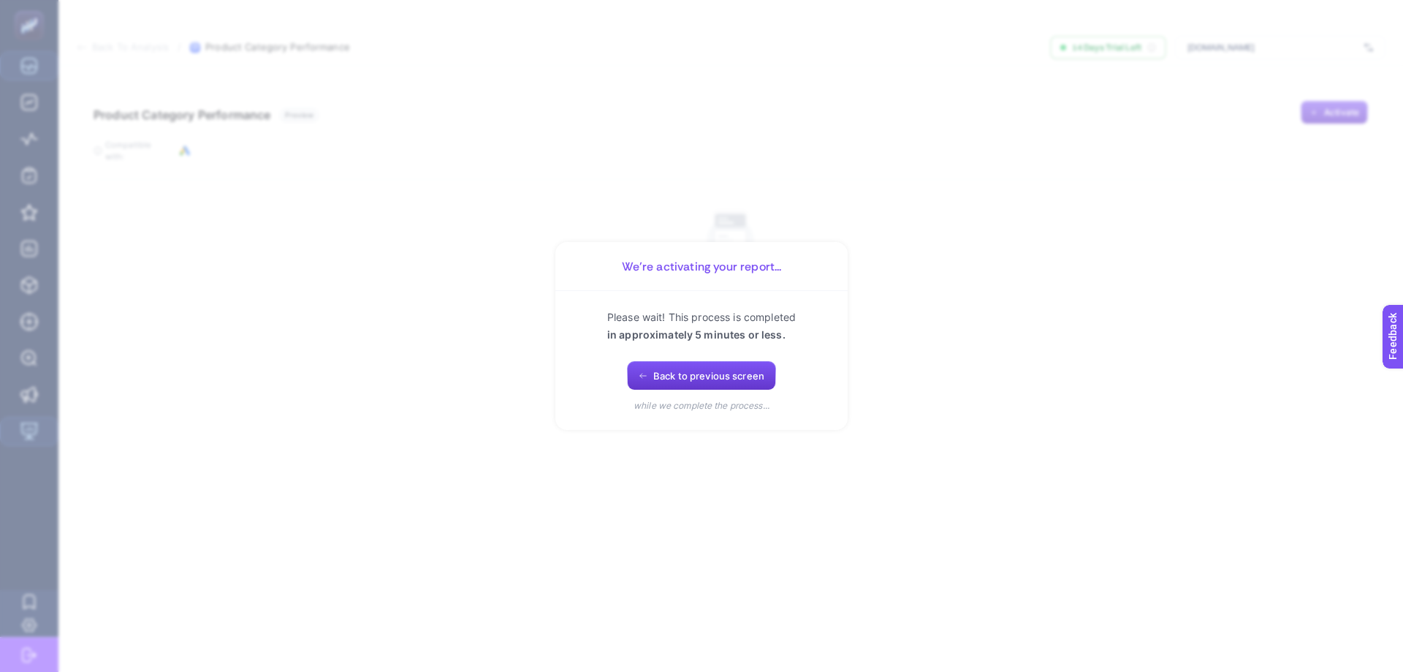
click at [716, 377] on span "Back to previous screen" at bounding box center [708, 376] width 111 height 12
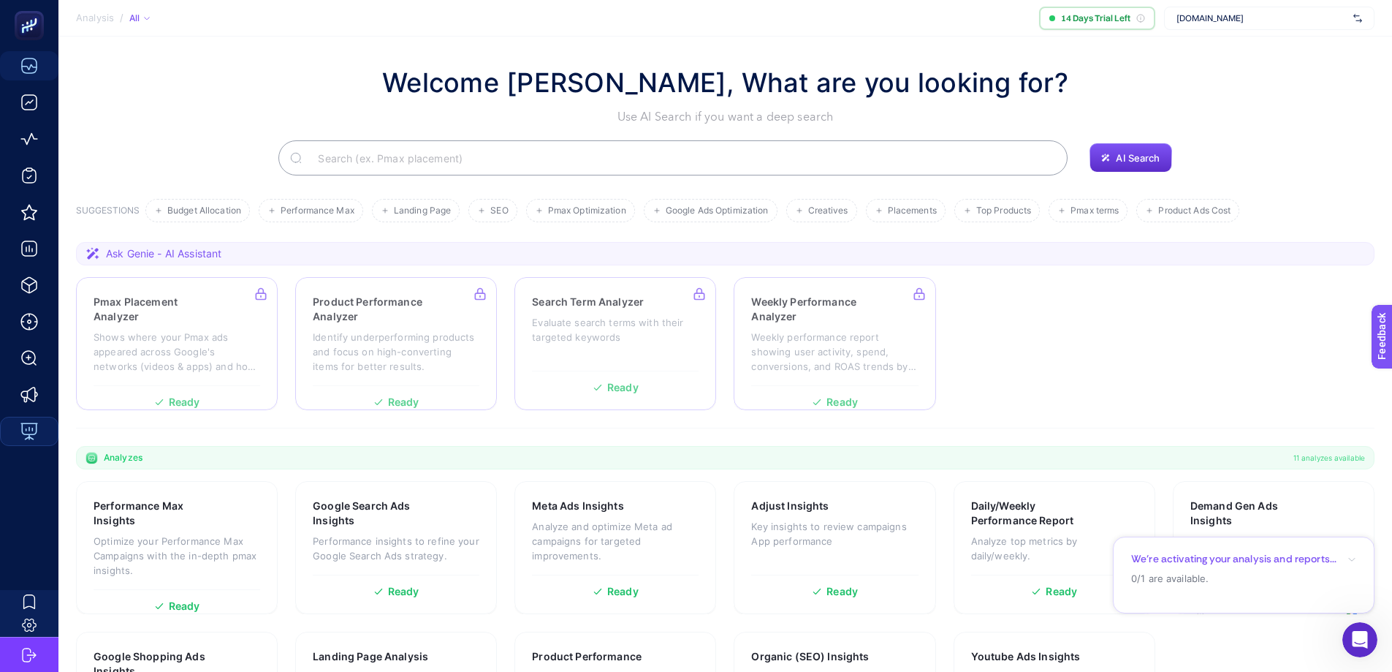
scroll to position [119, 0]
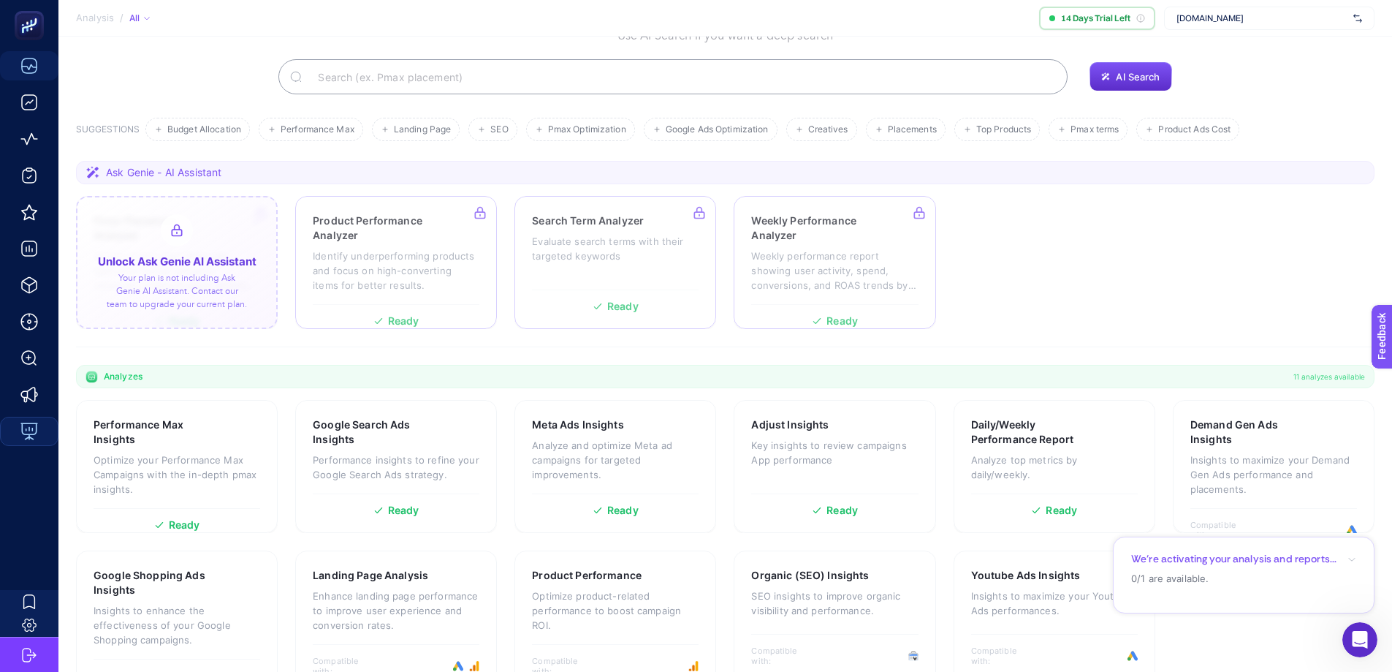
click at [236, 273] on div at bounding box center [177, 262] width 202 height 133
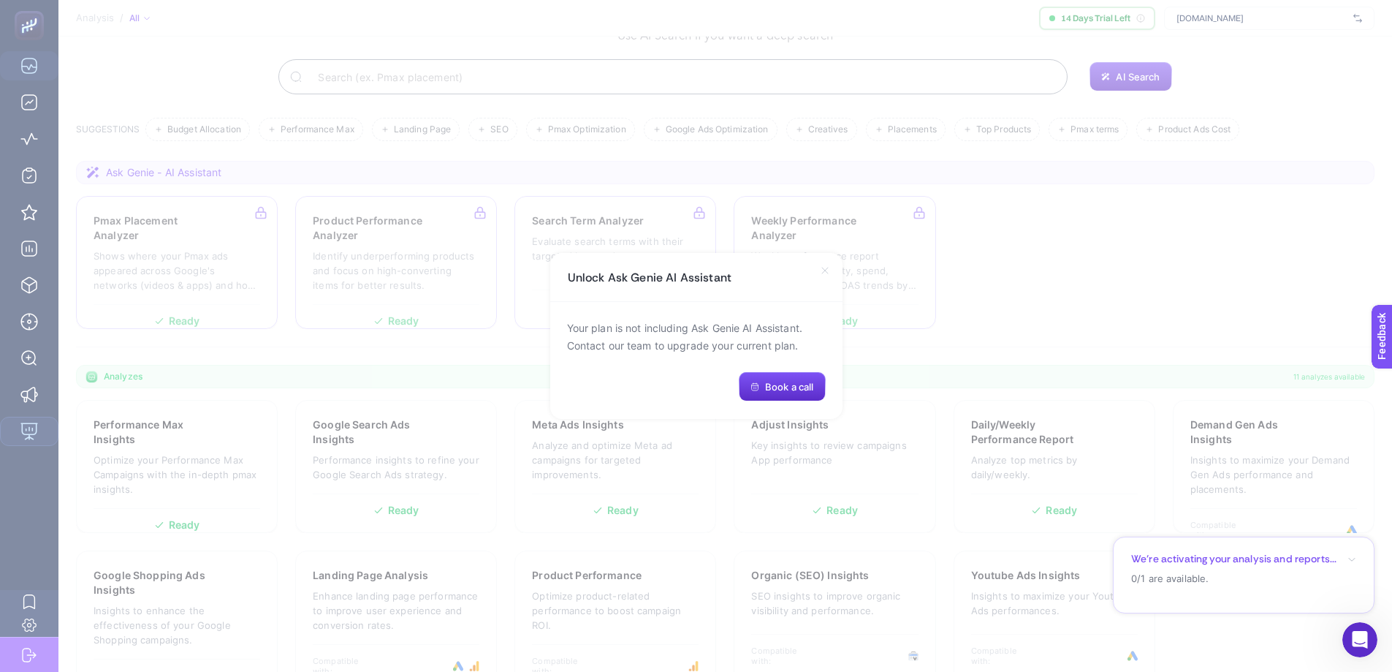
click at [823, 273] on icon at bounding box center [825, 271] width 12 height 12
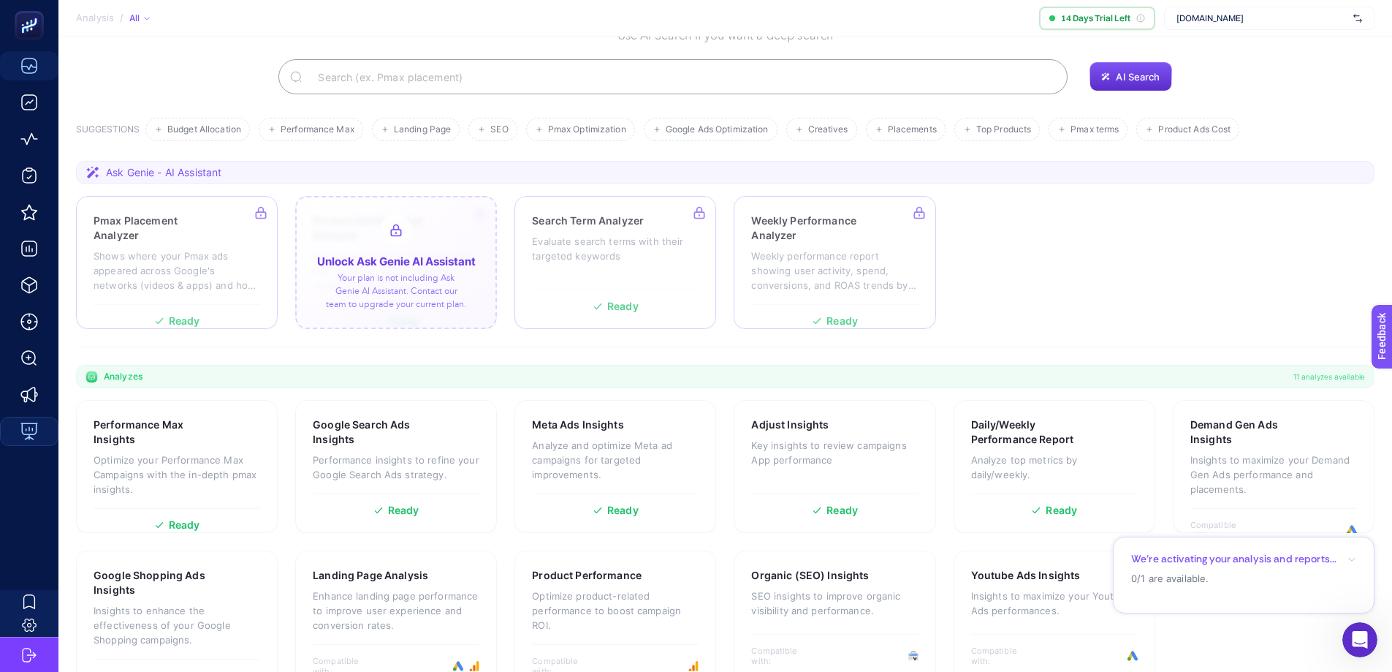
click at [384, 262] on div at bounding box center [396, 262] width 202 height 133
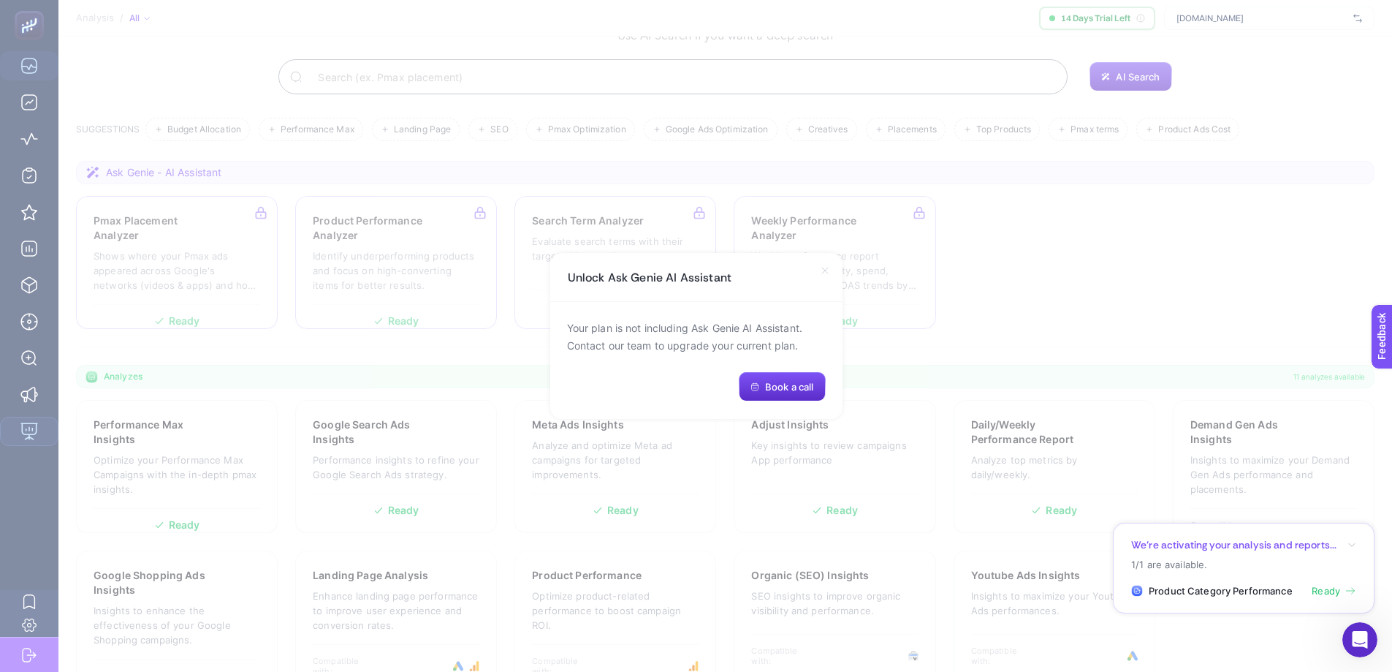
click at [822, 277] on div "Unlock Ask Genie AI Assistant" at bounding box center [696, 277] width 292 height 49
click at [821, 268] on icon at bounding box center [825, 271] width 12 height 12
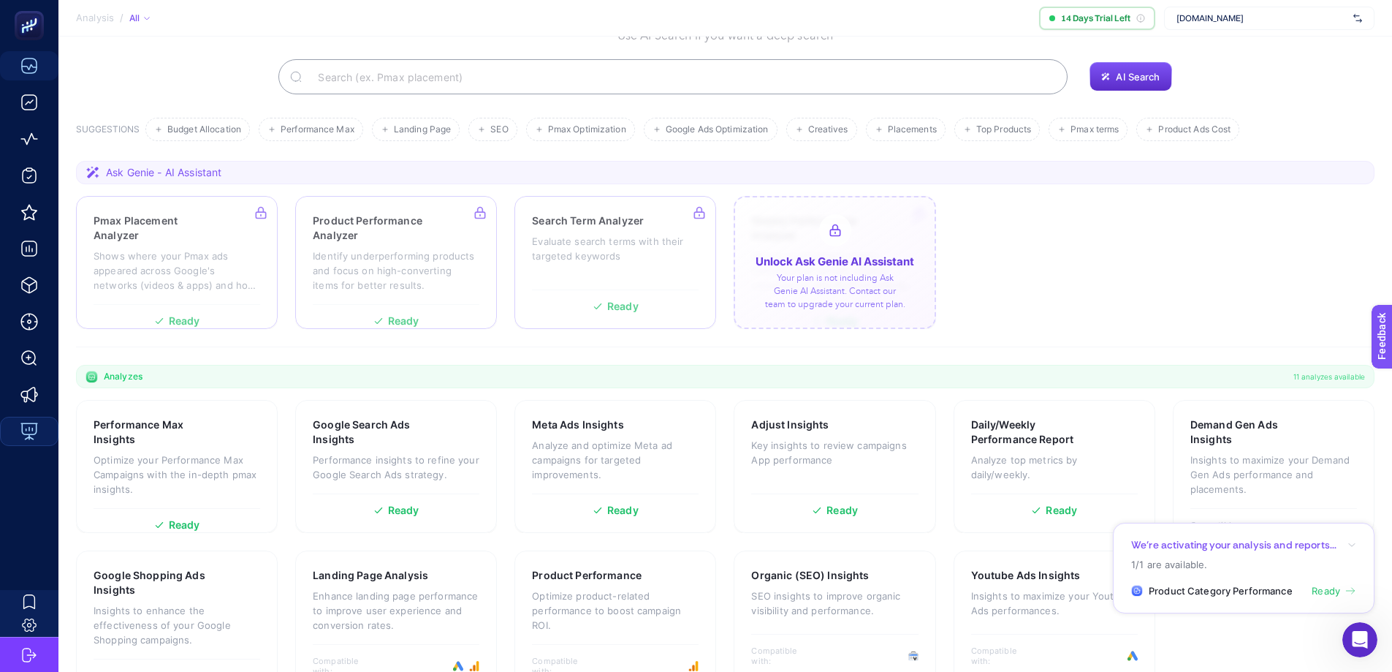
click at [799, 250] on div at bounding box center [835, 262] width 202 height 133
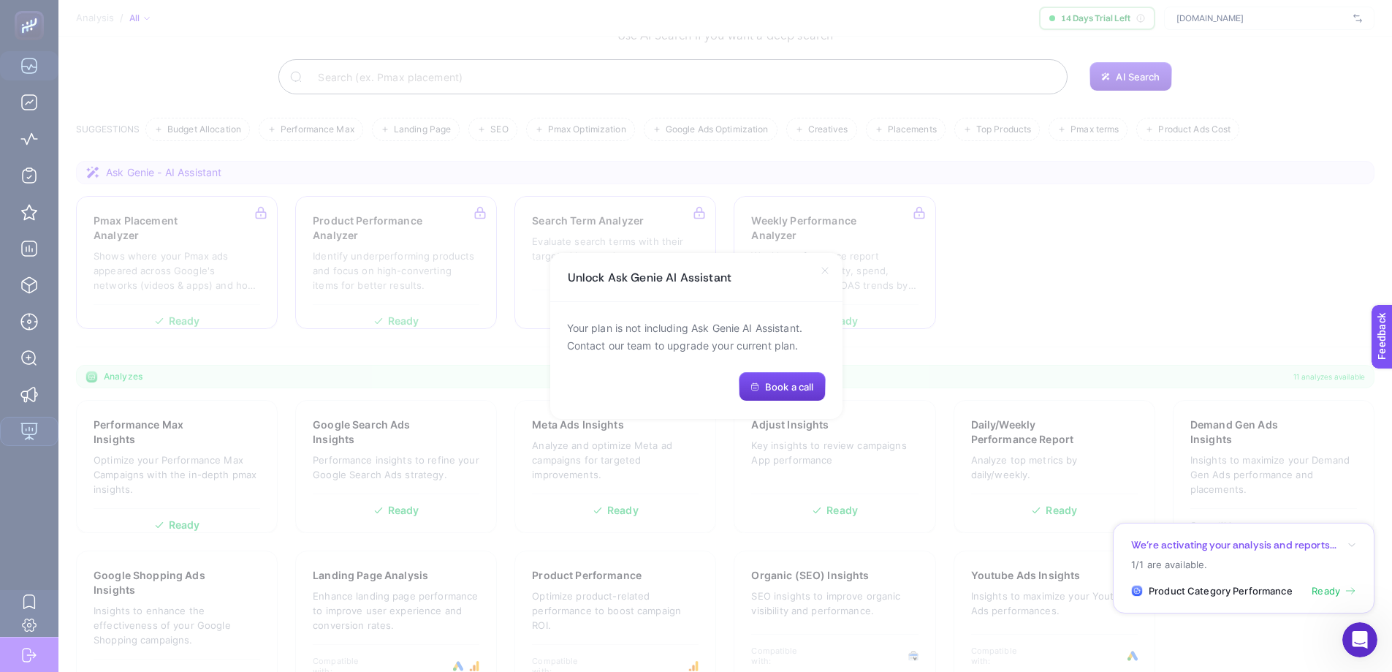
click at [779, 387] on span "Book a call" at bounding box center [789, 387] width 48 height 12
